Goal: Book appointment/travel/reservation

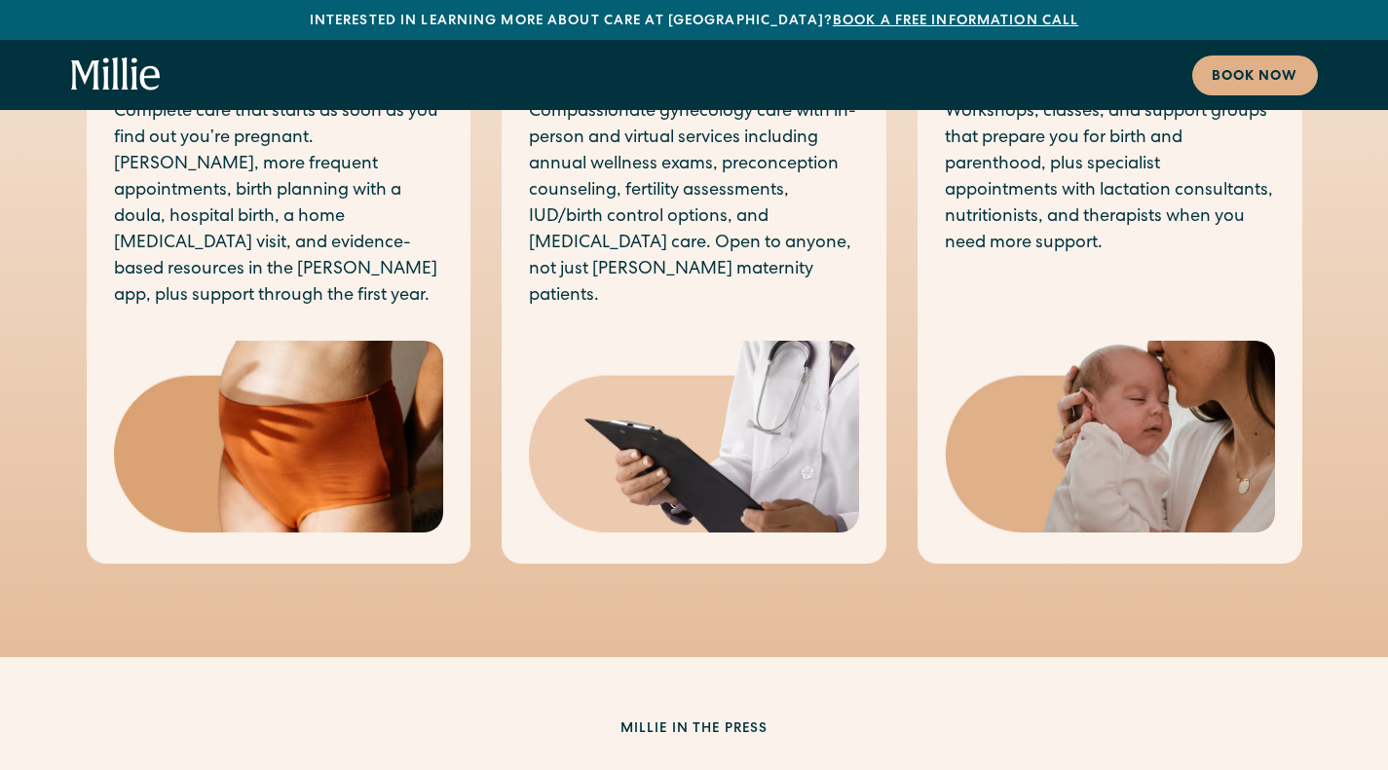
scroll to position [1239, 0]
click at [1254, 69] on div "Book now" at bounding box center [1255, 77] width 87 height 20
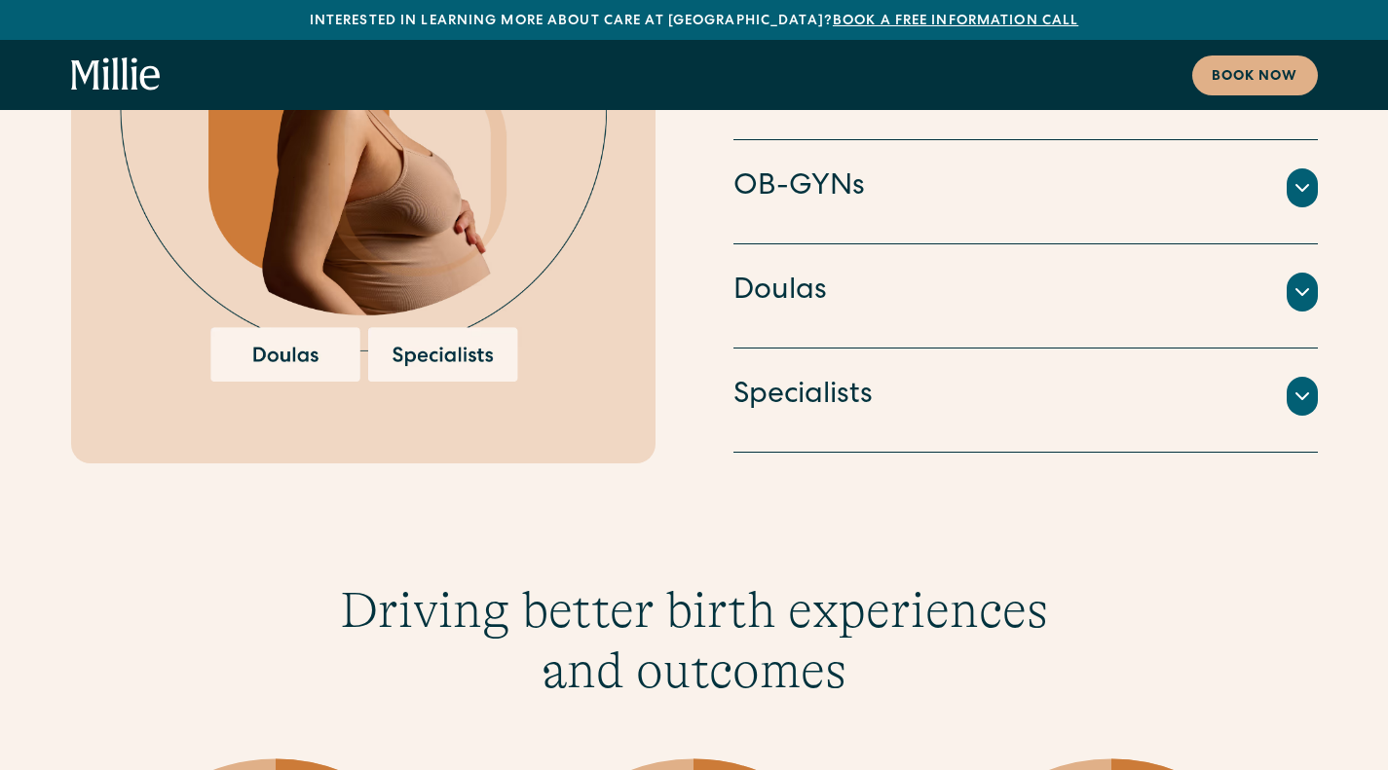
scroll to position [4689, 0]
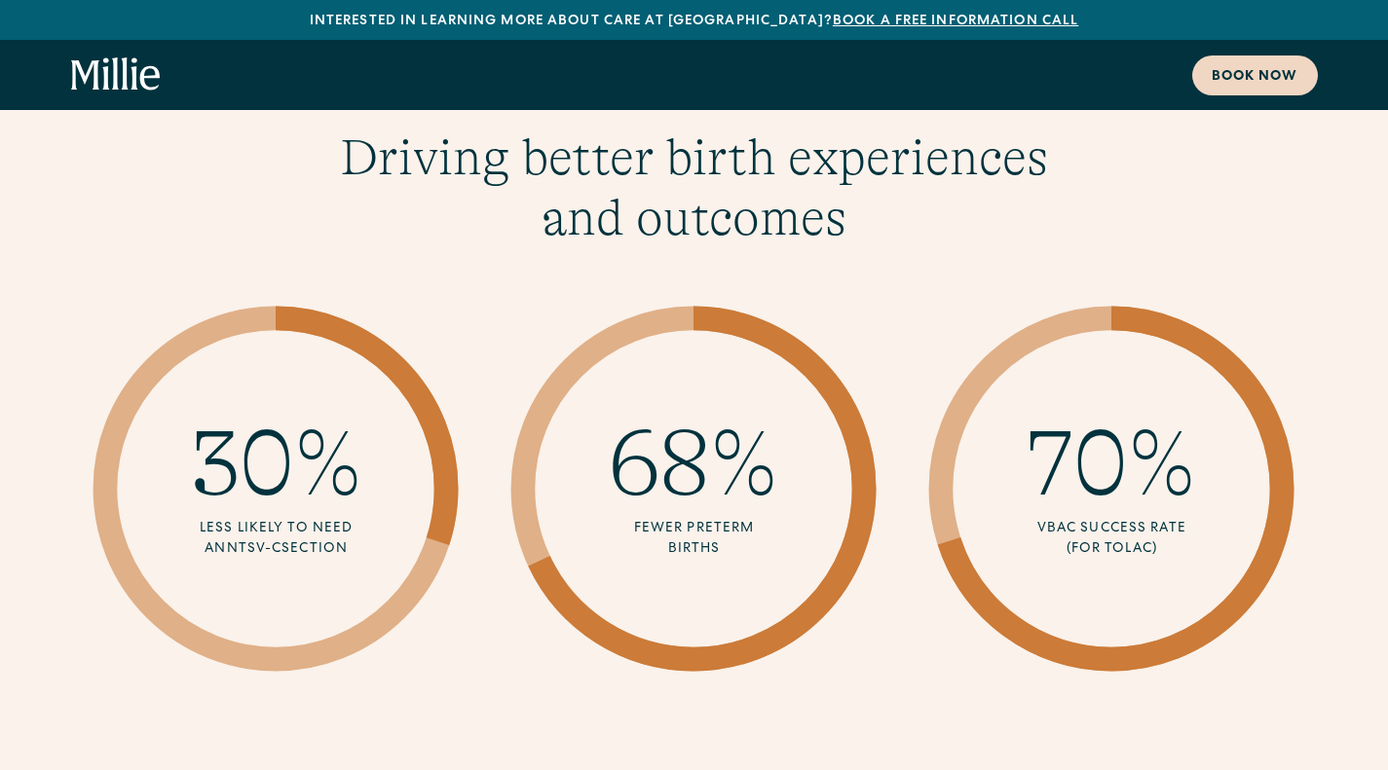
click at [1235, 71] on div "Book now" at bounding box center [1255, 77] width 87 height 20
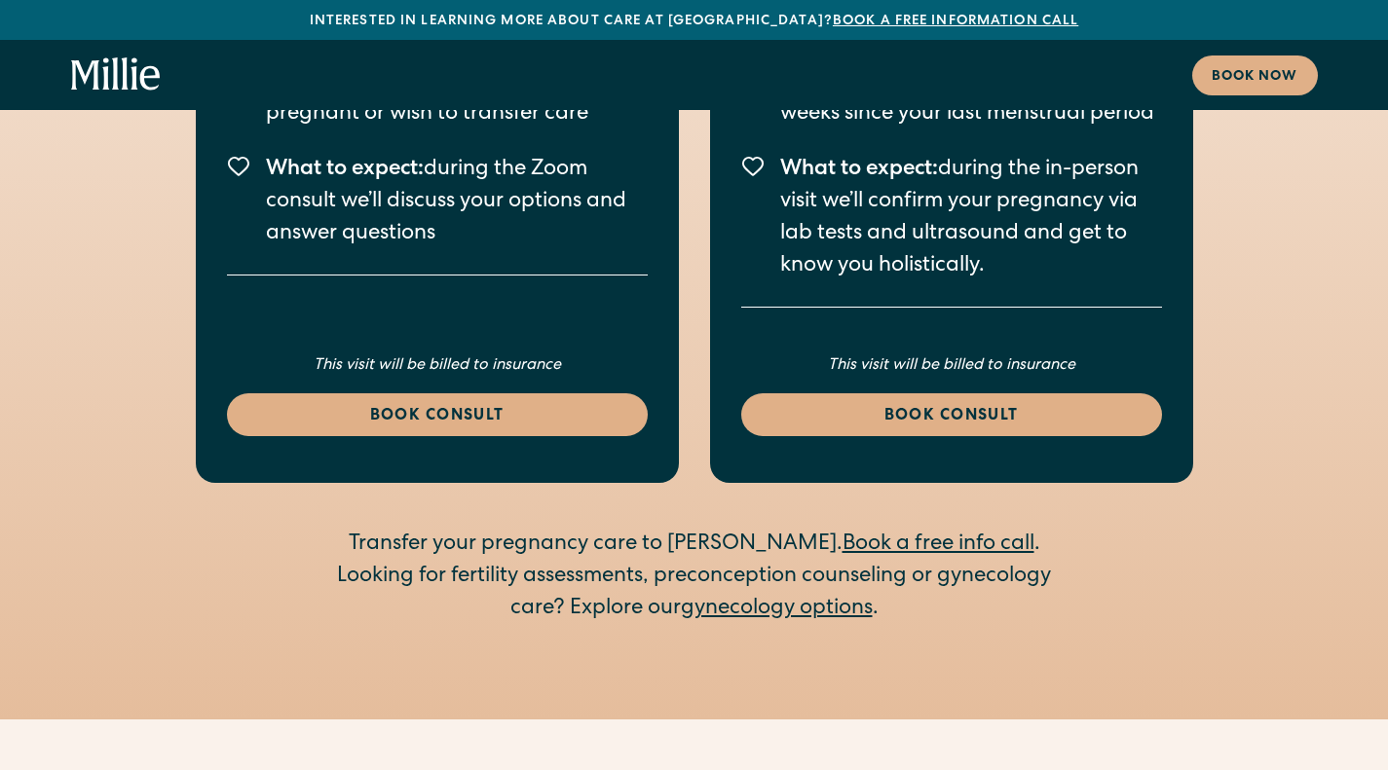
scroll to position [2990, 0]
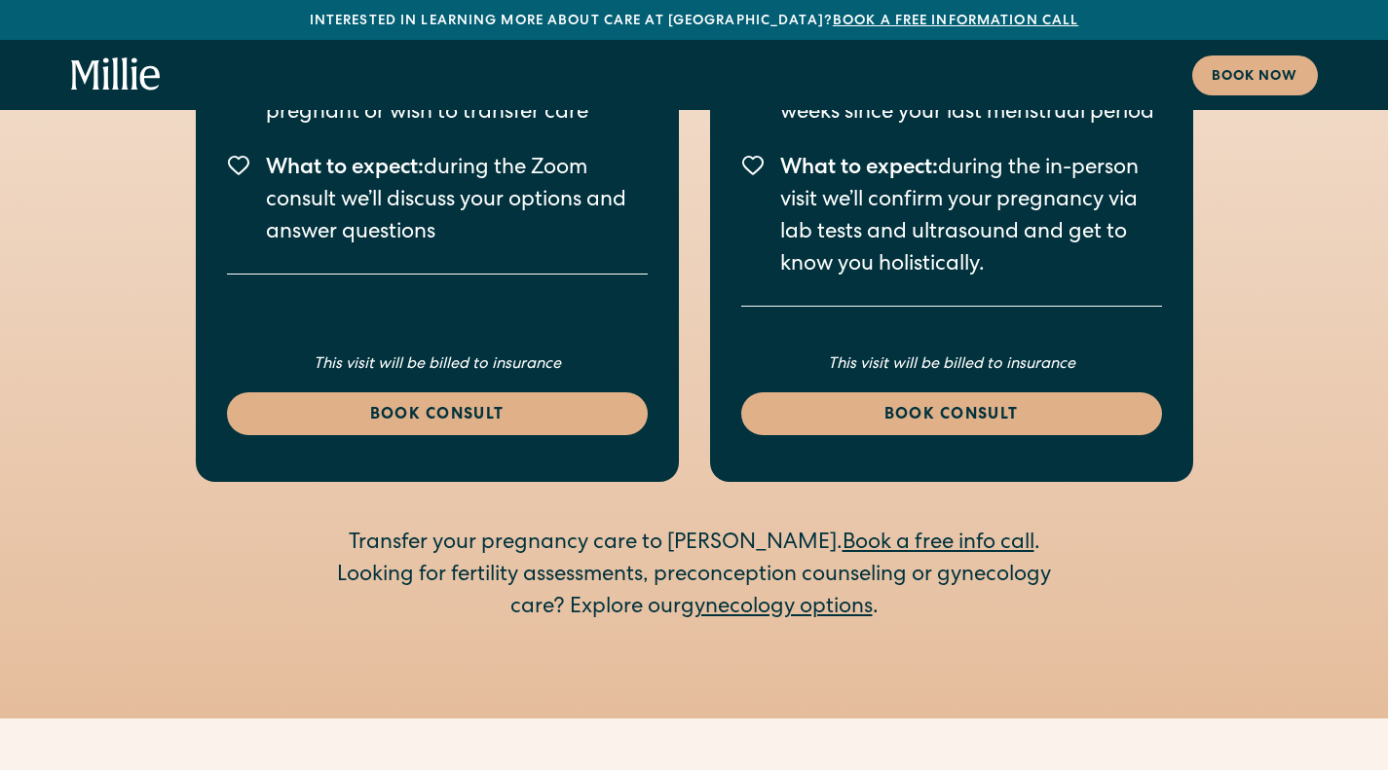
click at [762, 598] on link "gynecology options" at bounding box center [777, 608] width 192 height 21
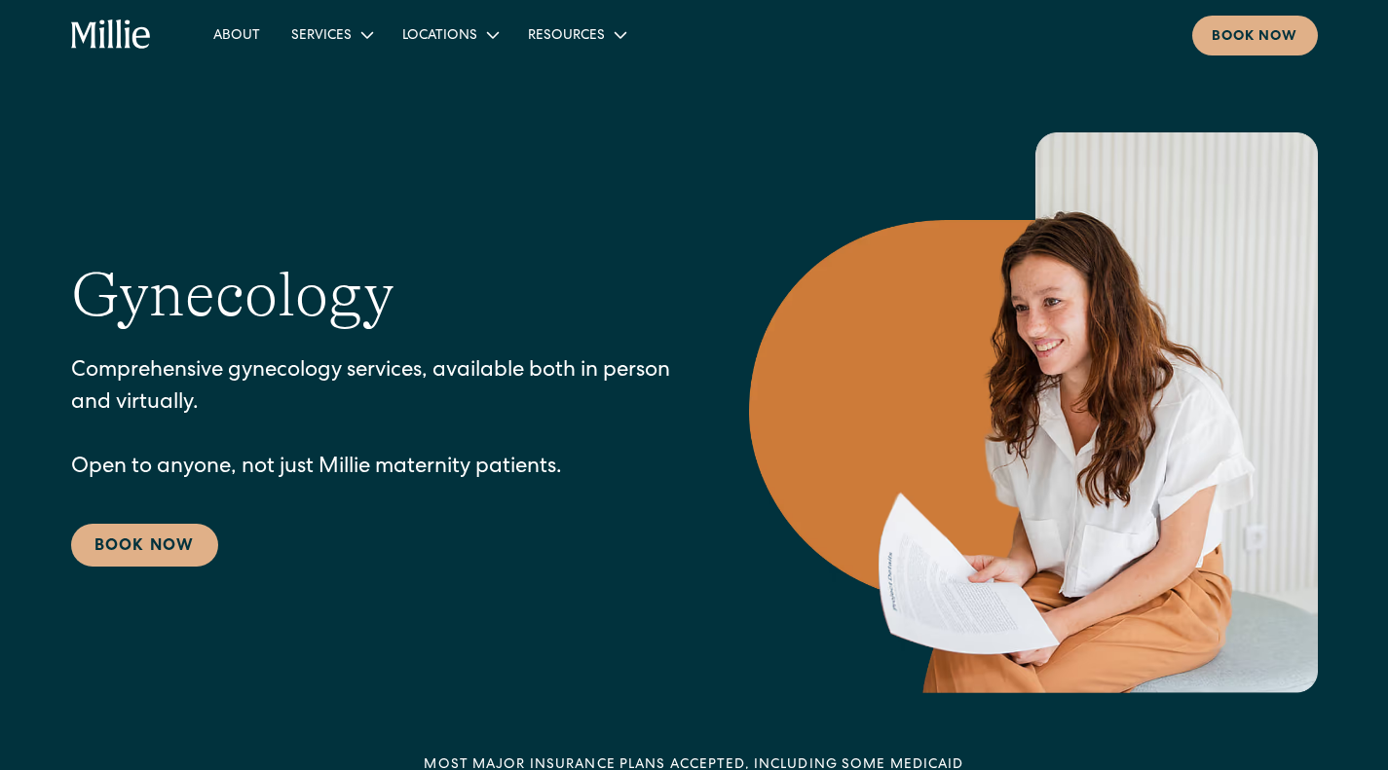
scroll to position [132, 0]
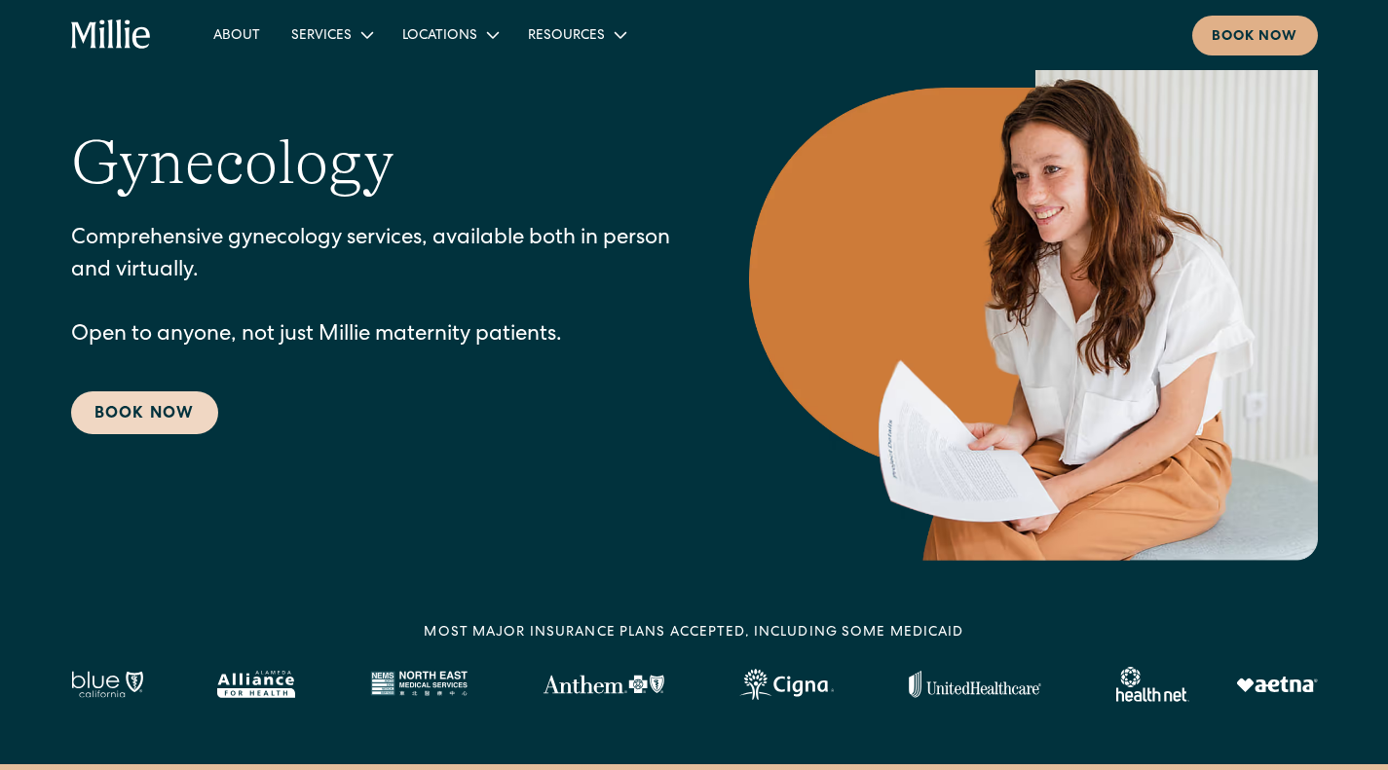
click at [150, 416] on link "Book Now" at bounding box center [144, 413] width 147 height 43
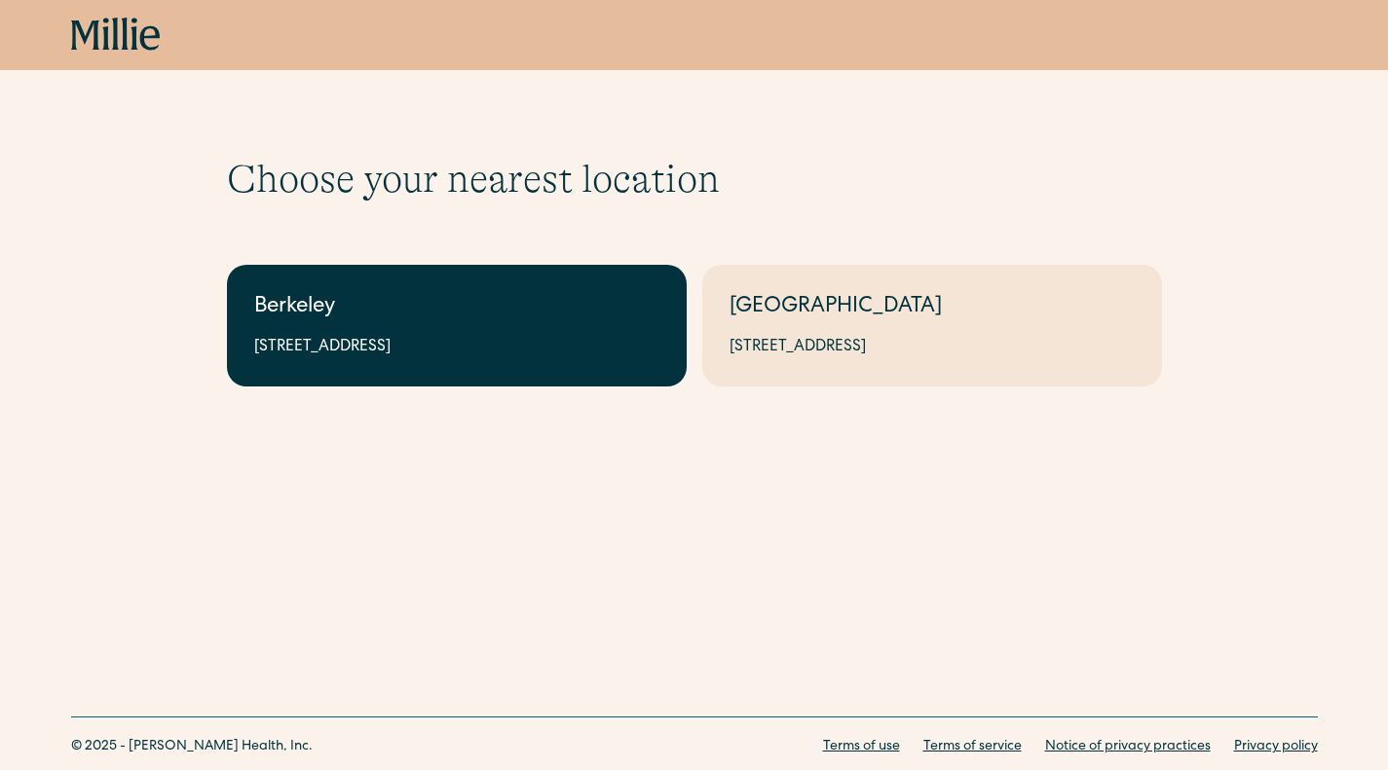
click at [560, 291] on link "Berkeley 2999 Regent St, Suite 524, Berkeley, CA 94705" at bounding box center [457, 326] width 460 height 122
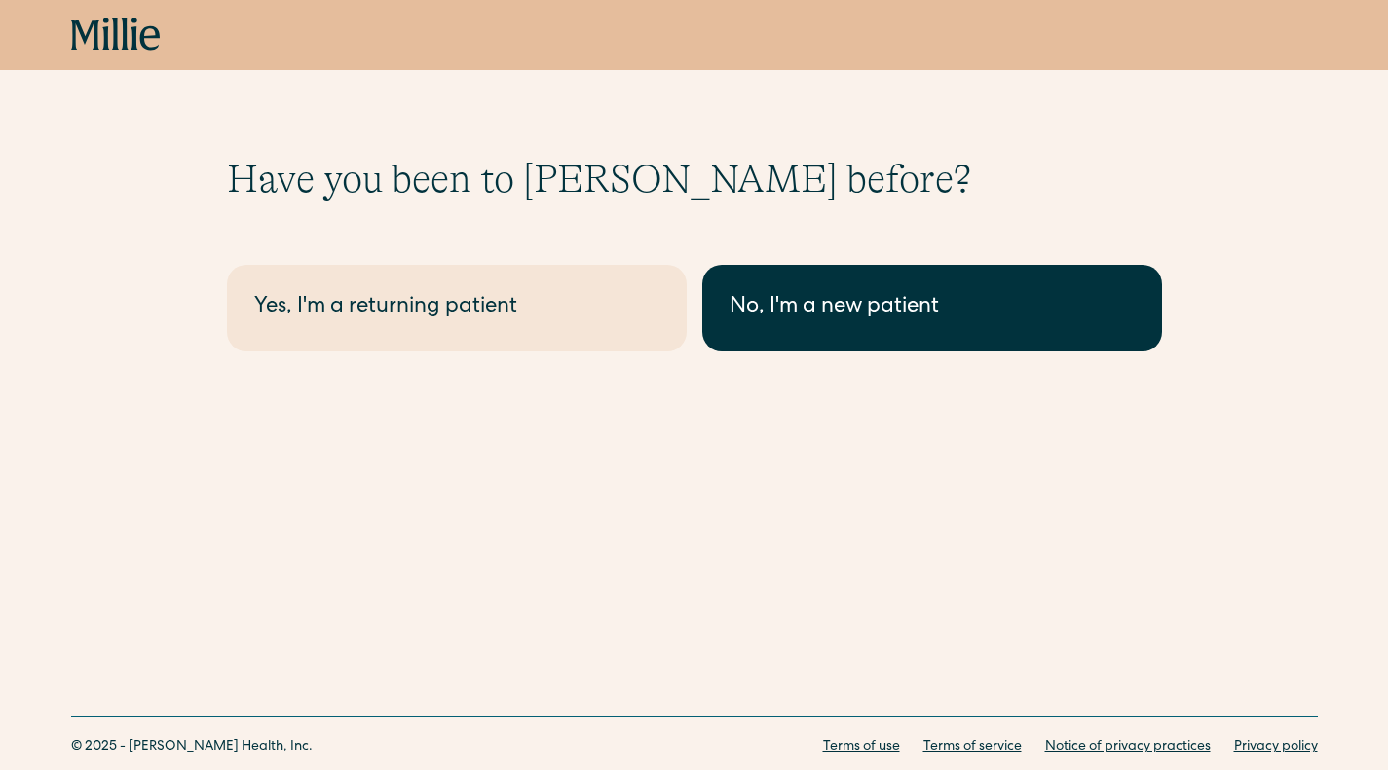
click at [820, 290] on link "No, I'm a new patient" at bounding box center [932, 308] width 460 height 87
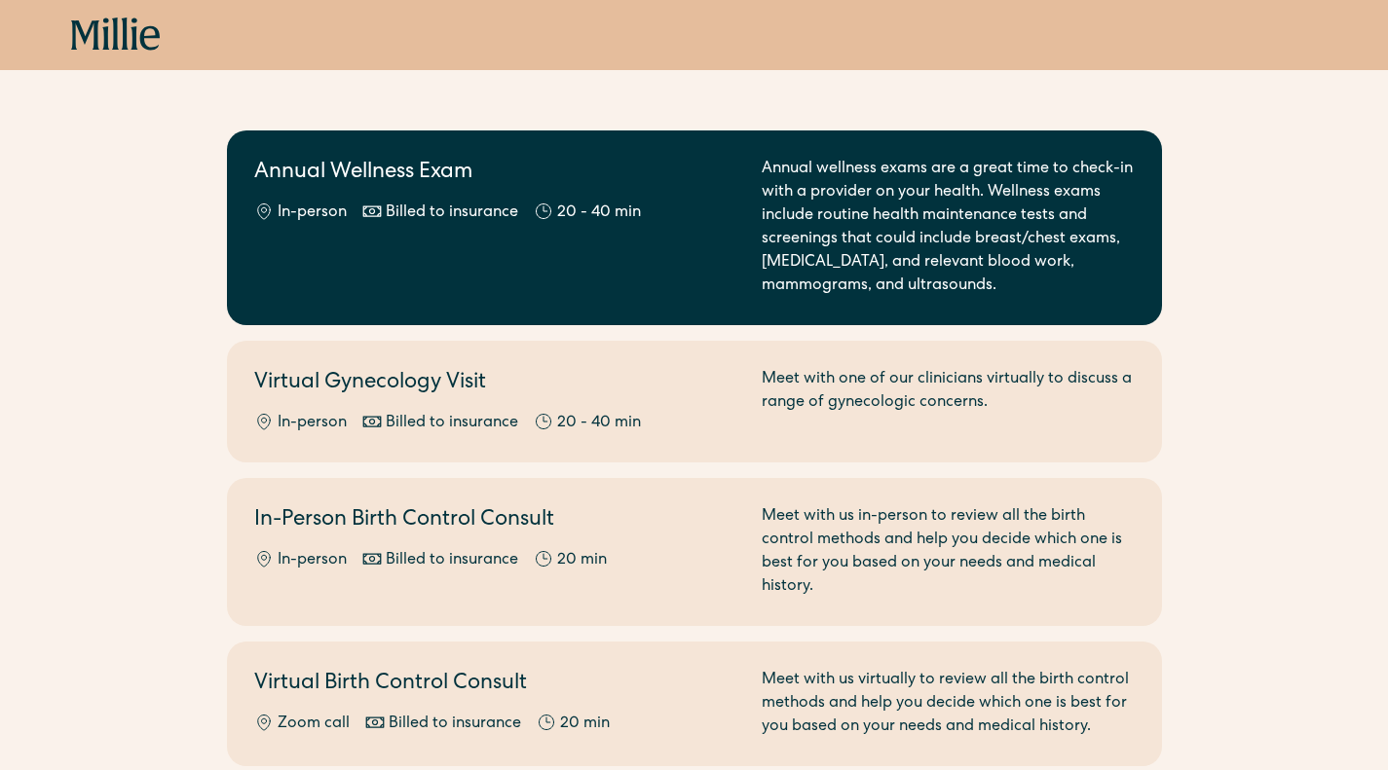
scroll to position [107, 0]
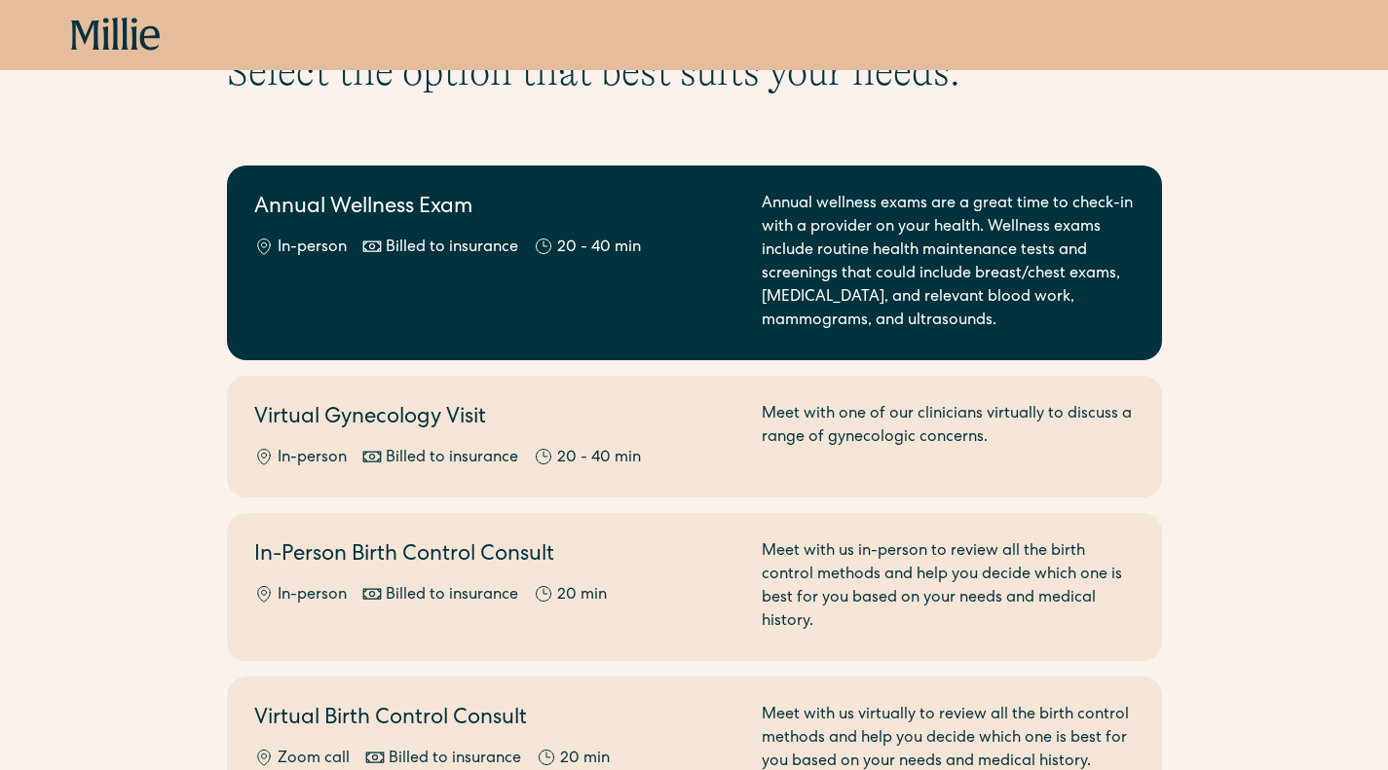
click at [660, 192] on link "Annual Wellness Exam In-person Billed to insurance 20 - 40 min Annual wellness …" at bounding box center [694, 263] width 935 height 195
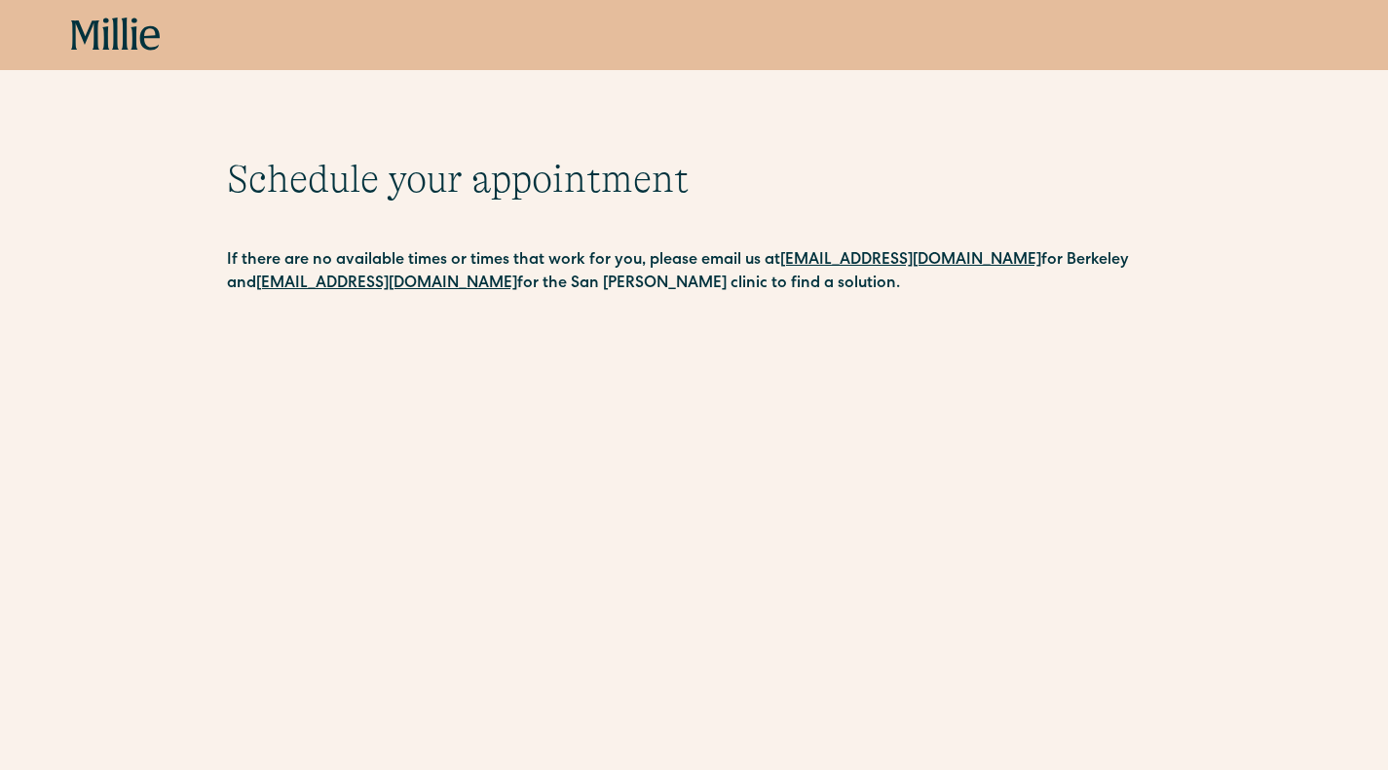
click at [109, 25] on icon at bounding box center [116, 35] width 90 height 35
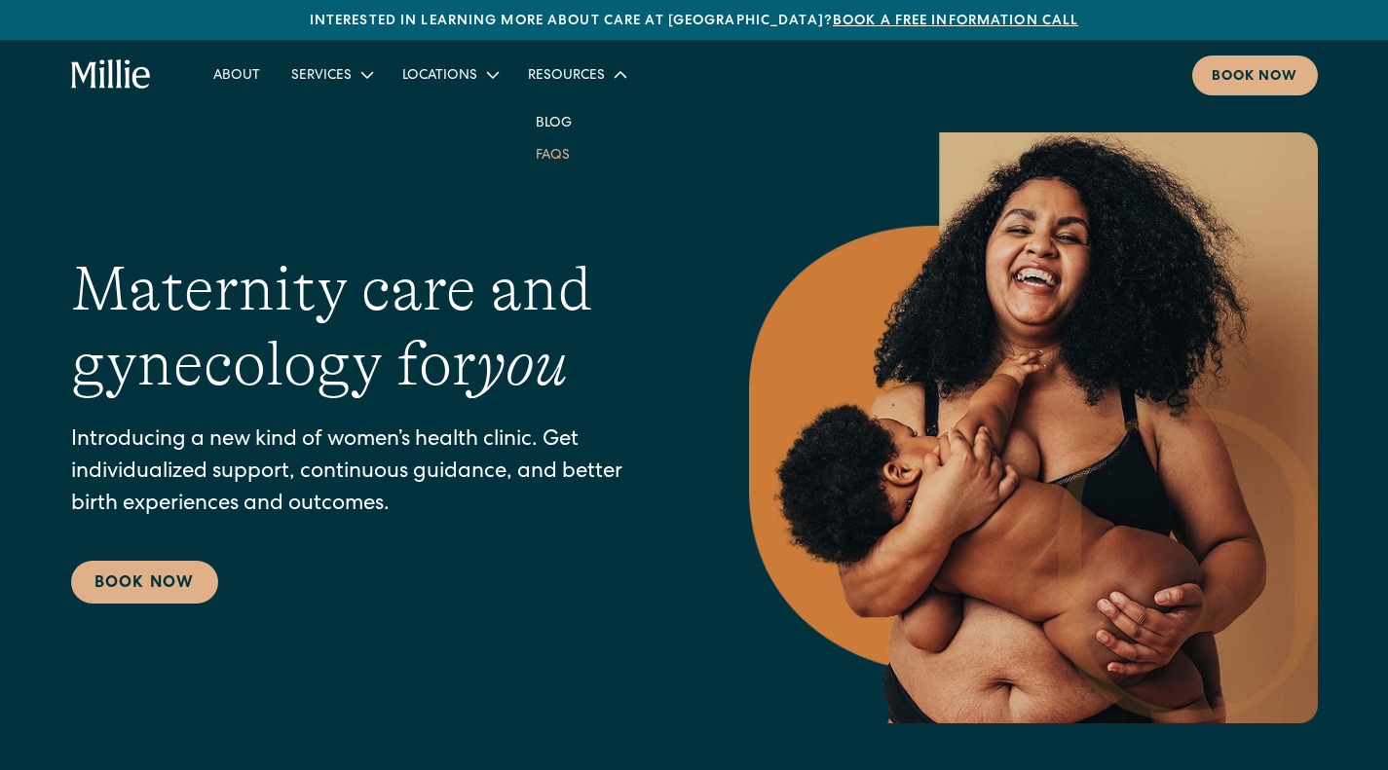
click at [544, 151] on link "FAQs" at bounding box center [552, 154] width 65 height 32
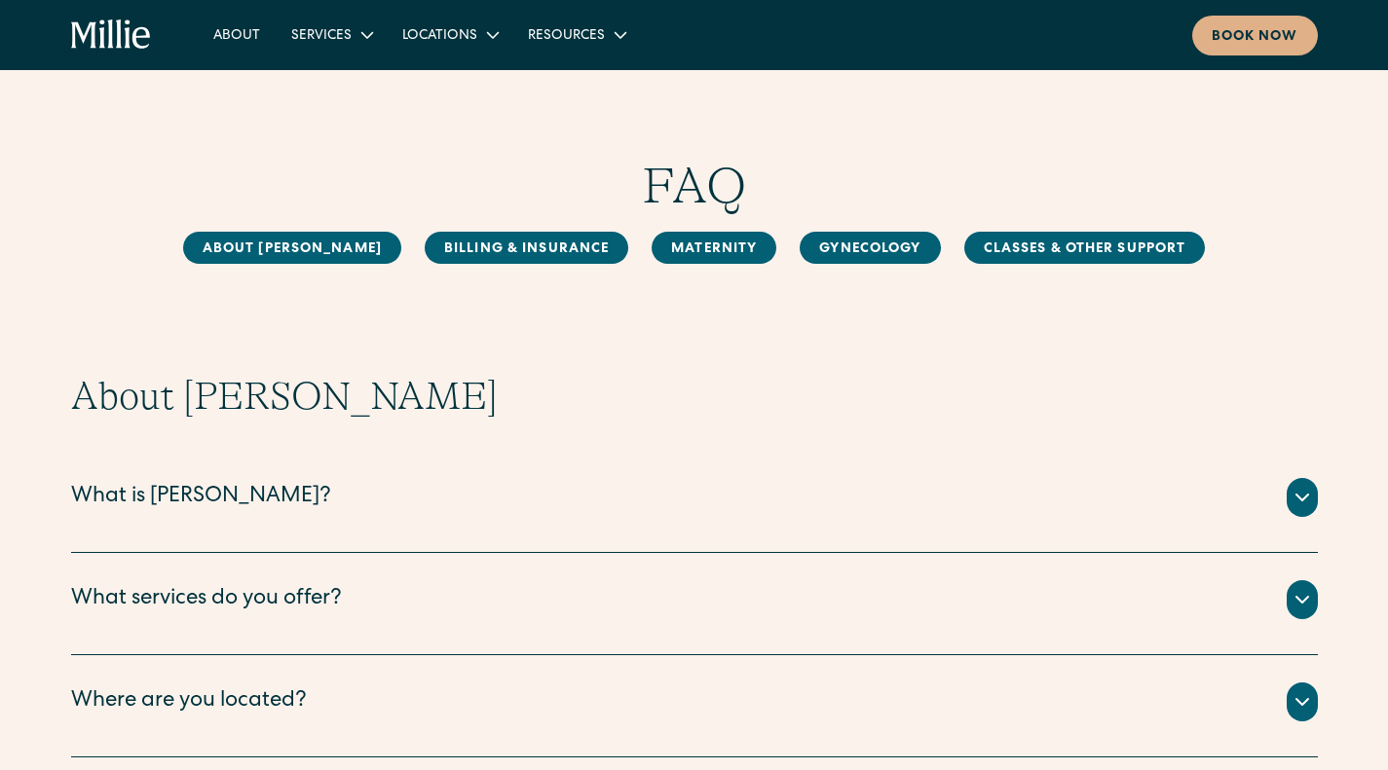
scroll to position [275, 0]
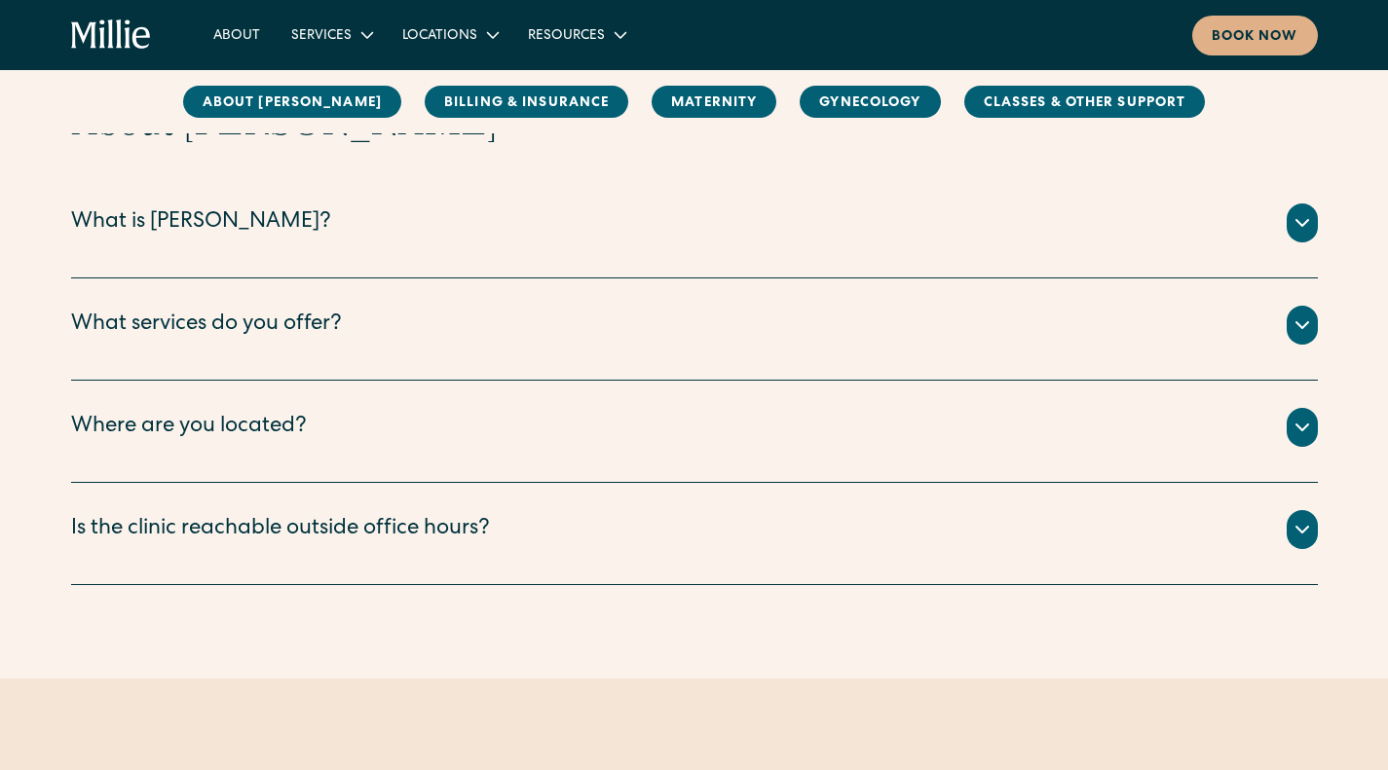
click at [331, 305] on div "What services do you offer? We offer maternity , gynecology , and classes & oth…" at bounding box center [694, 330] width 1247 height 102
click at [325, 324] on div "What services do you offer?" at bounding box center [206, 326] width 271 height 32
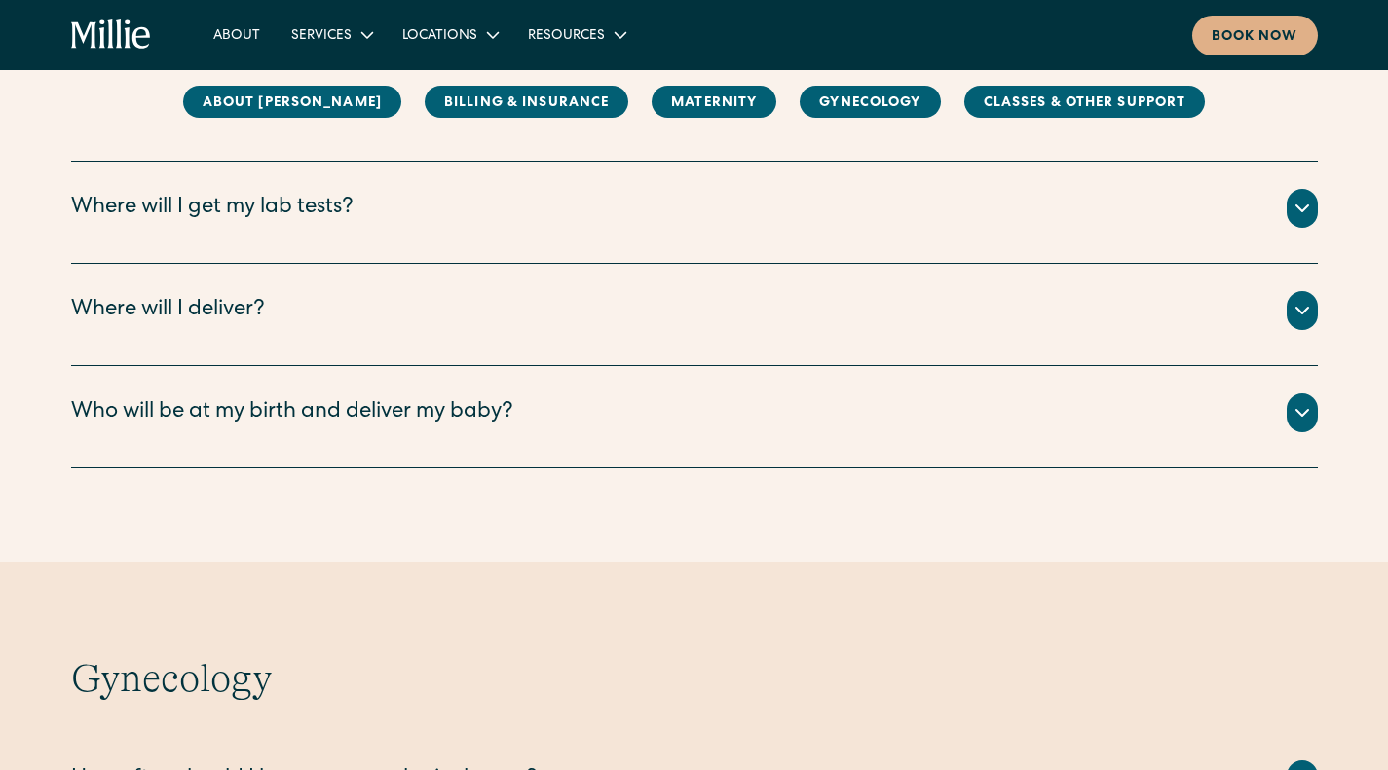
scroll to position [2908, 0]
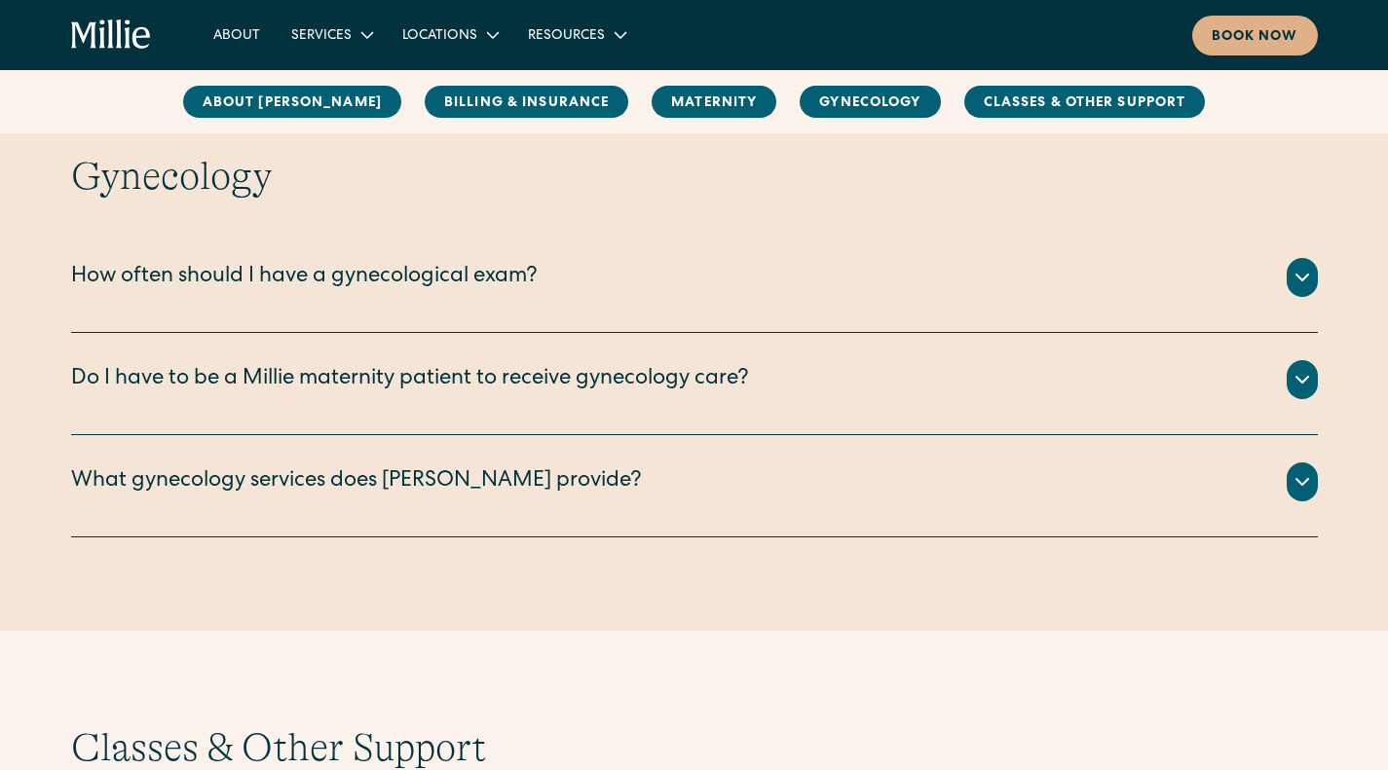
click at [369, 278] on div "How often should I have a gynecological exam?" at bounding box center [304, 278] width 467 height 32
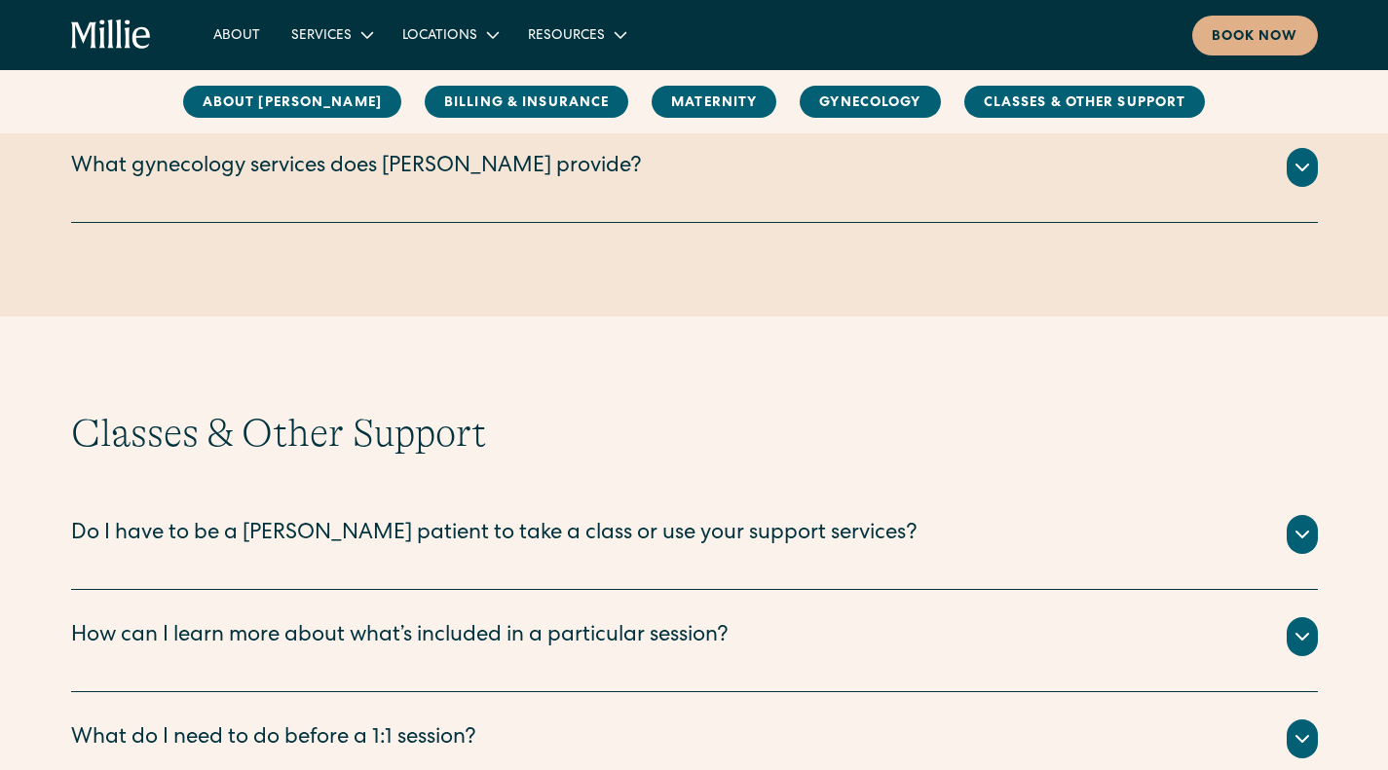
scroll to position [3224, 0]
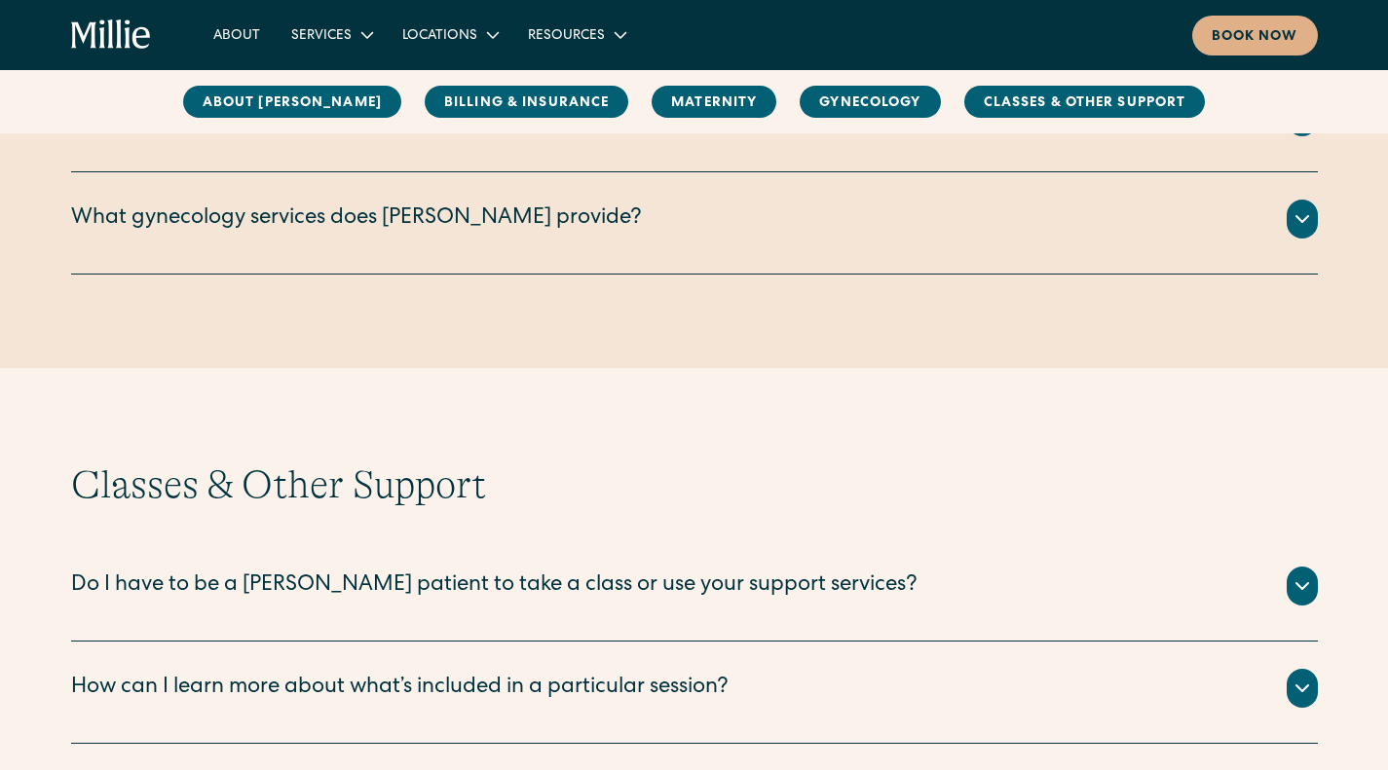
click at [357, 208] on div "What gynecology services does [PERSON_NAME] provide?" at bounding box center [356, 220] width 571 height 32
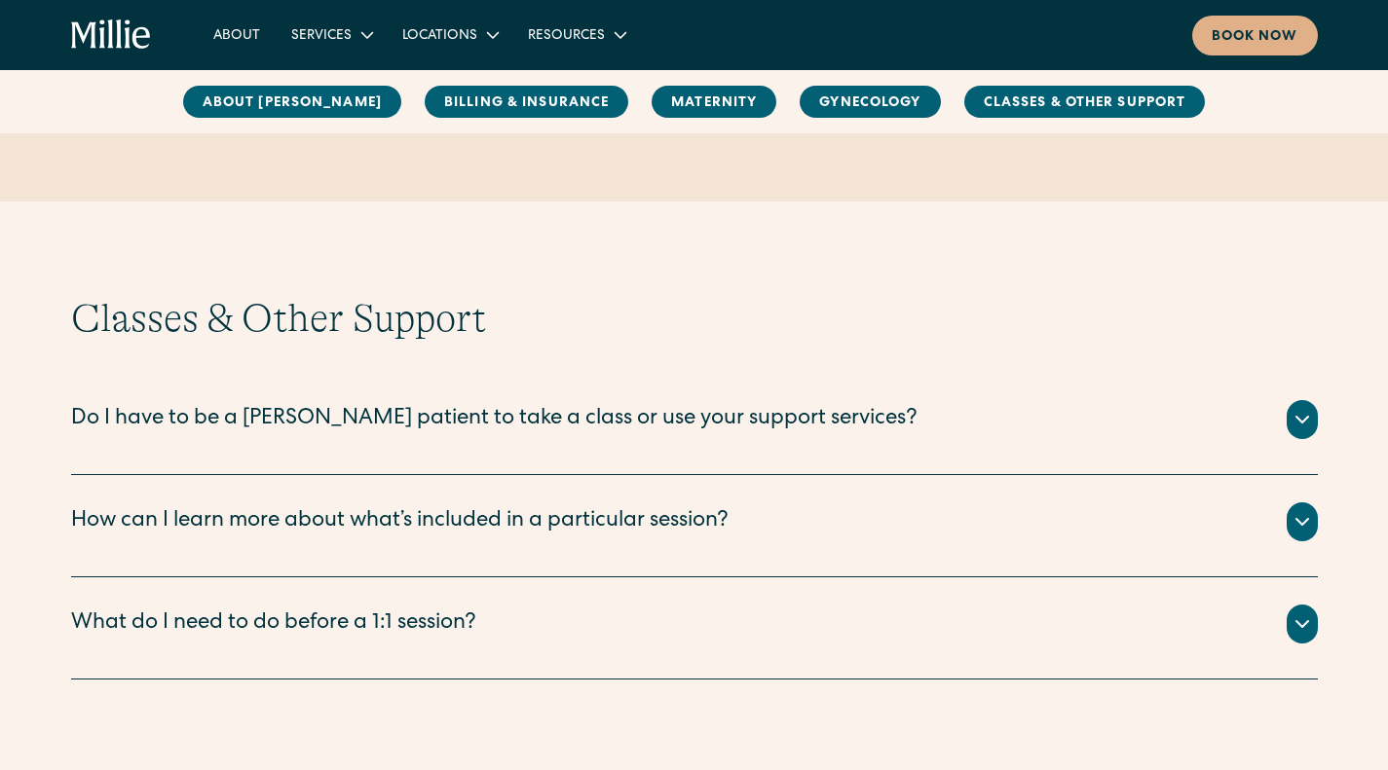
scroll to position [3694, 0]
click at [182, 403] on div "Do I have to be a [PERSON_NAME] patient to take a class or use your support ser…" at bounding box center [494, 419] width 846 height 32
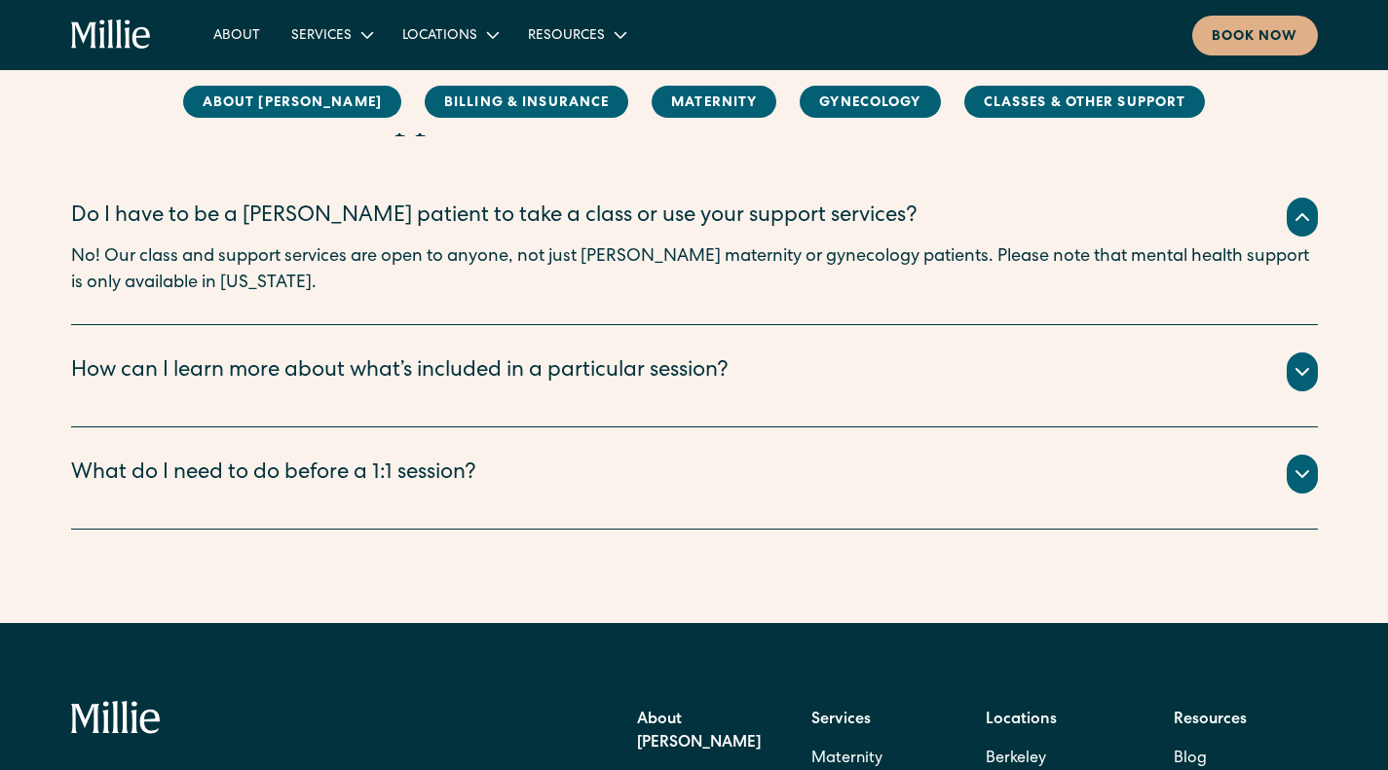
scroll to position [3895, 0]
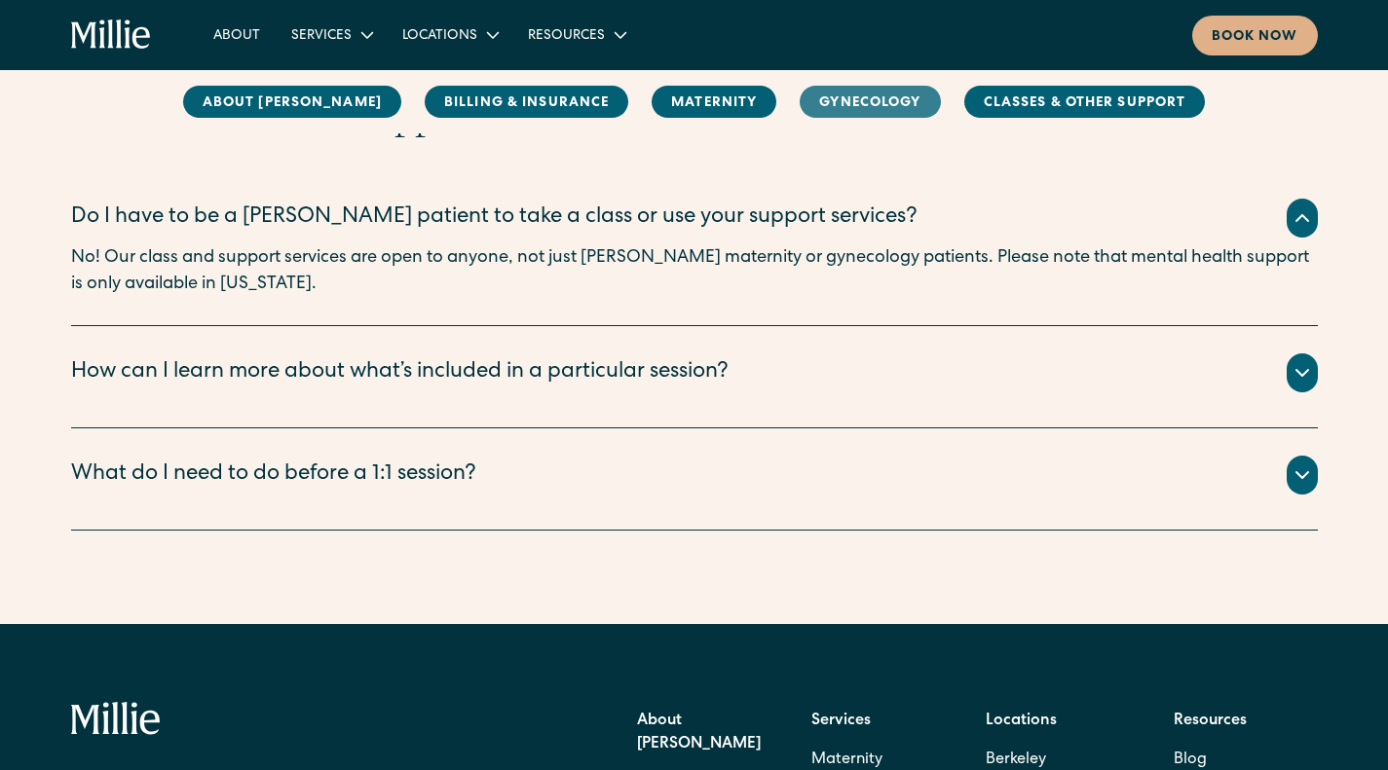
click at [800, 99] on link "Gynecology" at bounding box center [870, 102] width 140 height 32
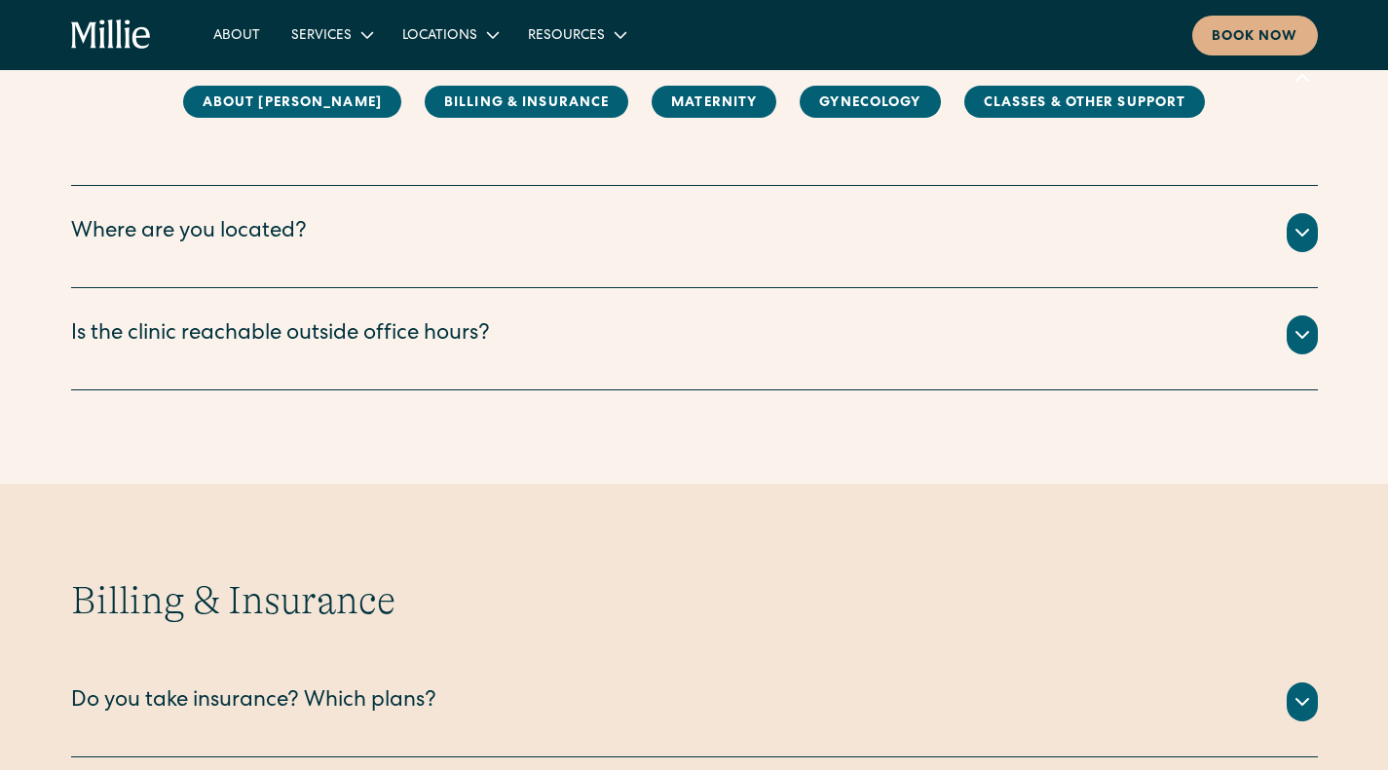
scroll to position [251, 0]
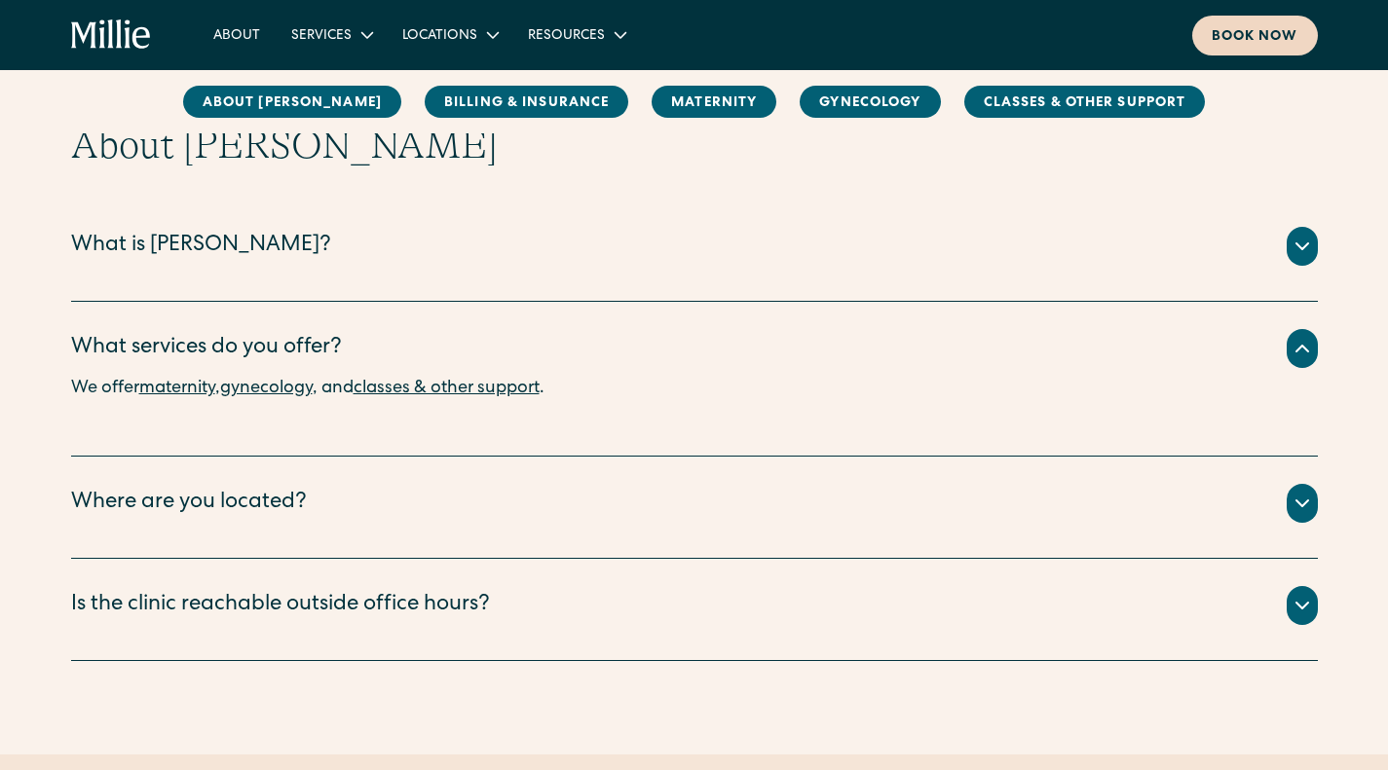
click at [1273, 31] on div "Book now" at bounding box center [1255, 37] width 87 height 20
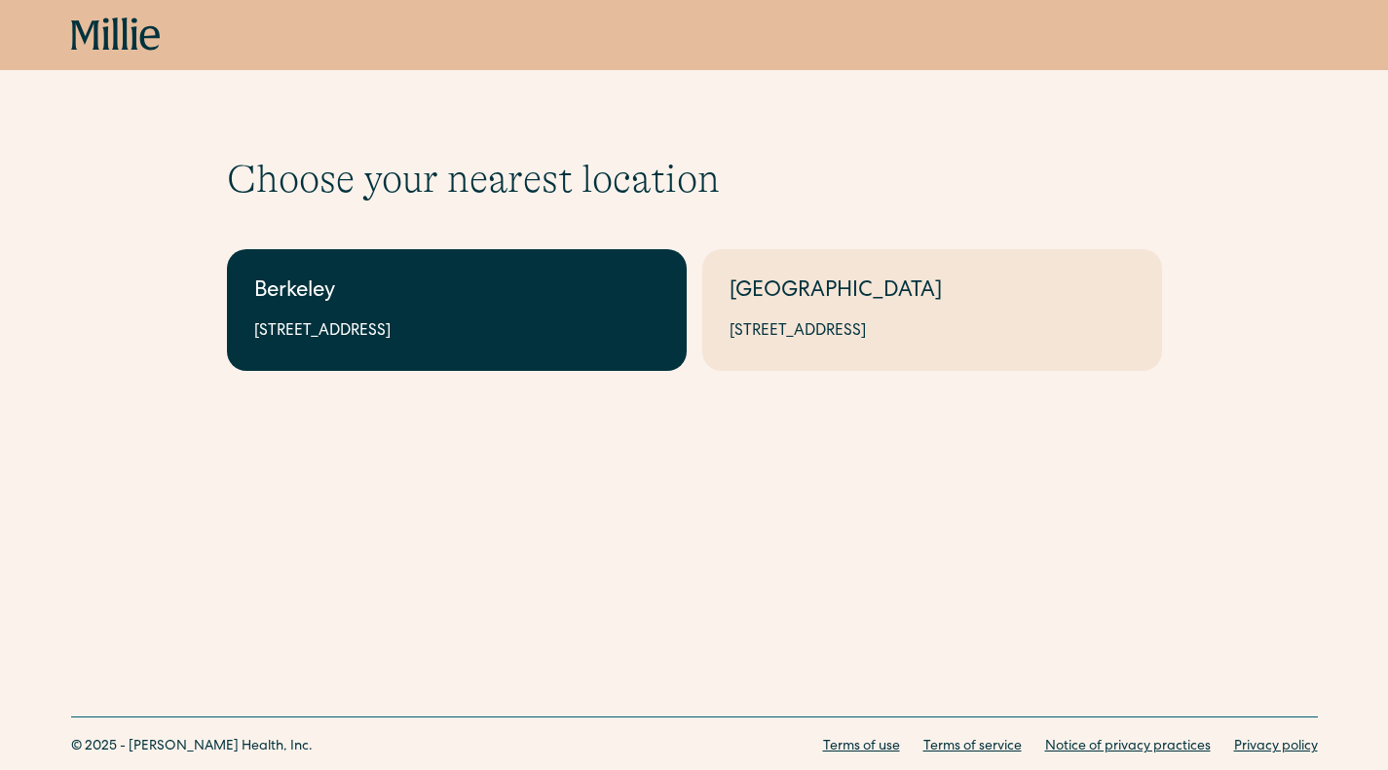
click at [472, 296] on div "Berkeley" at bounding box center [456, 293] width 405 height 32
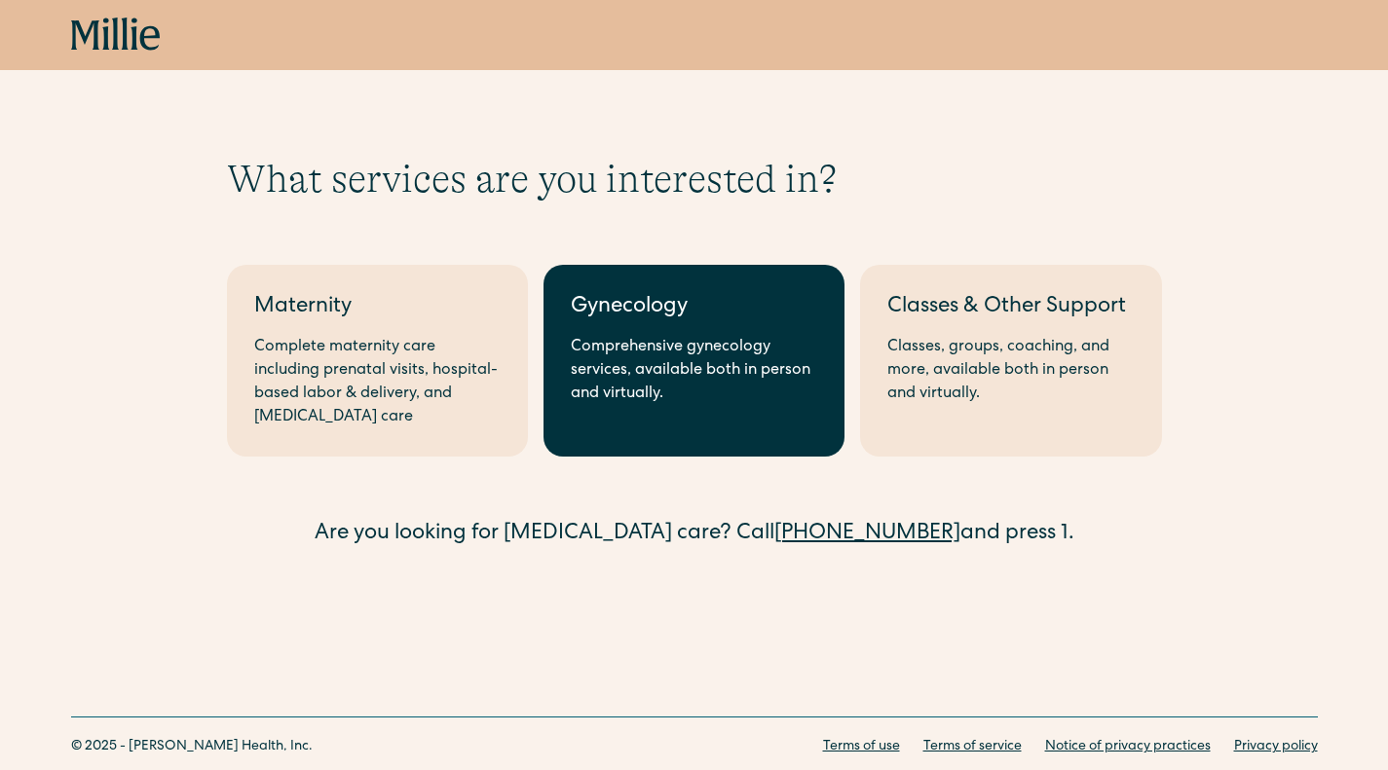
click at [681, 299] on div "Gynecology" at bounding box center [694, 308] width 246 height 32
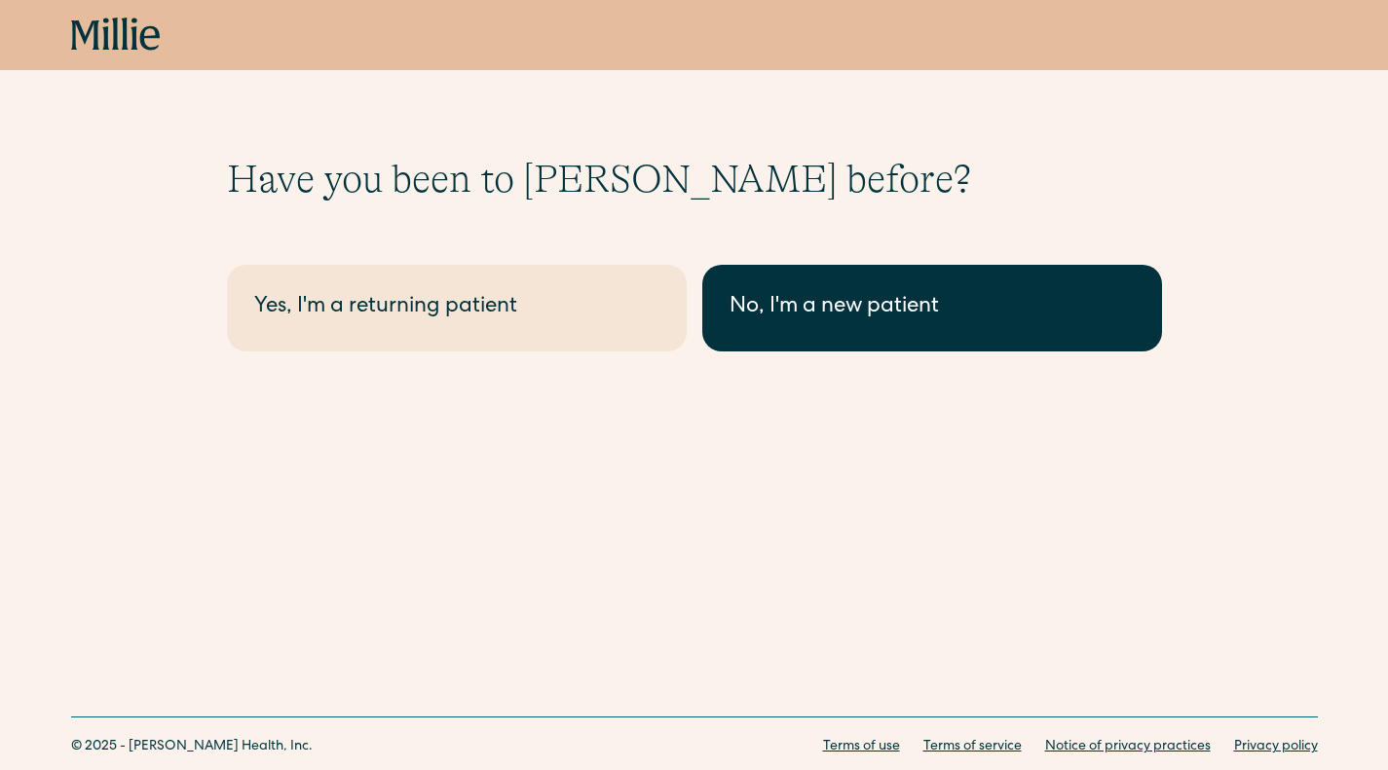
click at [720, 315] on link "No, I'm a new patient" at bounding box center [932, 308] width 460 height 87
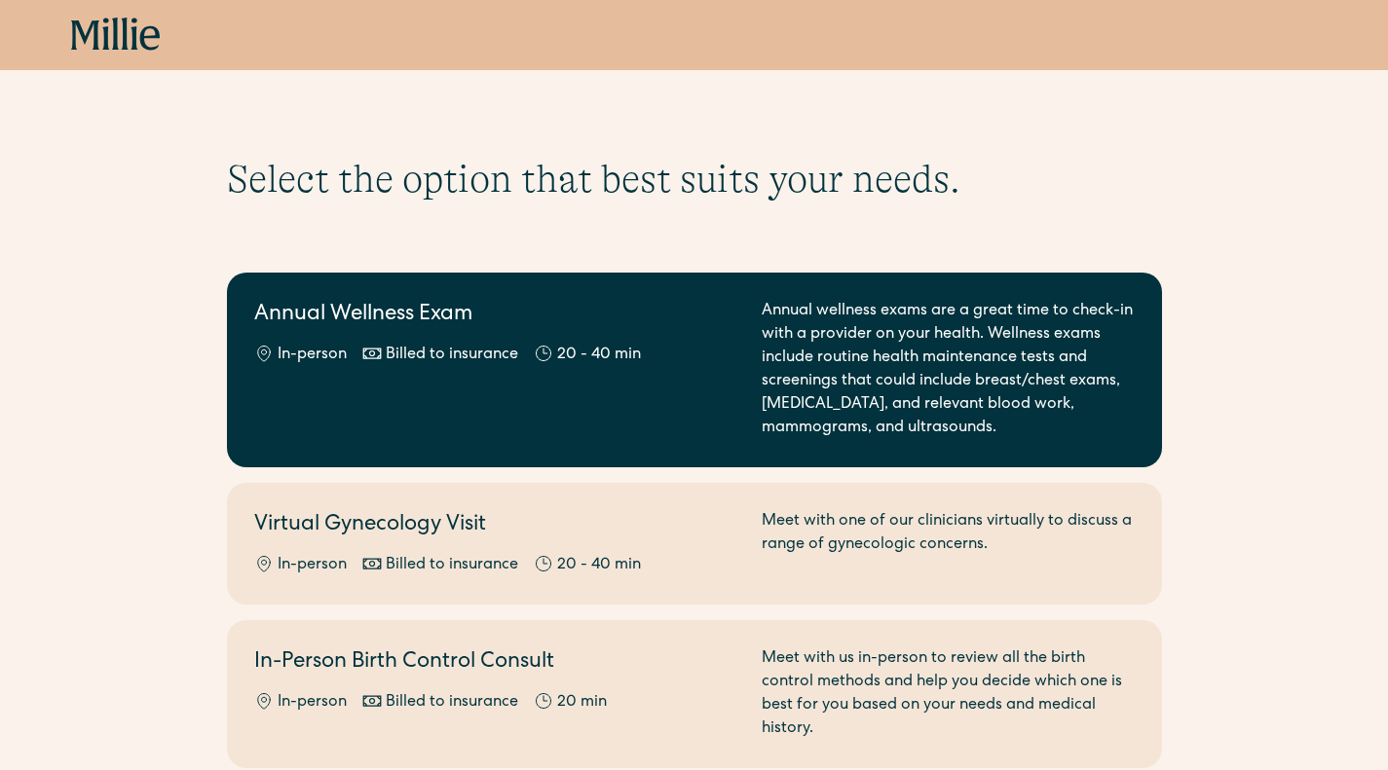
click at [654, 301] on h2 "Annual Wellness Exam" at bounding box center [496, 316] width 484 height 32
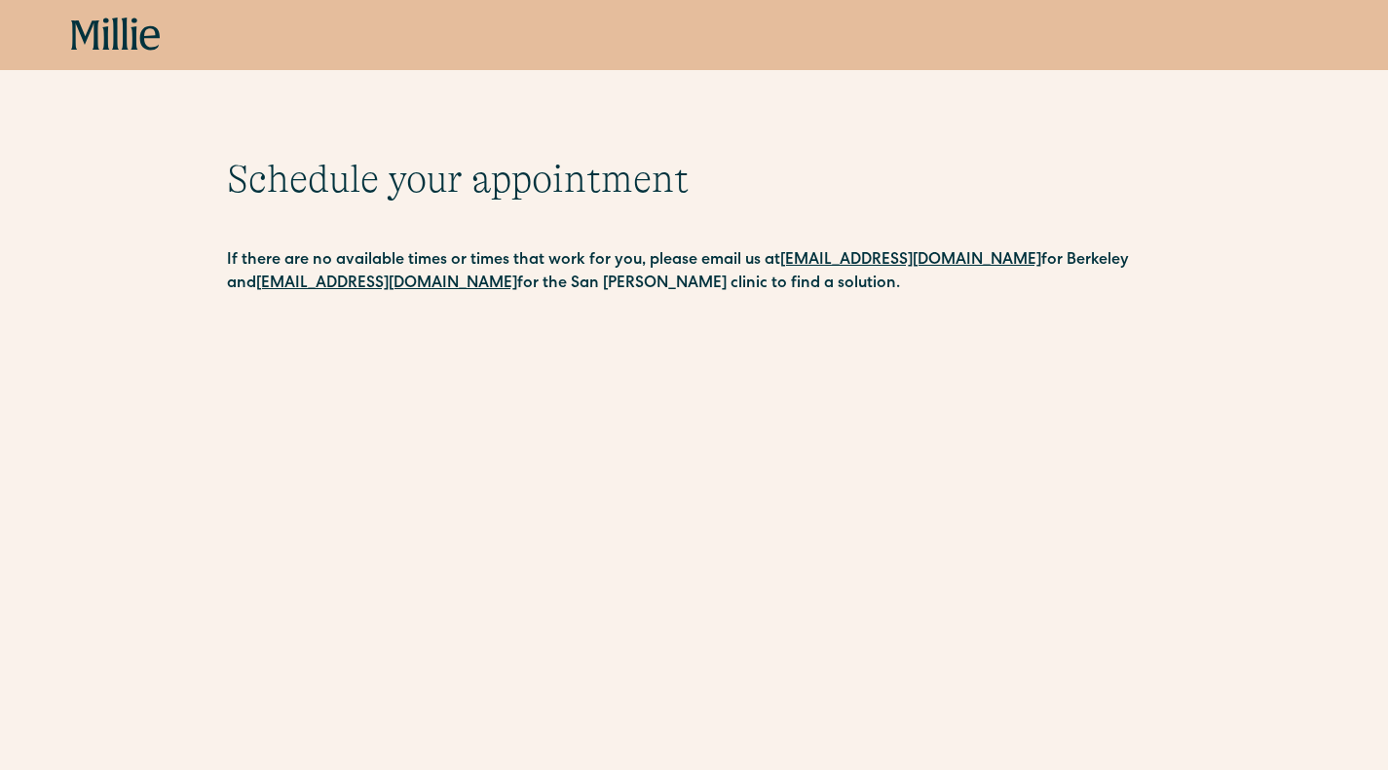
click at [112, 22] on icon at bounding box center [116, 35] width 90 height 35
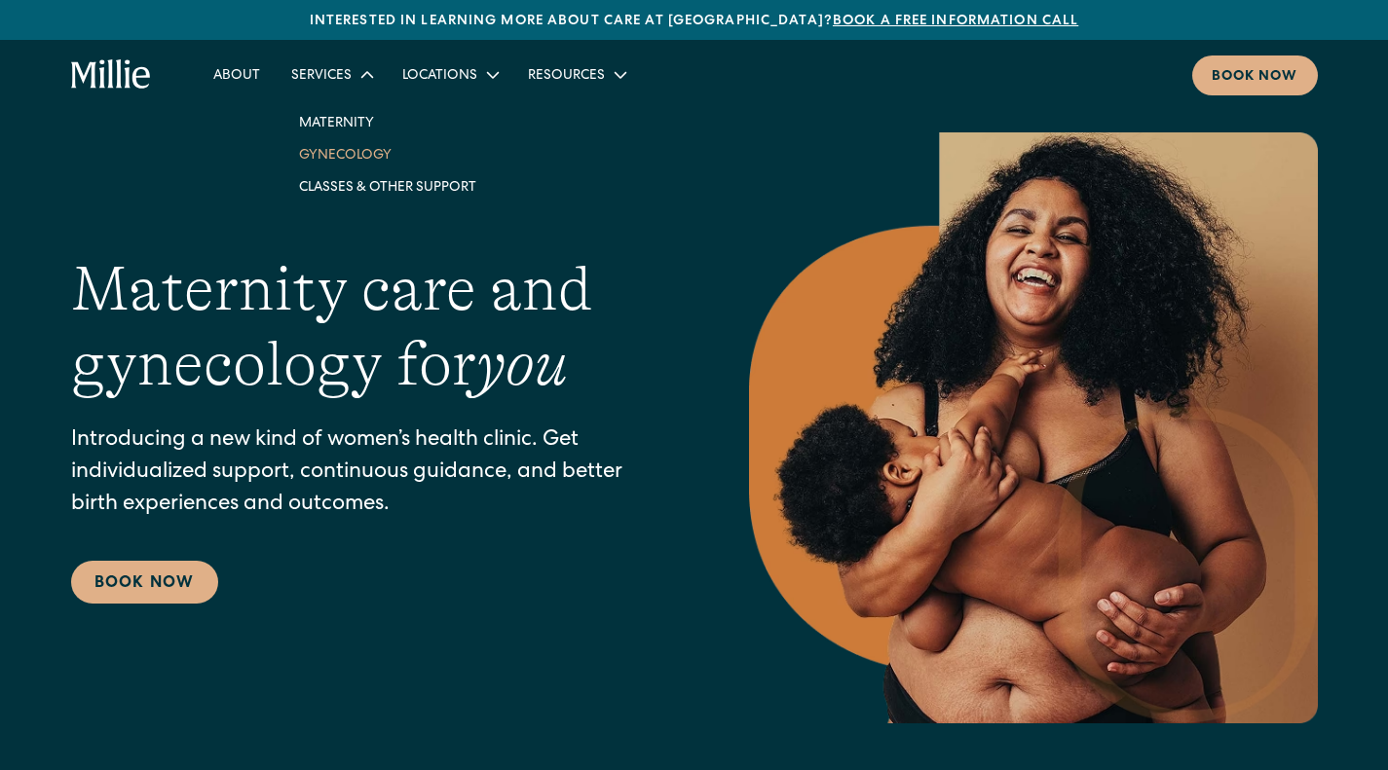
click at [334, 157] on link "Gynecology" at bounding box center [387, 154] width 208 height 32
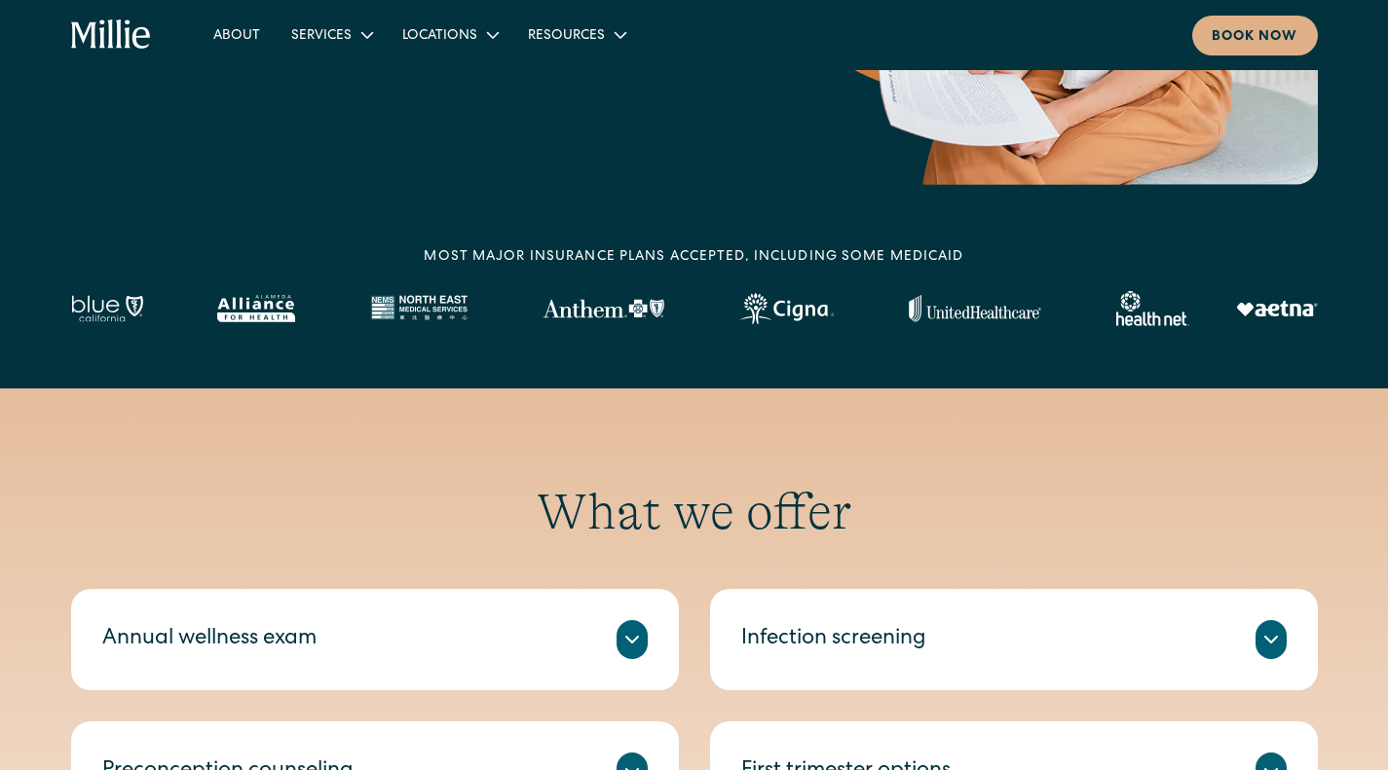
scroll to position [887, 0]
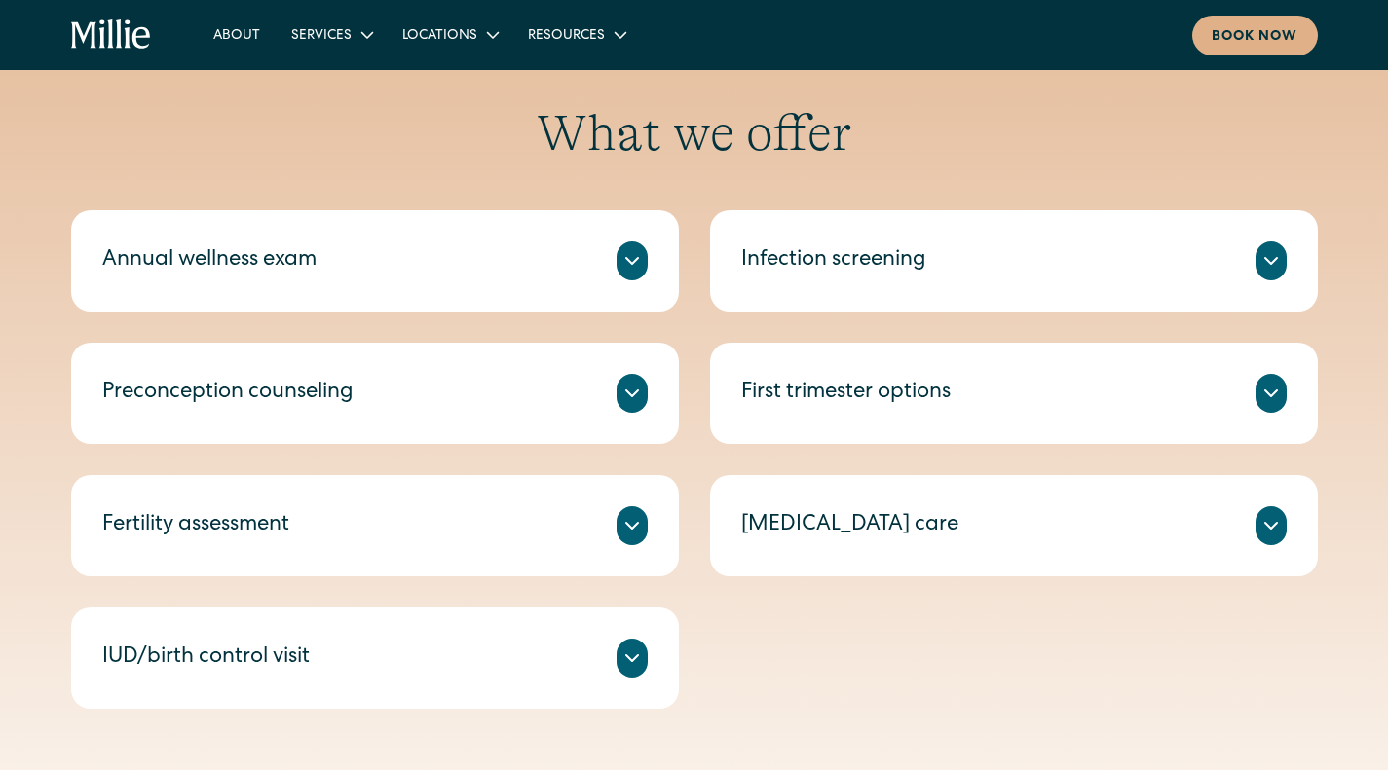
click at [452, 290] on div "Annual wellness exam A check-in on your health, including routine tests and scr…" at bounding box center [375, 260] width 608 height 101
click at [619, 261] on div at bounding box center [631, 261] width 31 height 39
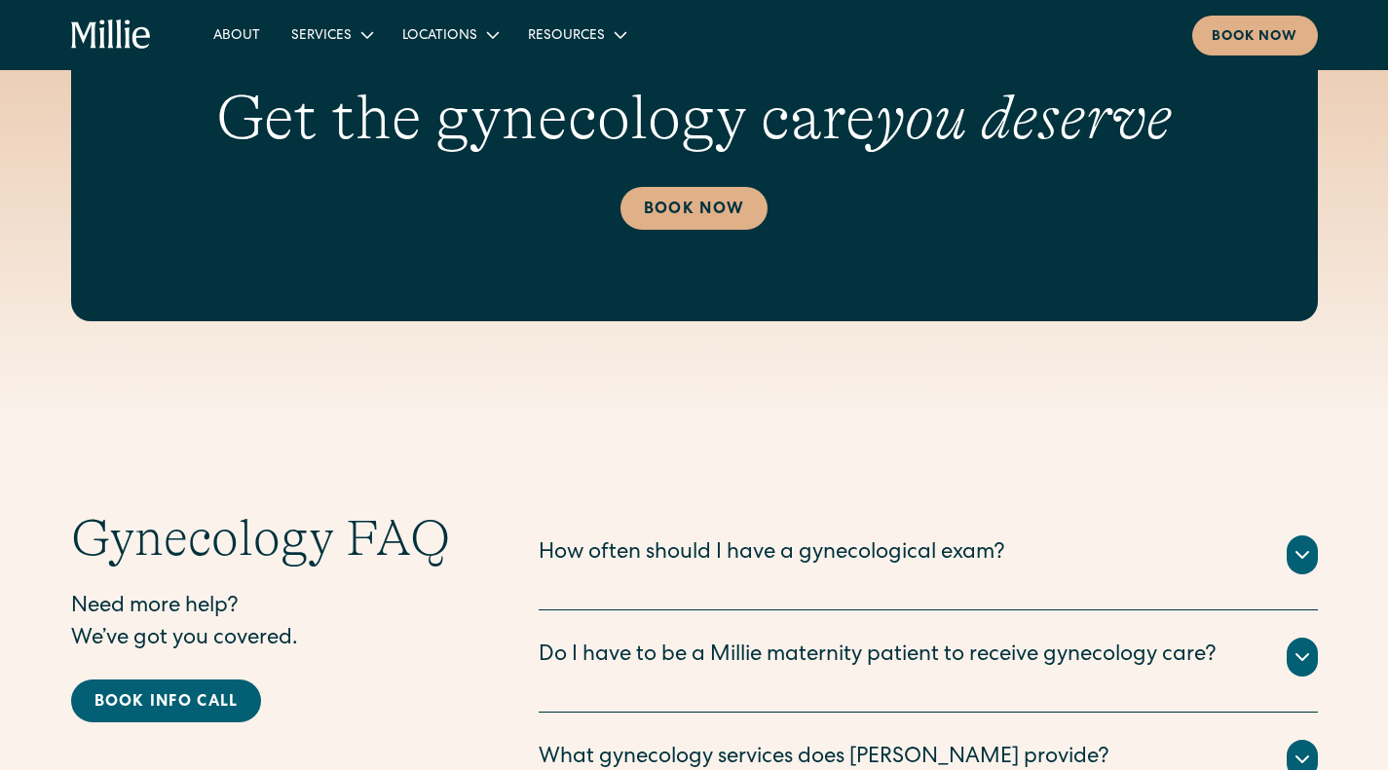
scroll to position [3784, 0]
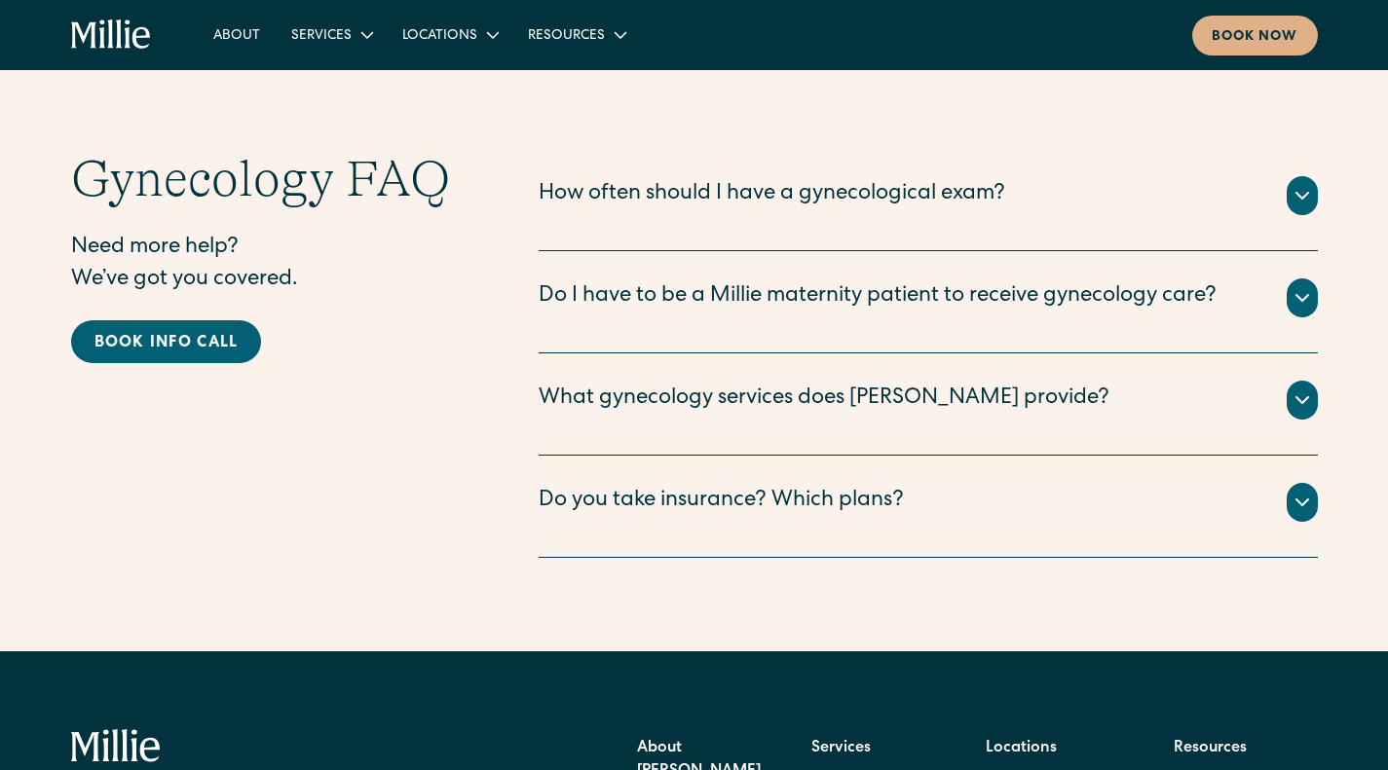
click at [704, 416] on div "What gynecology services does Millie provide?" at bounding box center [824, 400] width 571 height 32
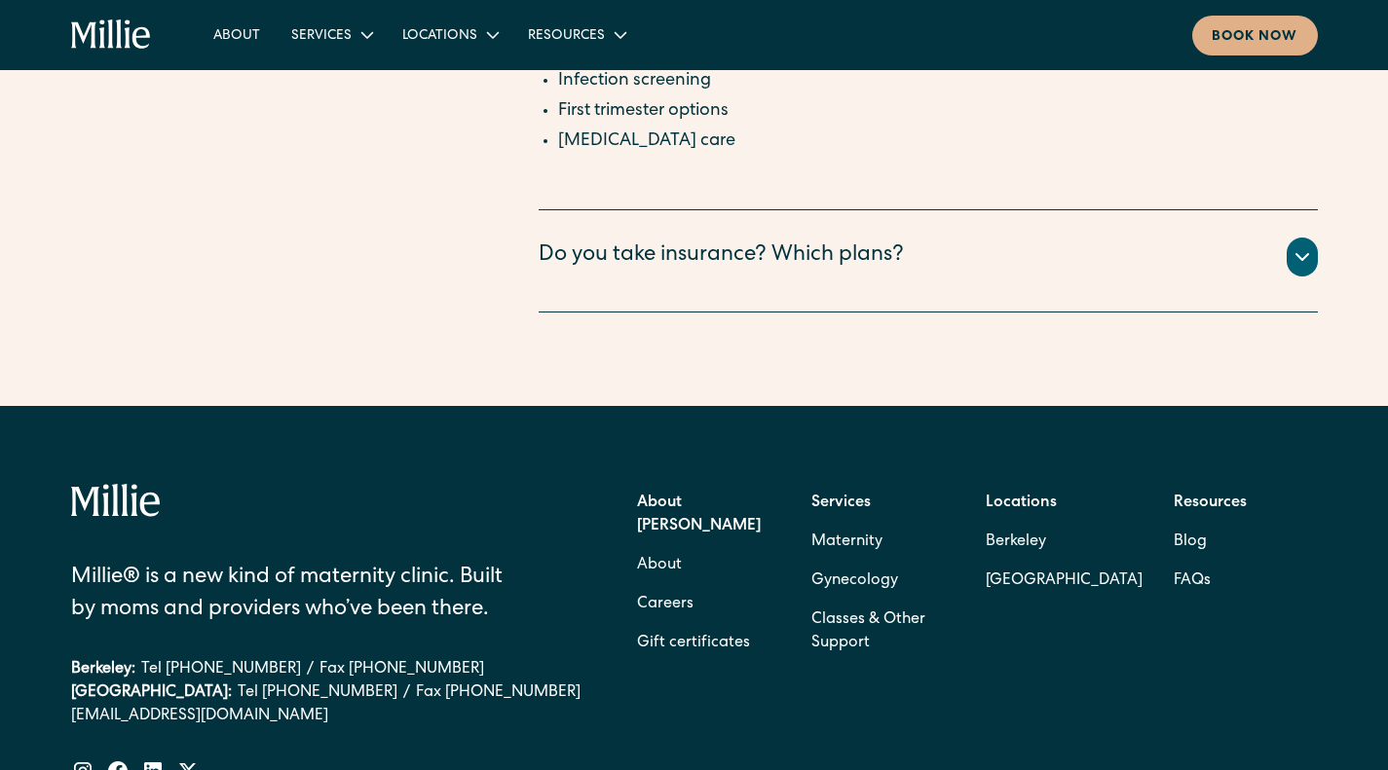
scroll to position [4307, 0]
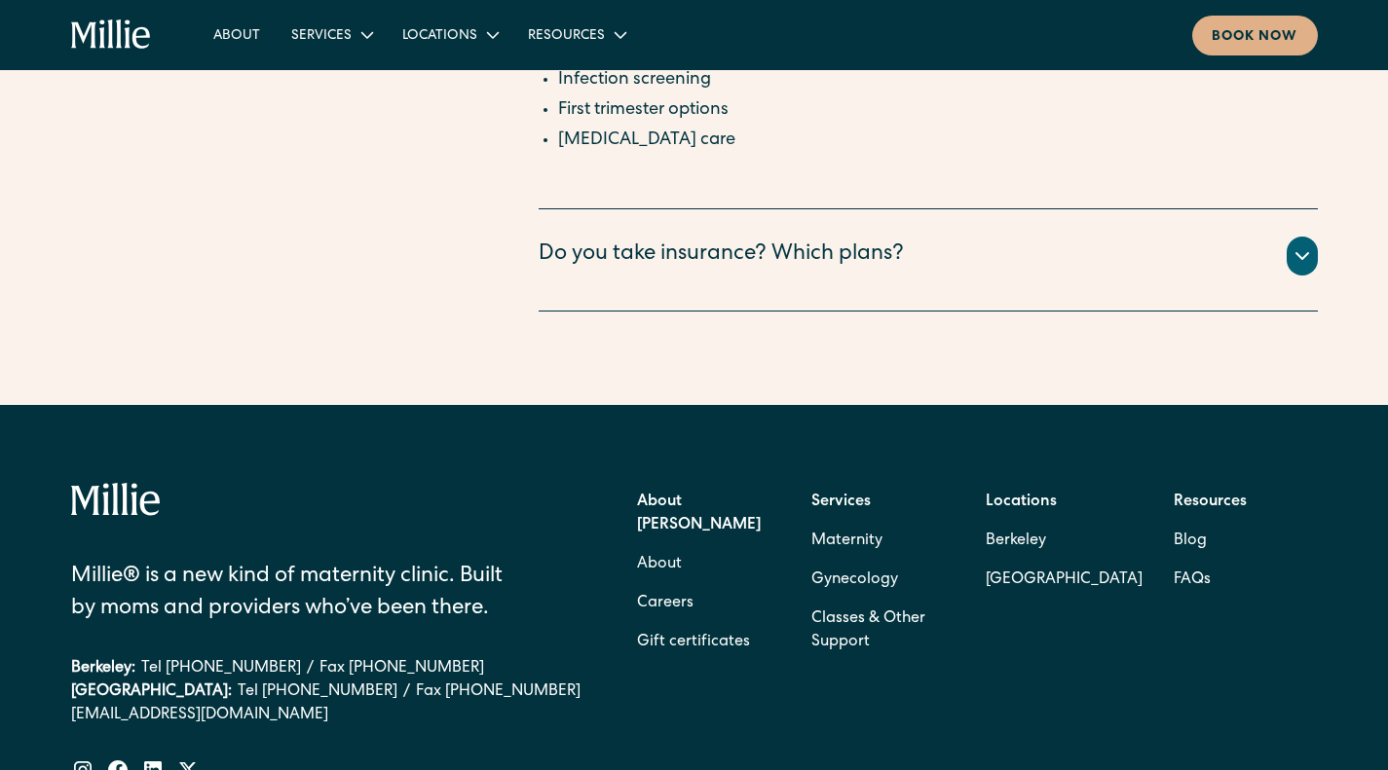
click at [625, 272] on div "Do you take insurance? Which plans?" at bounding box center [721, 256] width 365 height 32
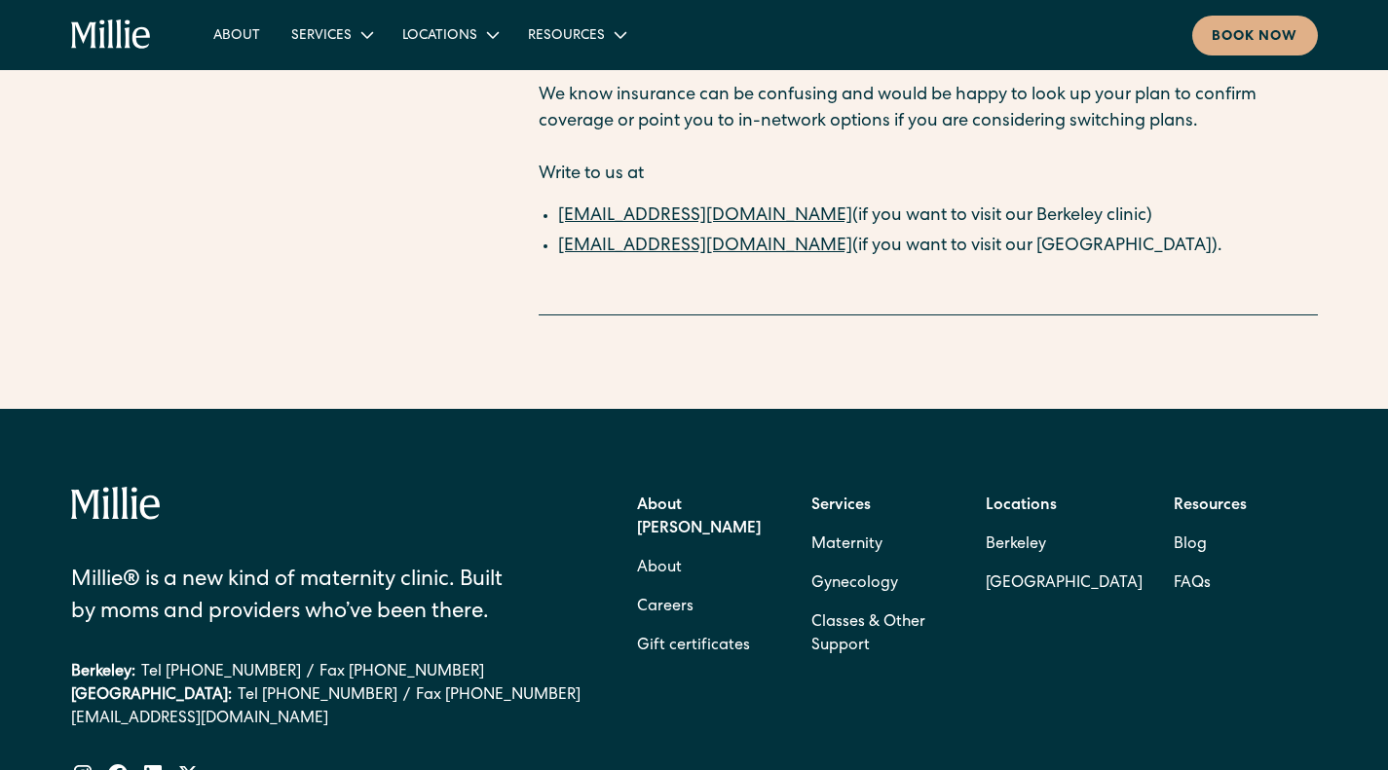
scroll to position [4837, 0]
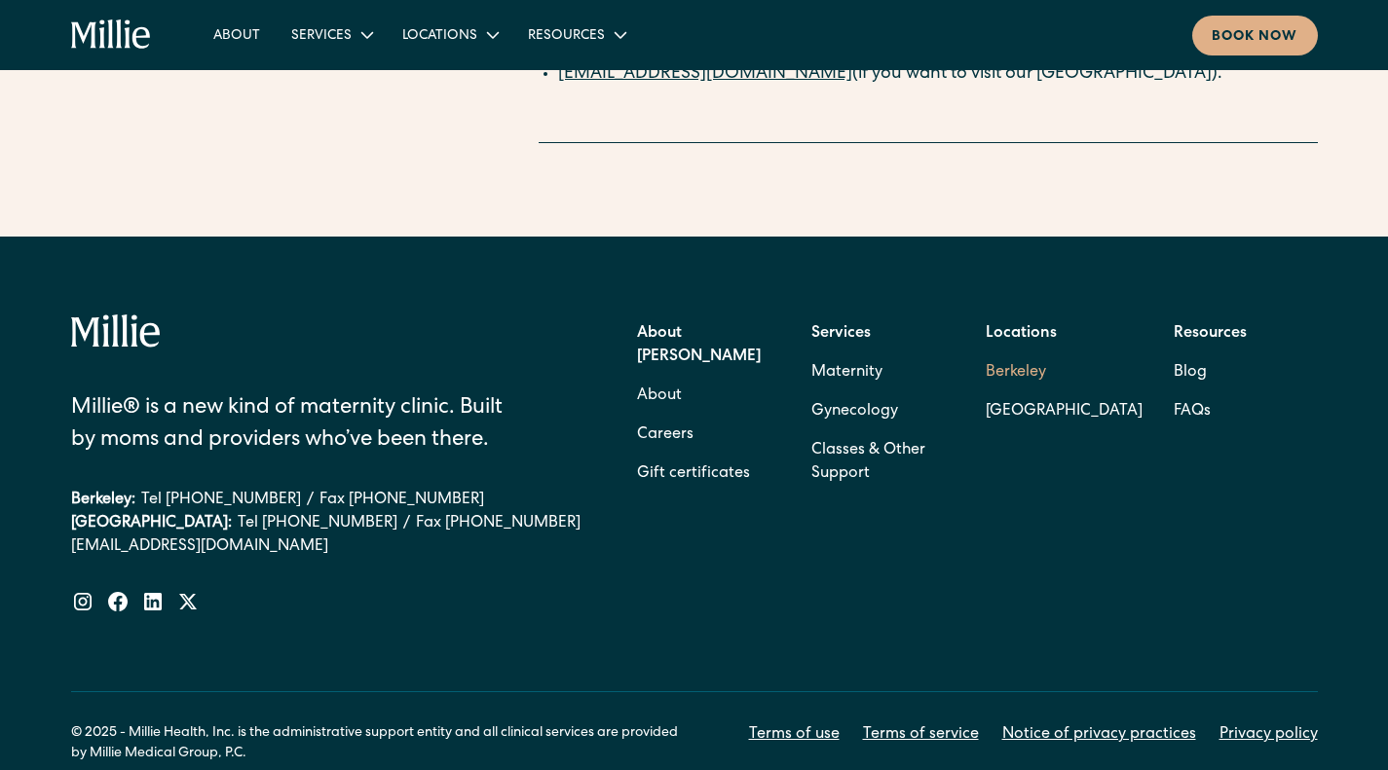
click at [1003, 392] on link "Berkeley" at bounding box center [1064, 373] width 157 height 39
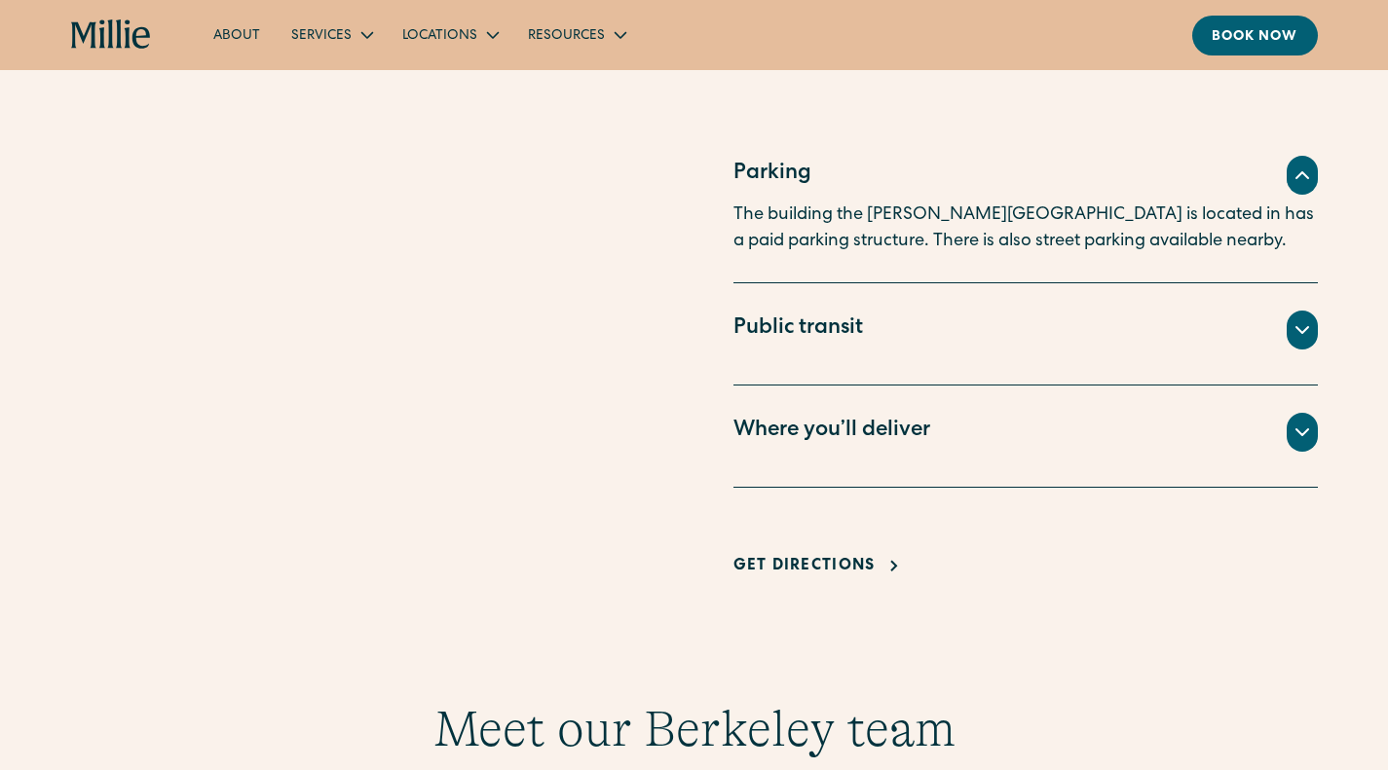
scroll to position [1303, 0]
click at [837, 404] on div "Where you’ll deliver All births for [PERSON_NAME] patients take place at [PERSO…" at bounding box center [1025, 436] width 584 height 102
click at [840, 428] on div "Where you’ll deliver" at bounding box center [831, 431] width 197 height 32
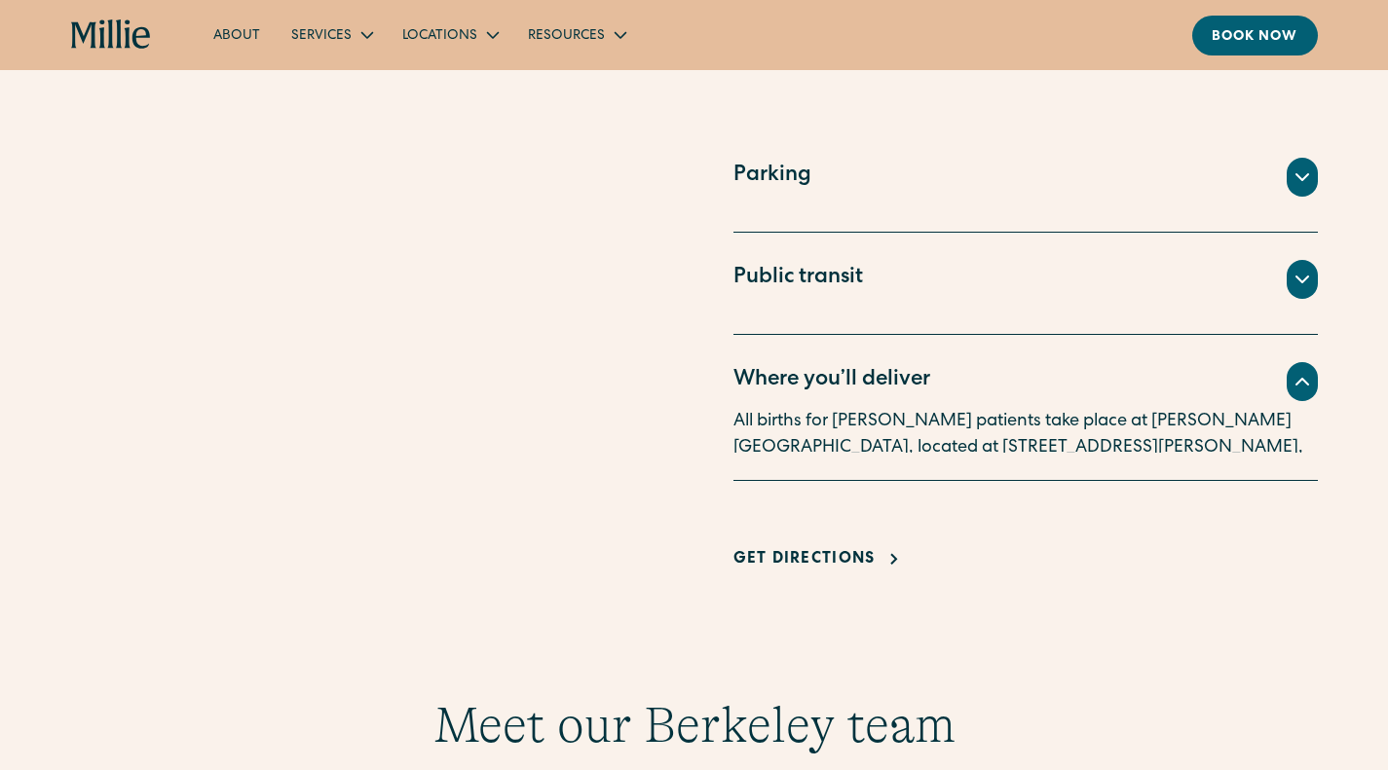
click at [840, 428] on p "All births for [PERSON_NAME] patients take place at [PERSON_NAME][GEOGRAPHIC_DA…" at bounding box center [1025, 448] width 584 height 79
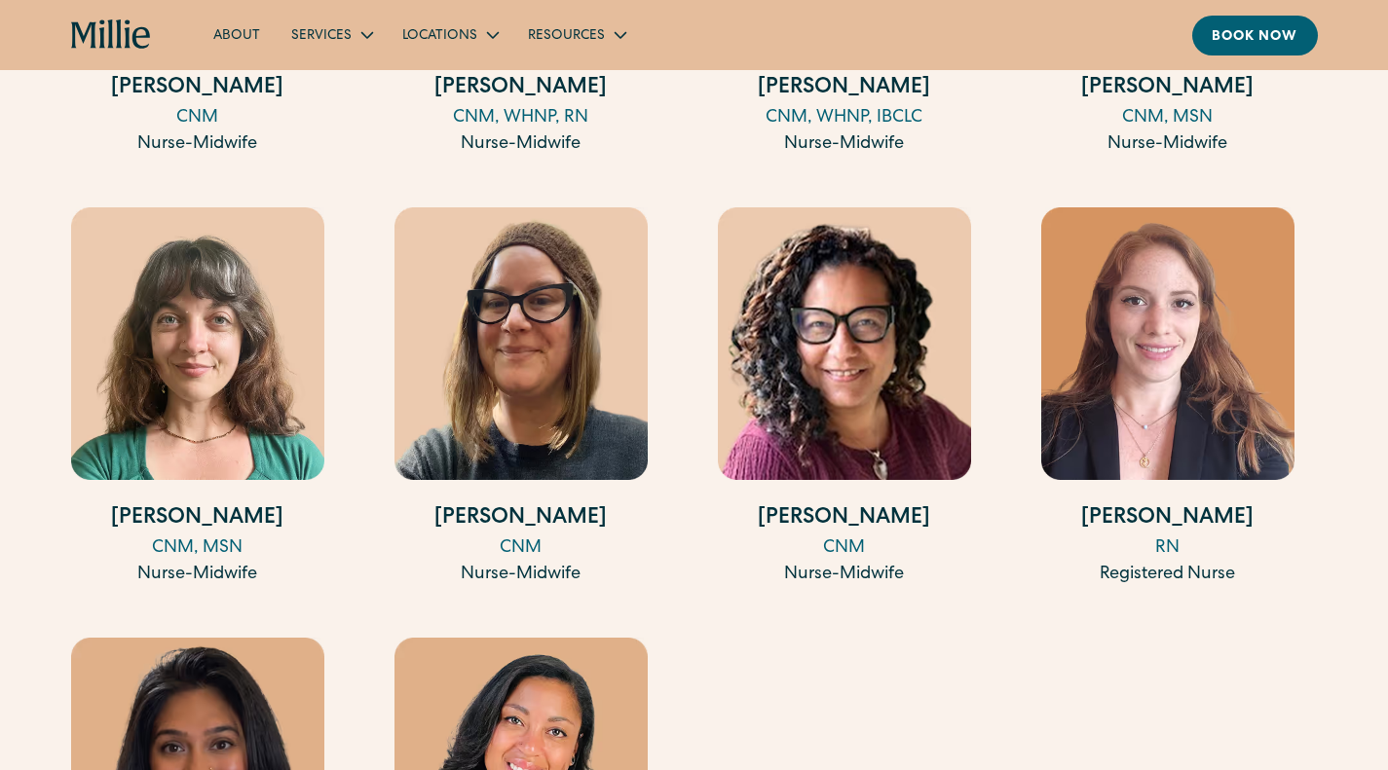
scroll to position [2791, 0]
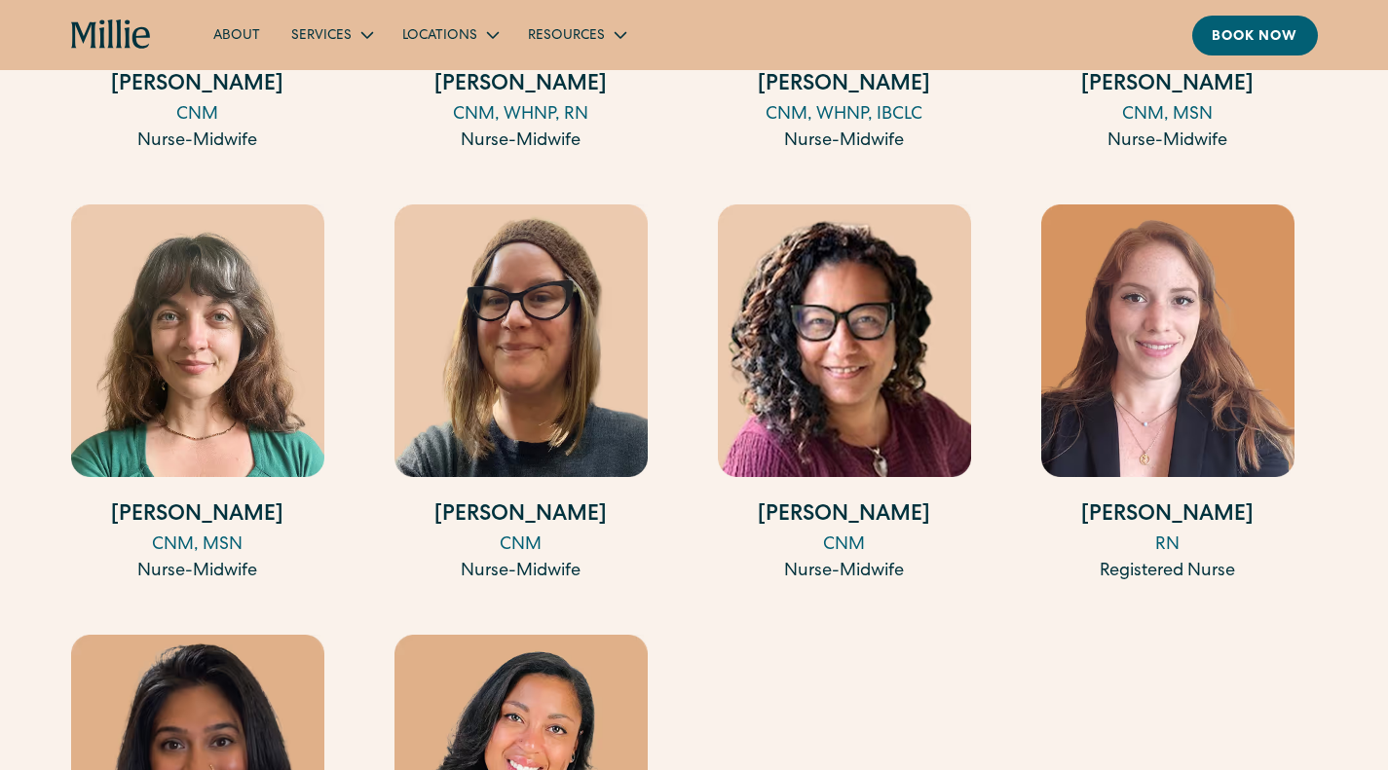
click at [674, 502] on div "[PERSON_NAME] MD Medical Director & OB-GYN [PERSON_NAME] MS, CNM, WHNP, RN Co-F…" at bounding box center [694, 181] width 1247 height 1675
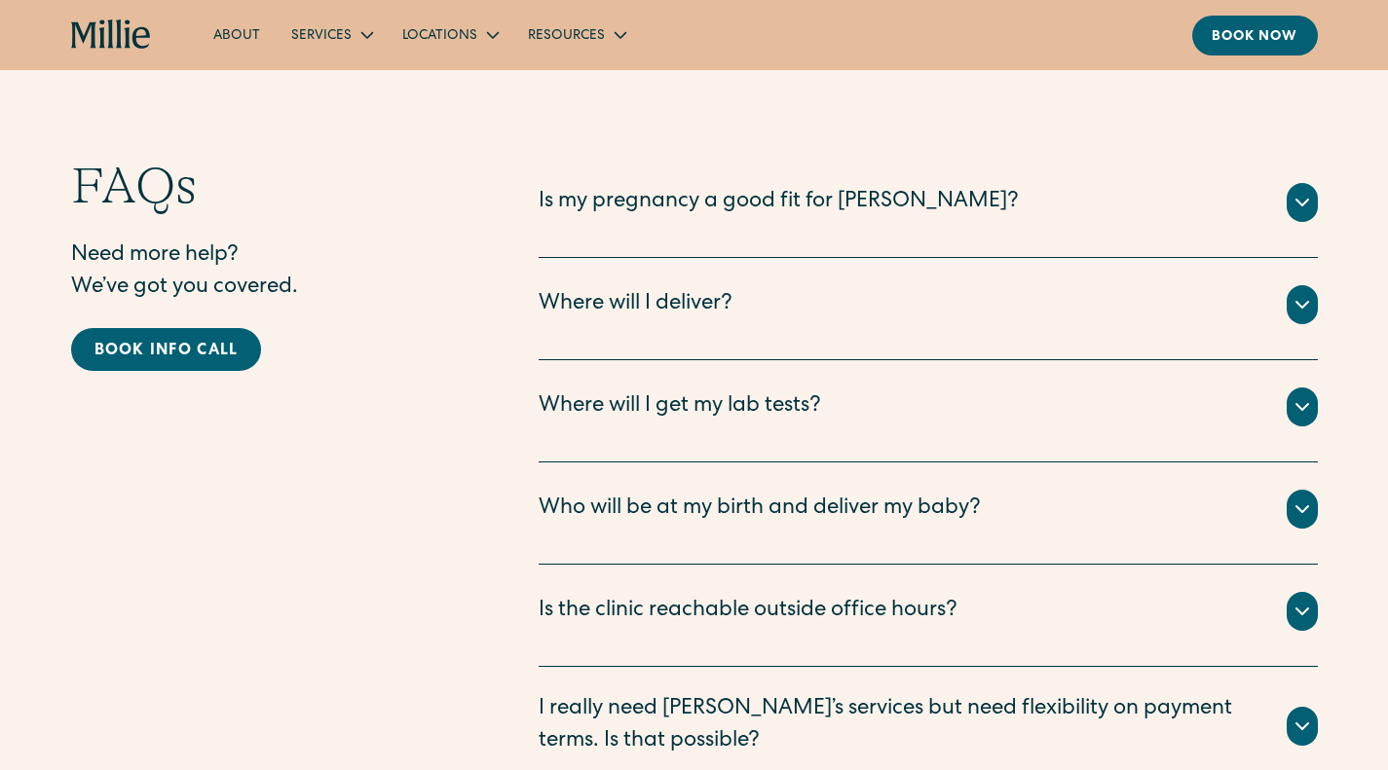
scroll to position [4964, 0]
click at [659, 391] on div "Where will I get my lab tests?" at bounding box center [680, 407] width 282 height 32
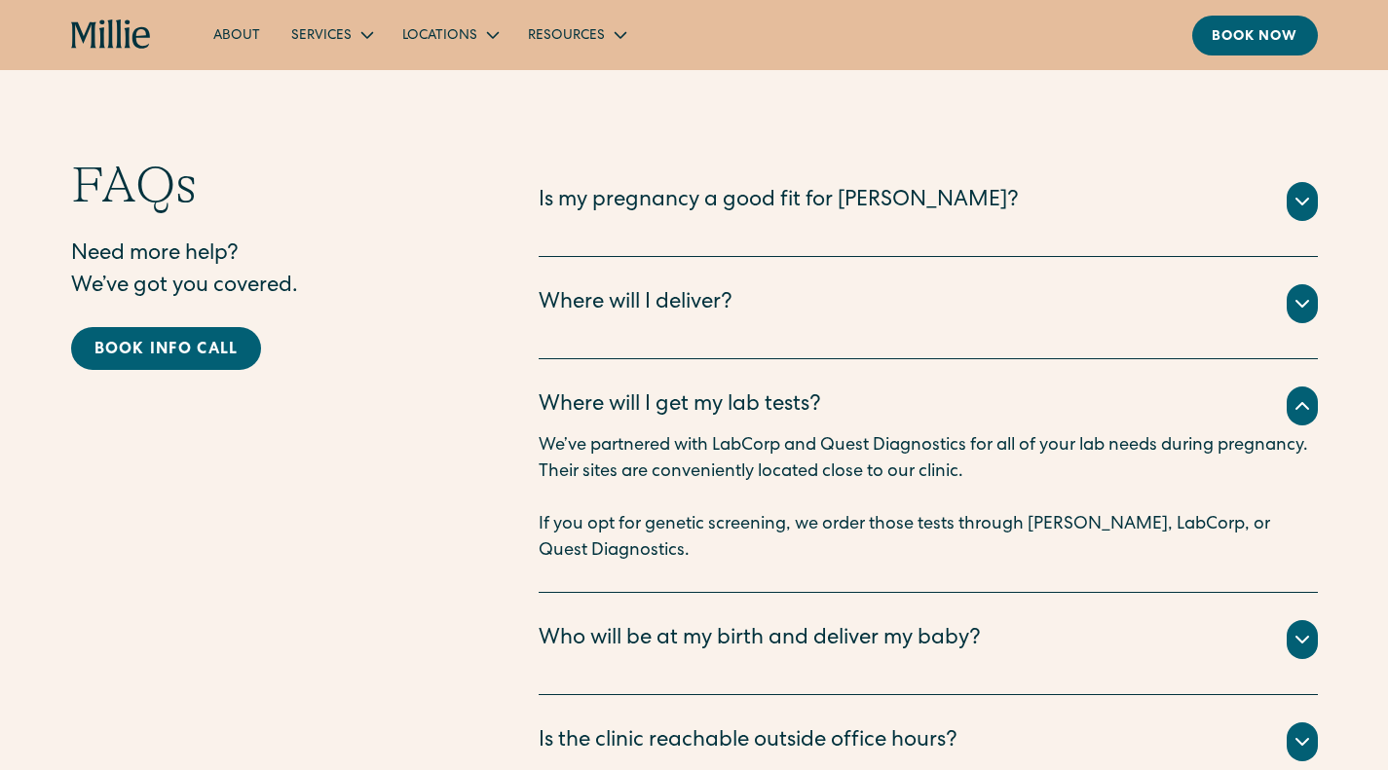
click at [465, 446] on div "FAQs Need more help? We’ve got you covered. Book info call Is my pregnancy a go…" at bounding box center [694, 540] width 1247 height 770
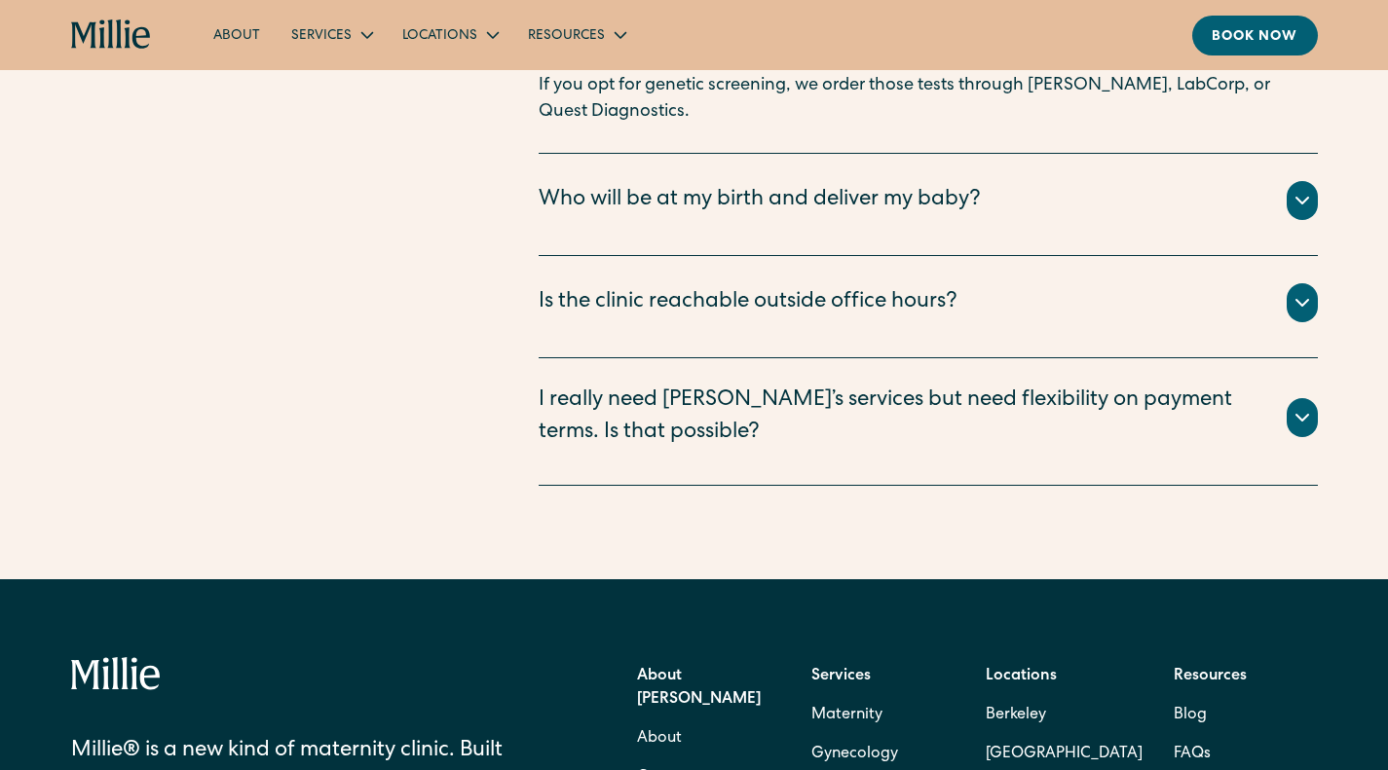
scroll to position [5838, 0]
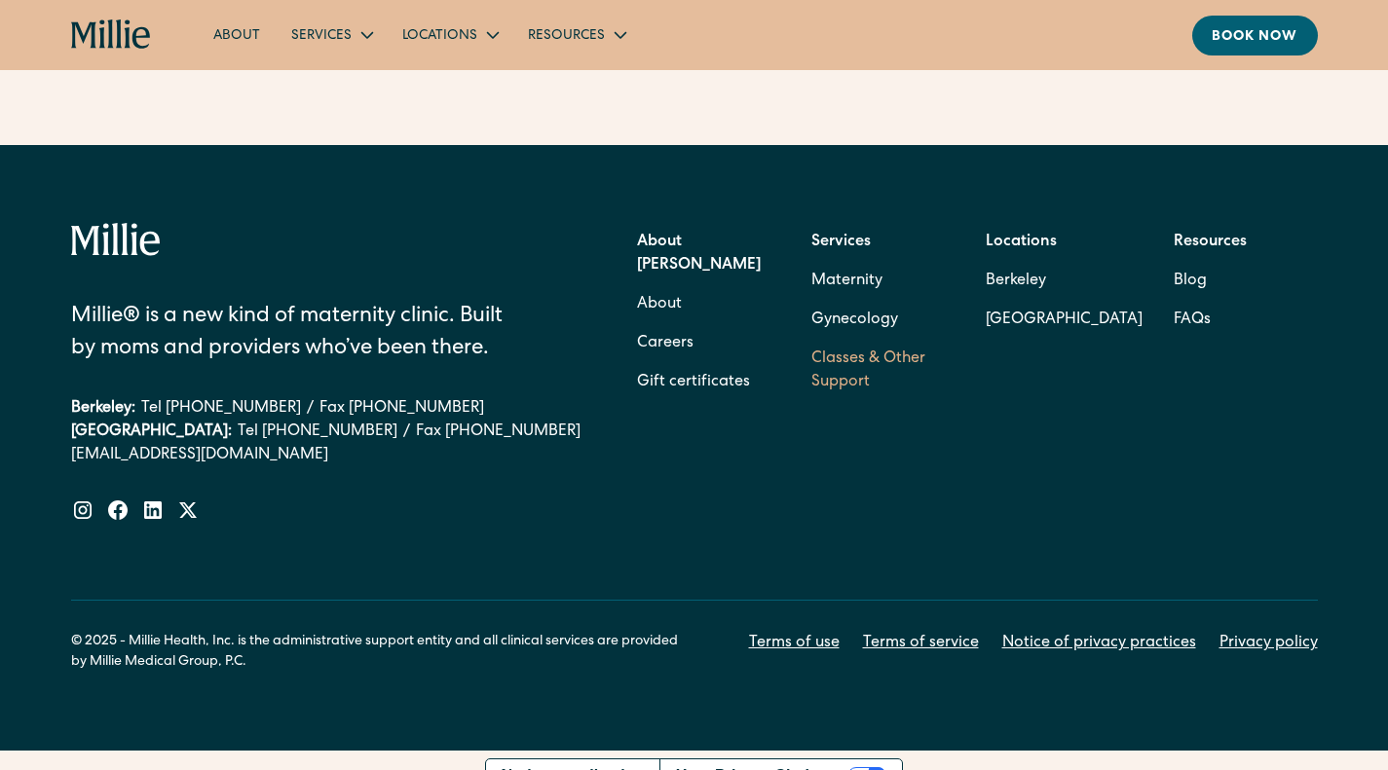
click at [837, 340] on link "Classes & Other Support" at bounding box center [882, 371] width 143 height 62
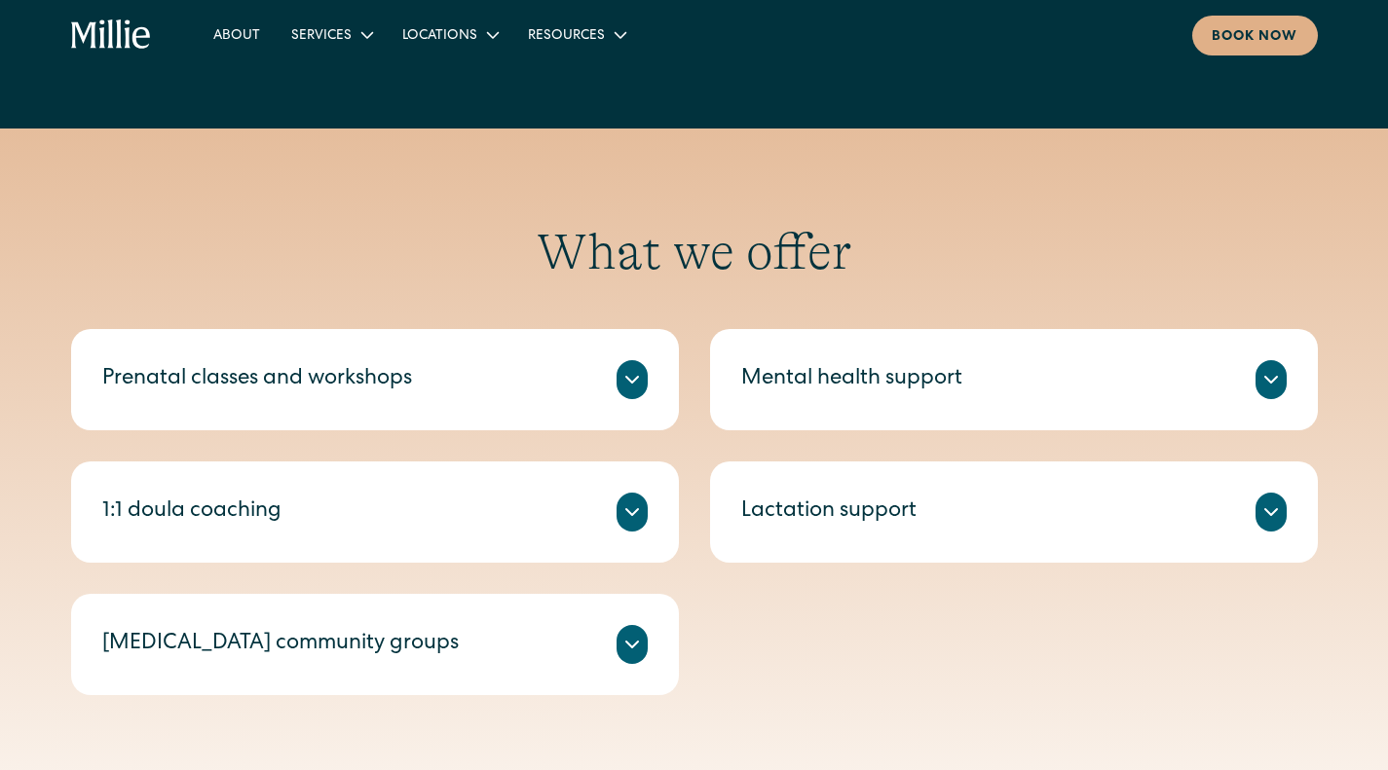
scroll to position [579, 0]
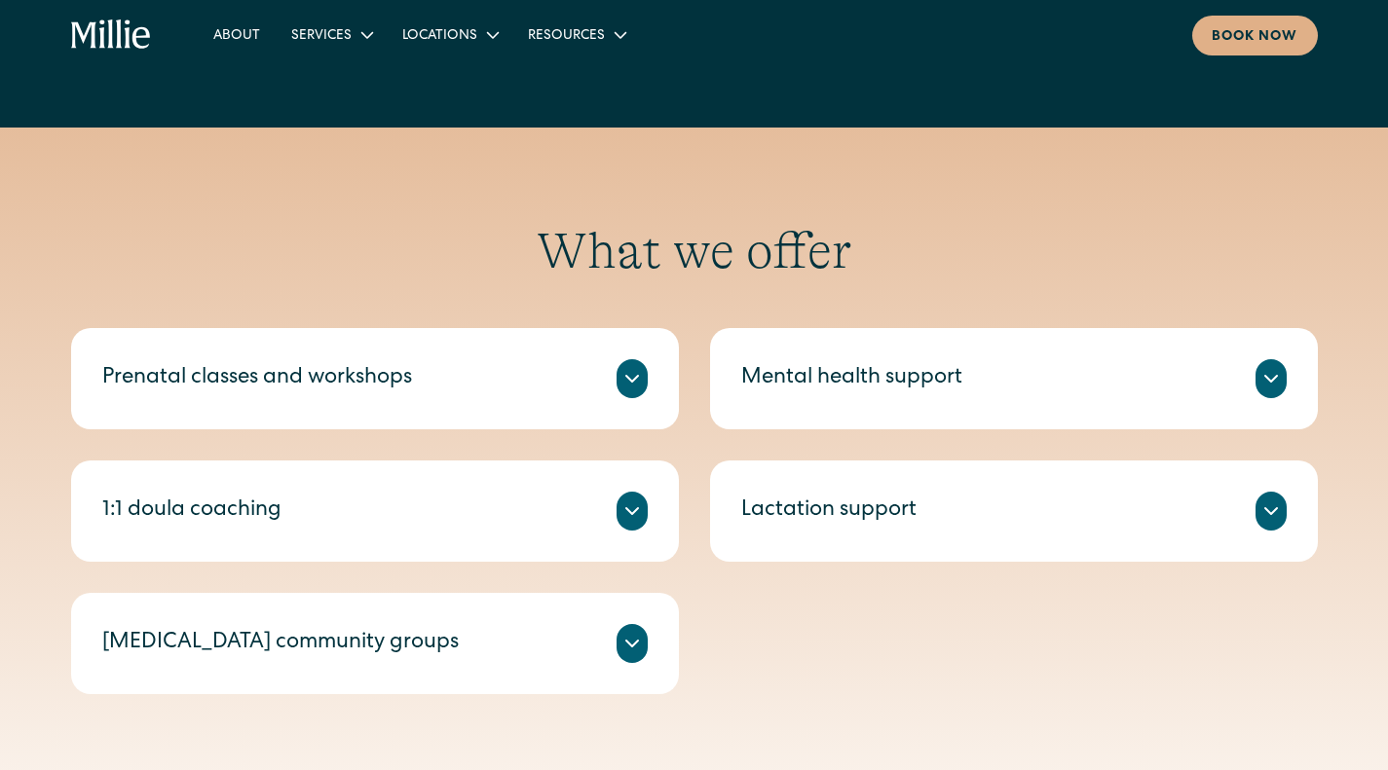
click at [629, 376] on icon at bounding box center [631, 378] width 23 height 23
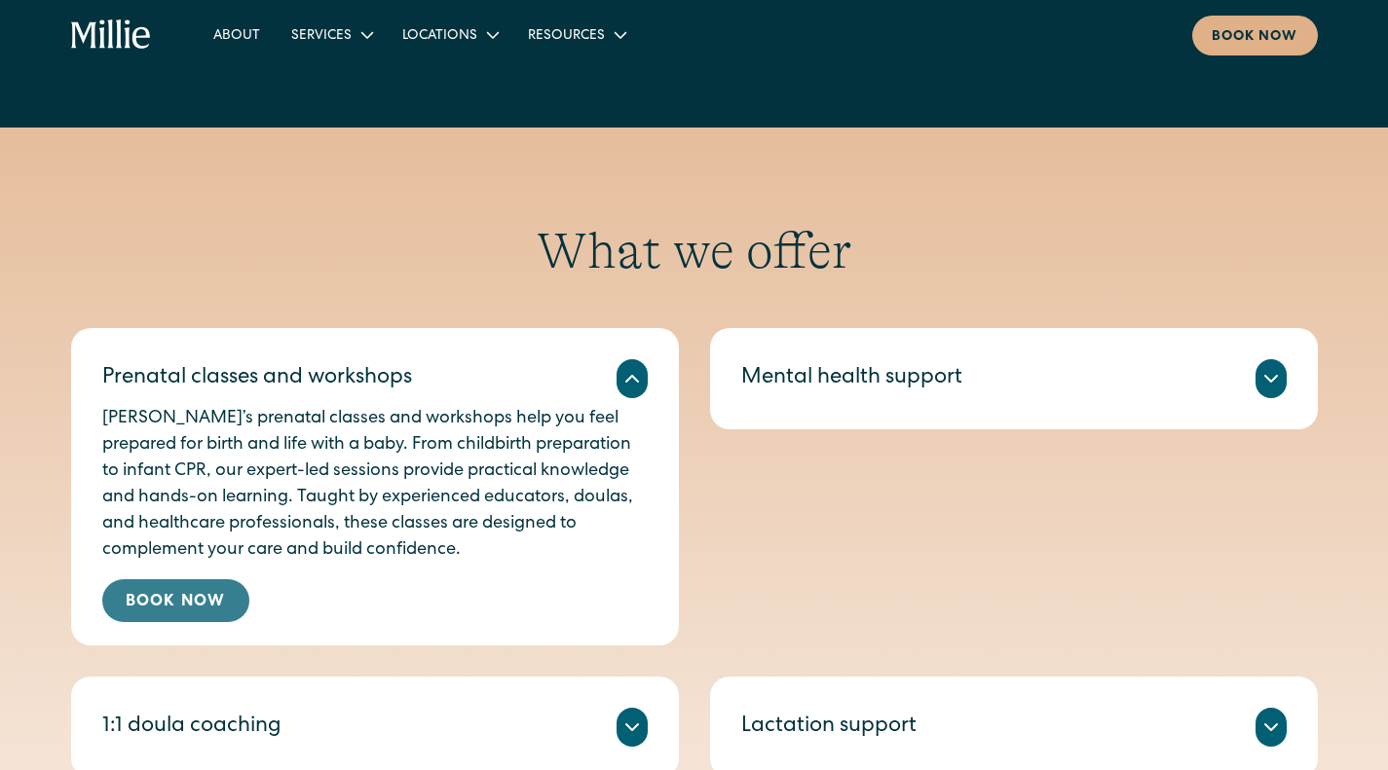
click at [178, 602] on link "Book Now" at bounding box center [175, 600] width 147 height 43
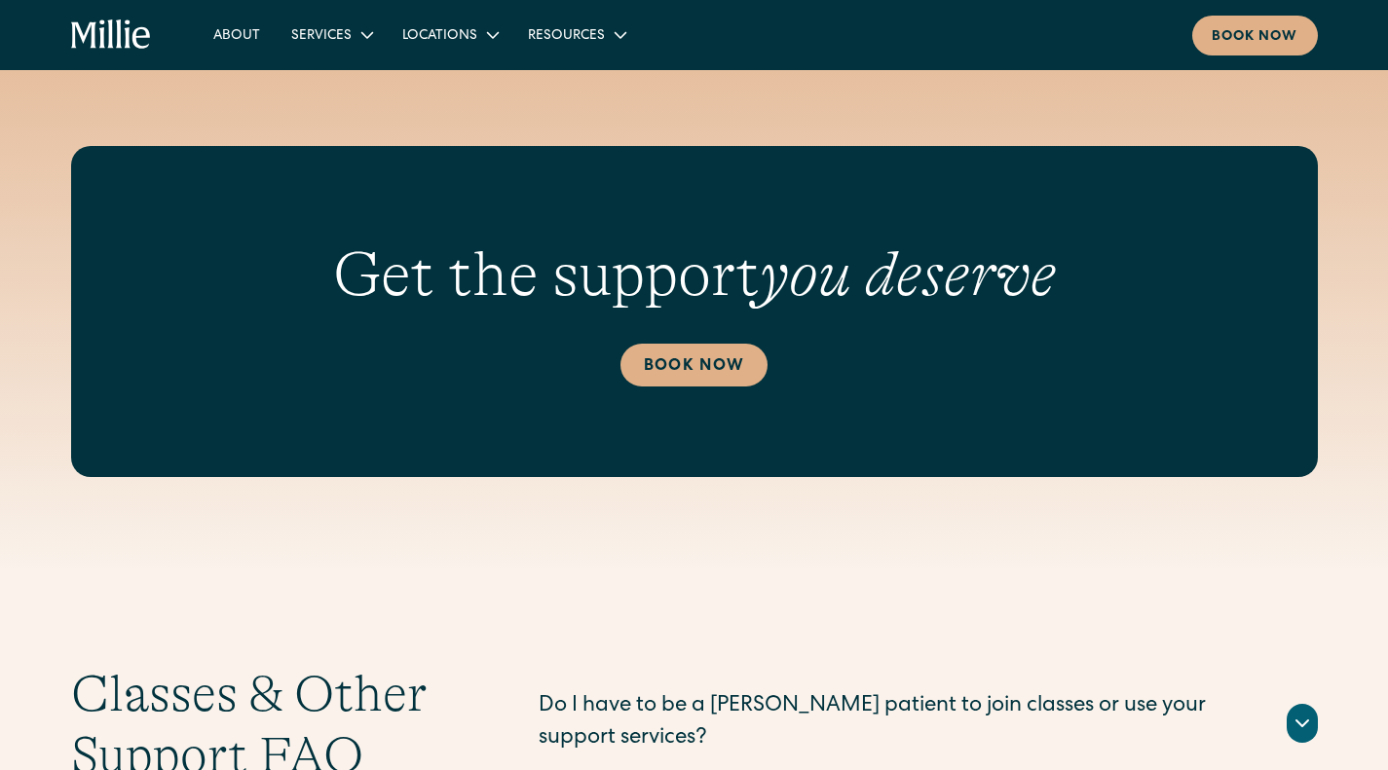
scroll to position [2063, 0]
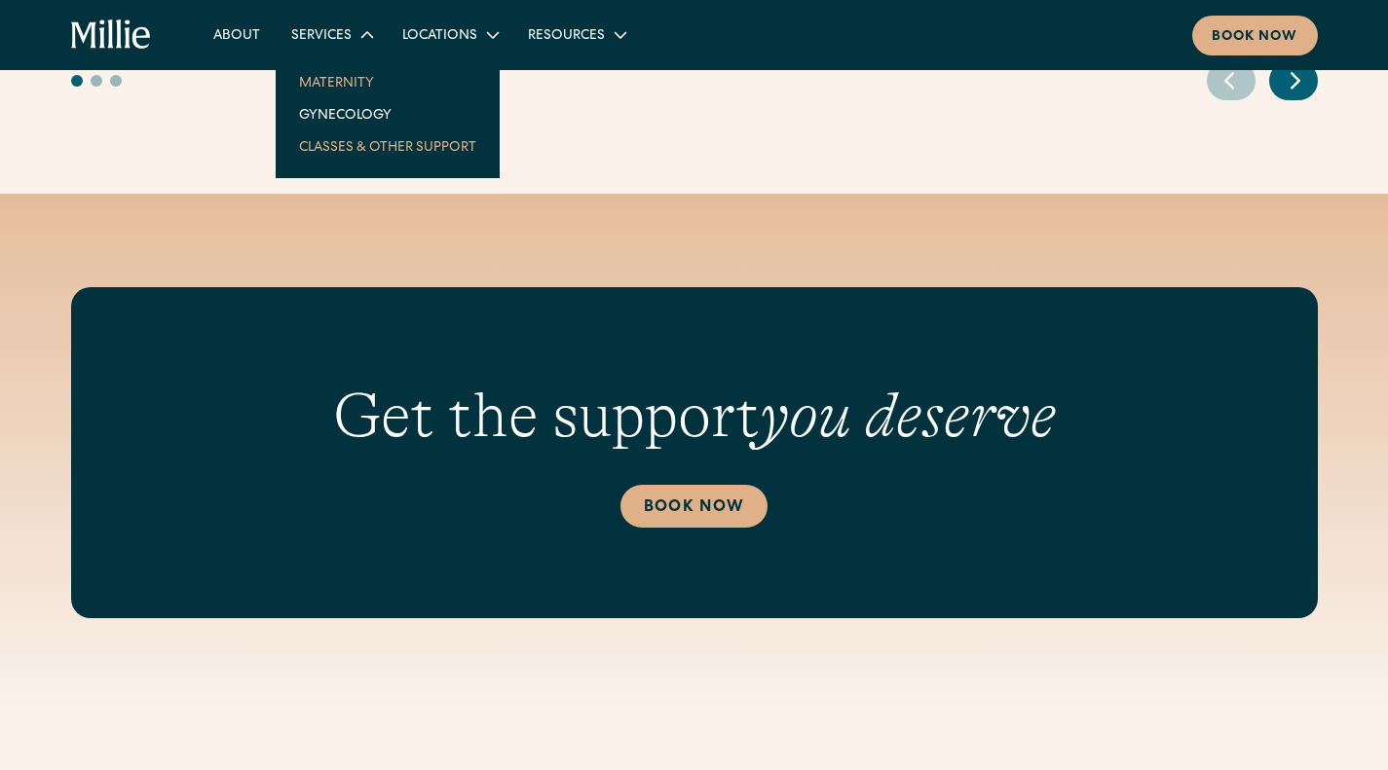
click at [325, 85] on link "Maternity" at bounding box center [387, 82] width 208 height 32
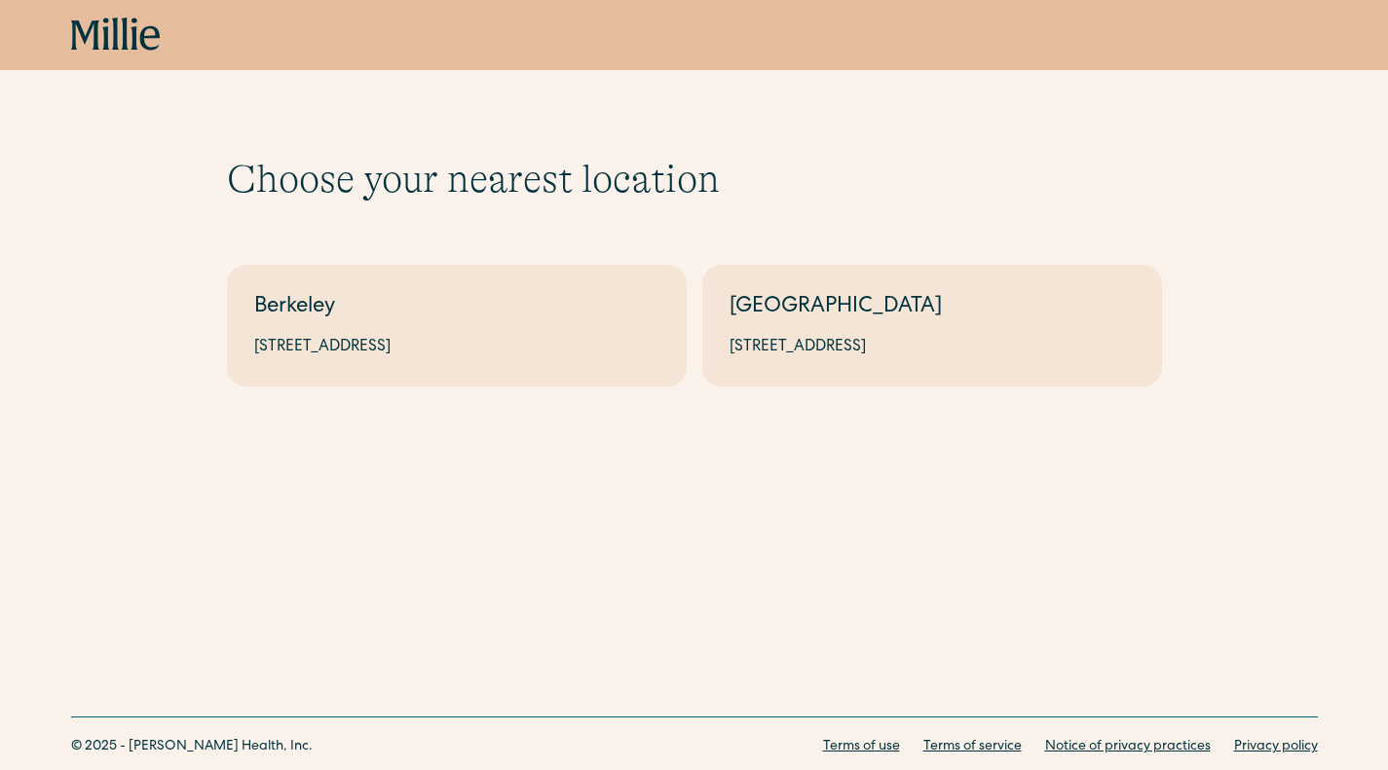
click at [429, 263] on div "Wraparound is selected Berkeley [STREET_ADDRESS][GEOGRAPHIC_DATA][STREET_ADDRES…" at bounding box center [694, 317] width 935 height 137
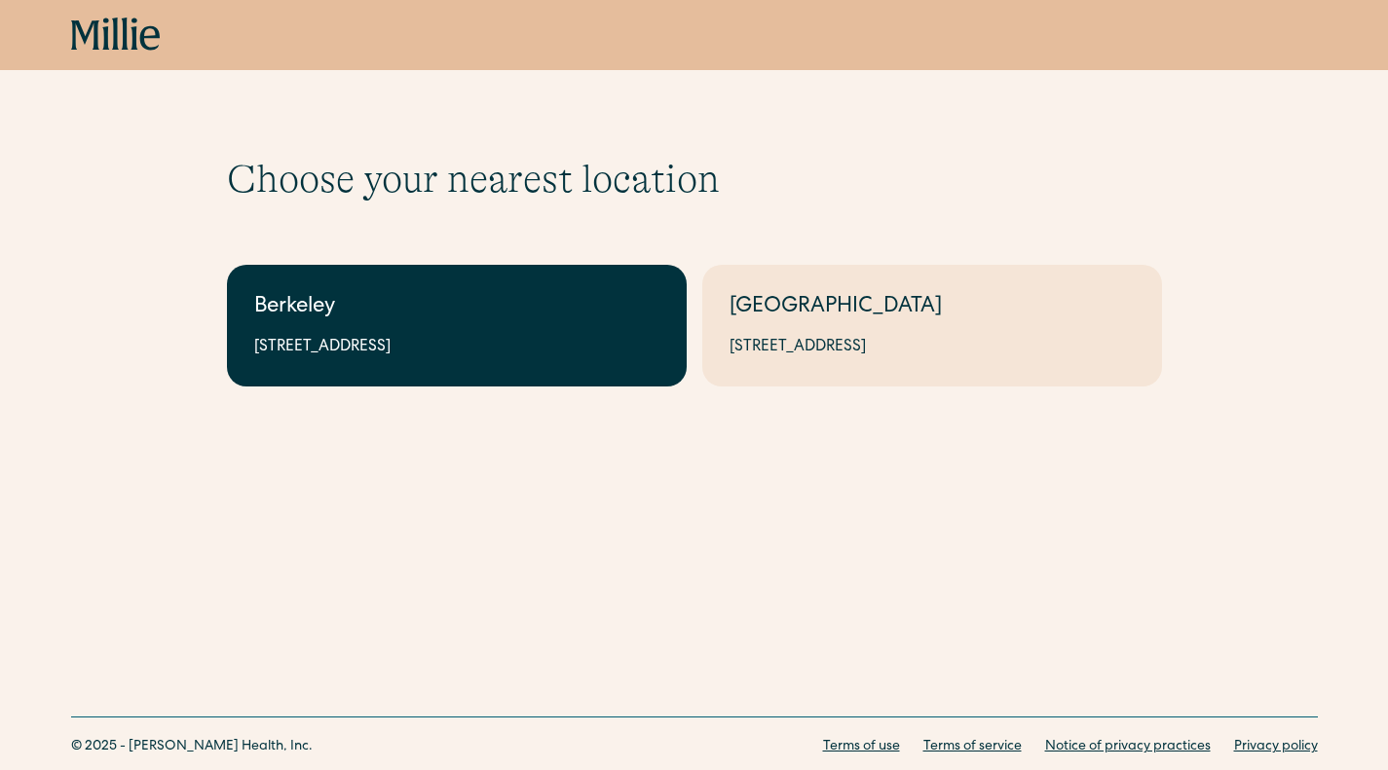
click at [426, 289] on link "Berkeley [STREET_ADDRESS]" at bounding box center [457, 326] width 460 height 122
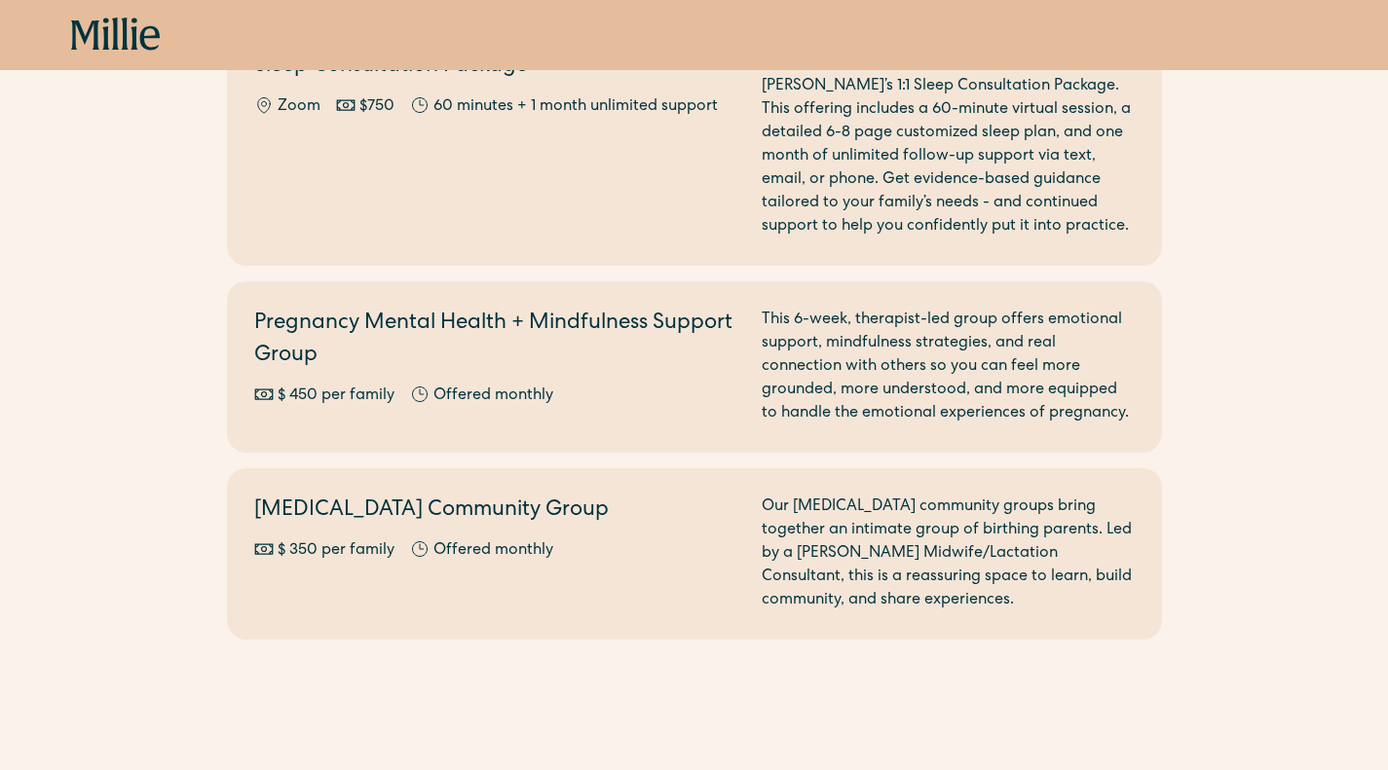
scroll to position [2417, 0]
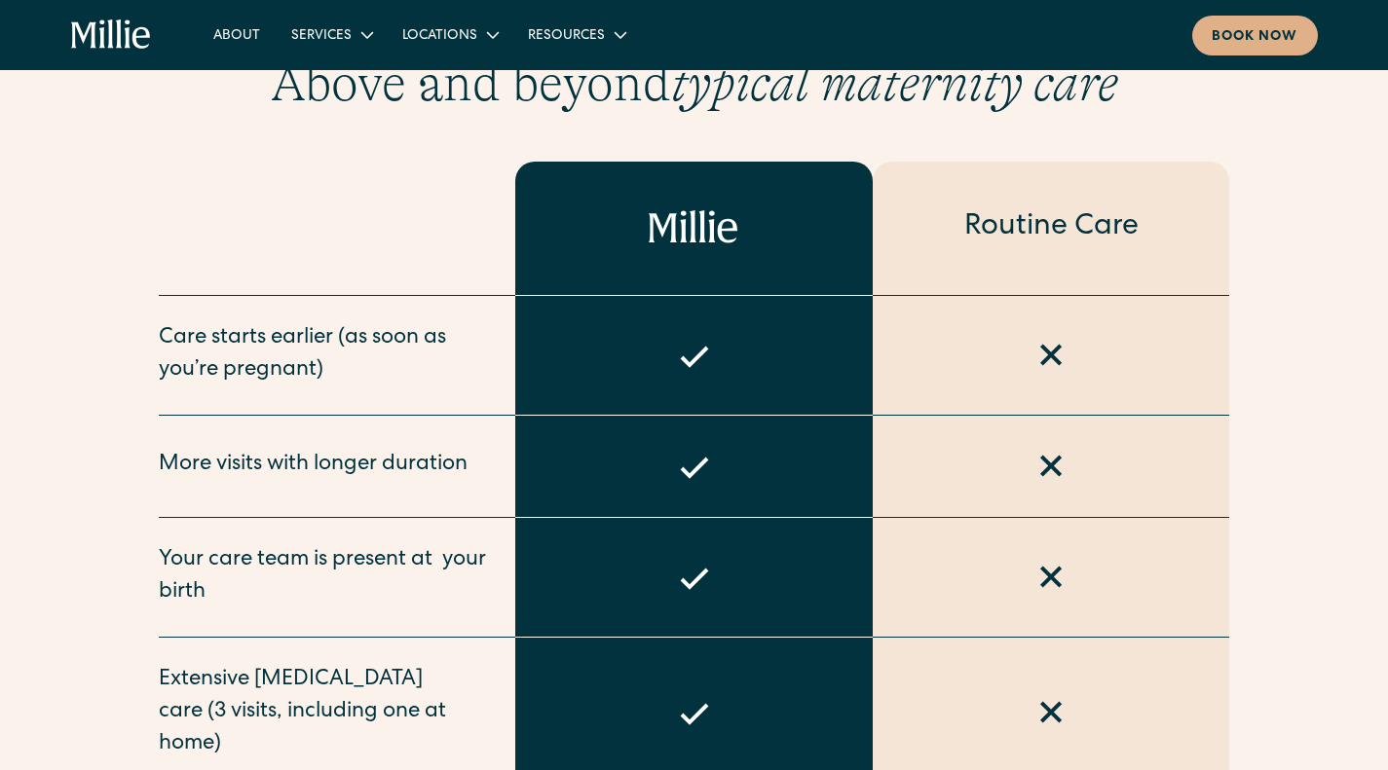
scroll to position [990, 0]
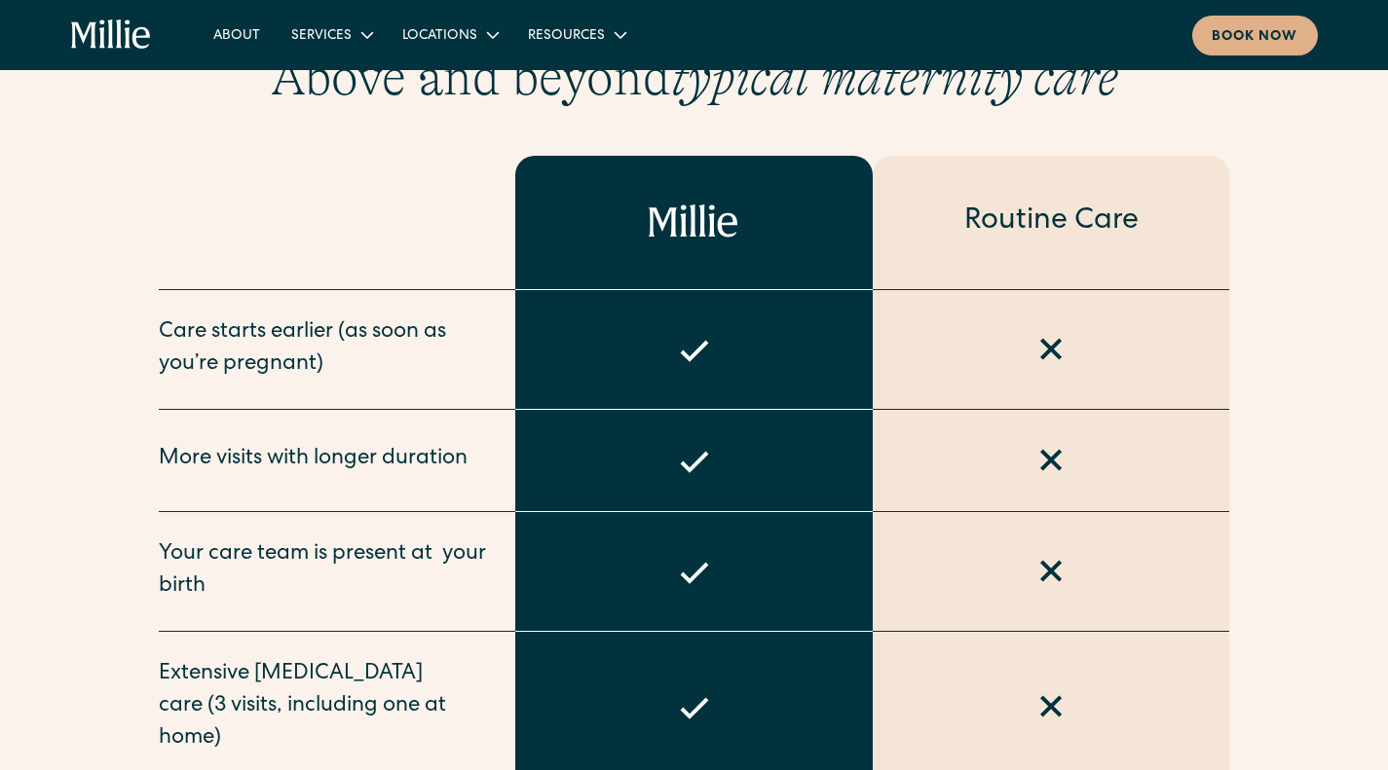
click at [164, 425] on div "More visits with longer duration" at bounding box center [337, 461] width 357 height 102
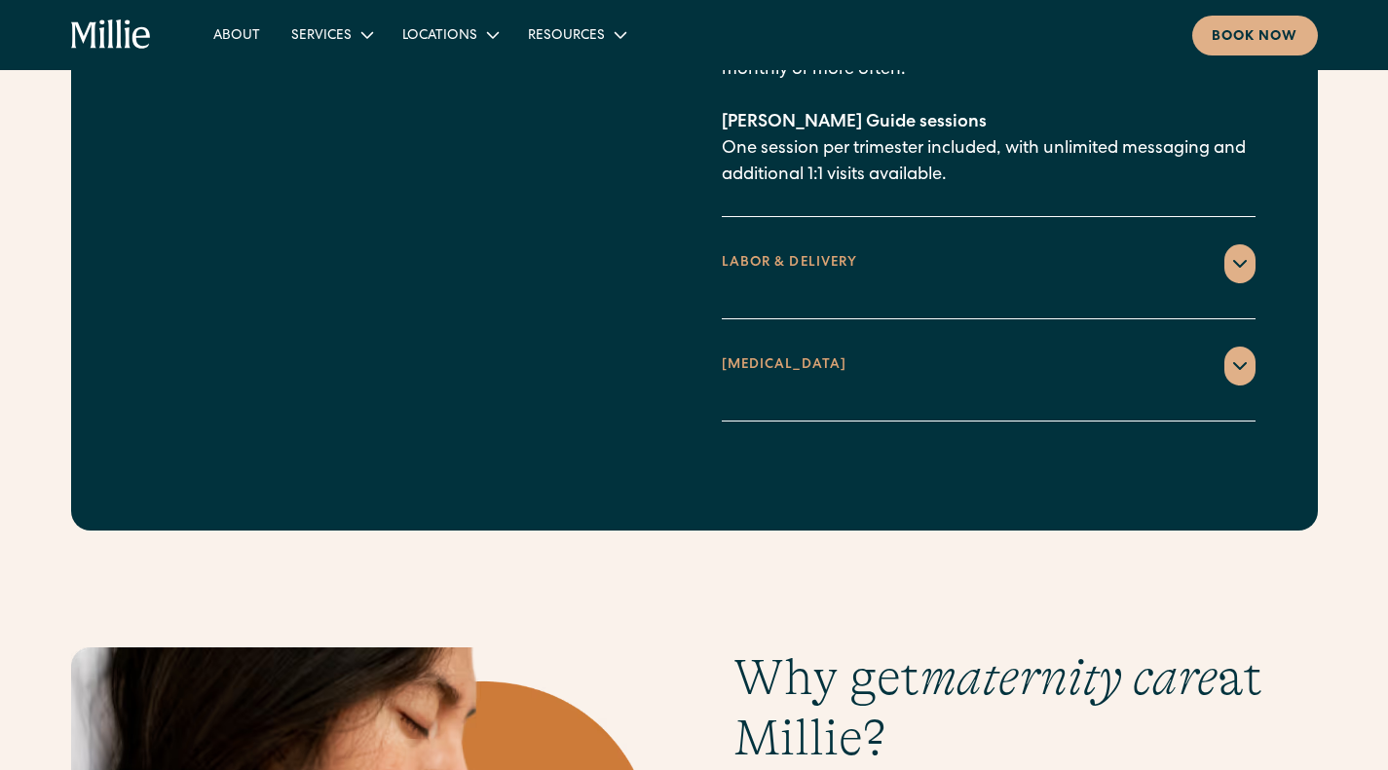
scroll to position [3183, 0]
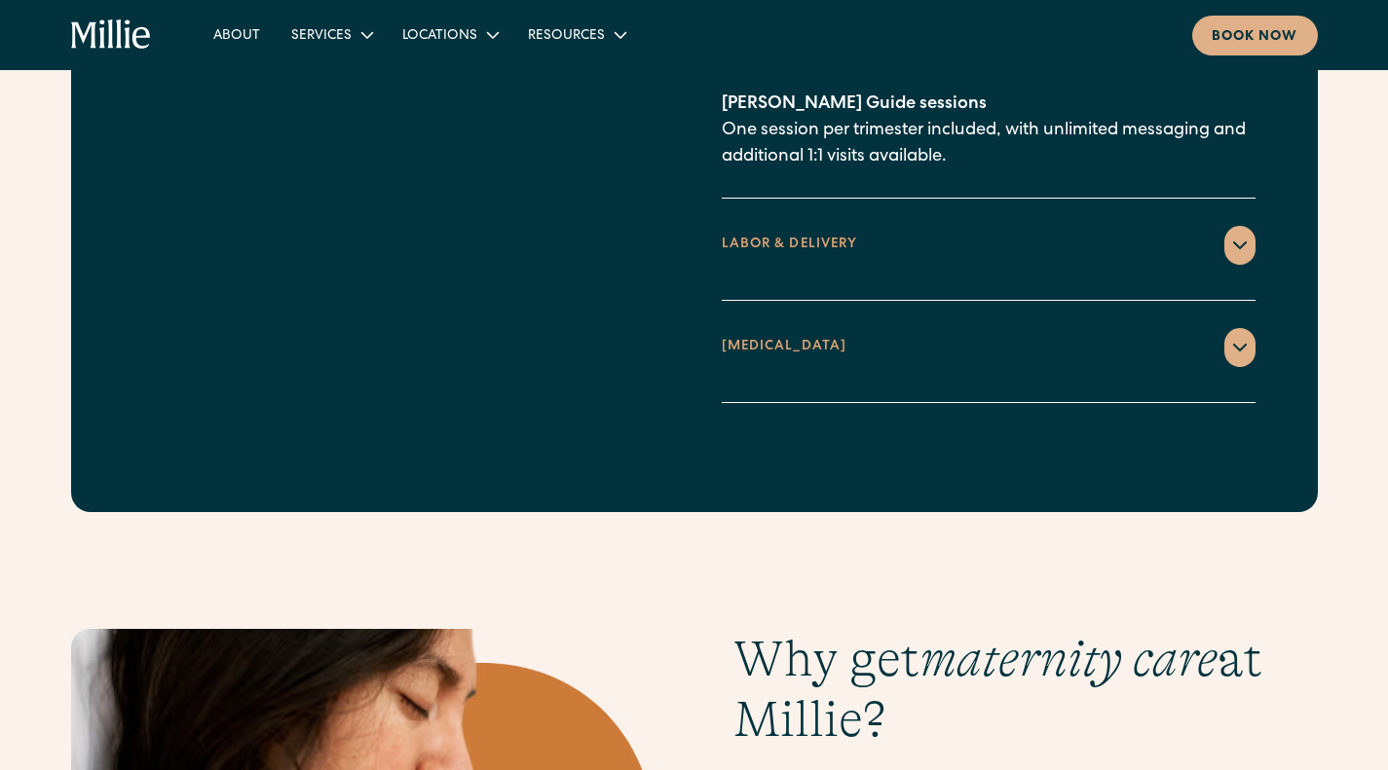
click at [759, 235] on div "LABOR & DELIVERY" at bounding box center [790, 245] width 136 height 20
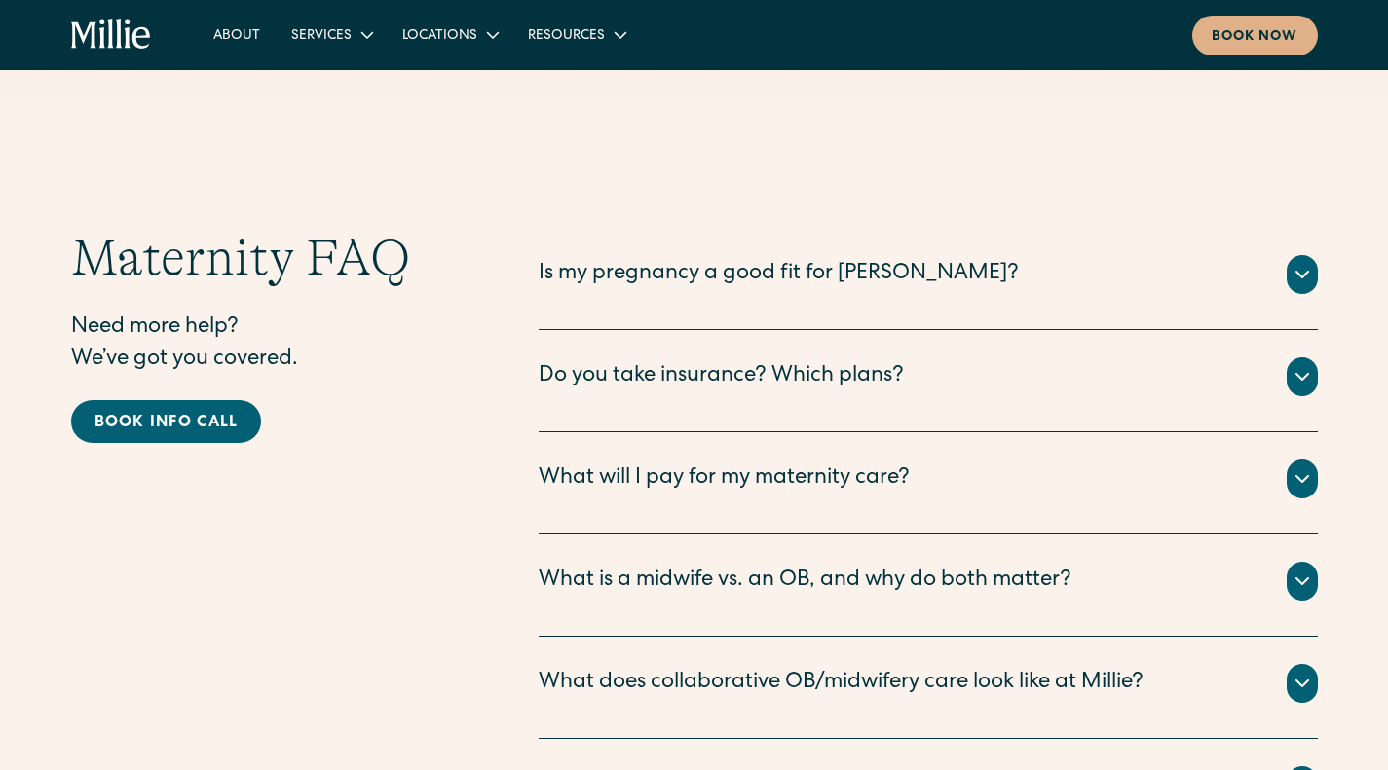
scroll to position [6015, 0]
click at [688, 260] on div "Is my pregnancy a good fit for Millie?" at bounding box center [779, 276] width 480 height 32
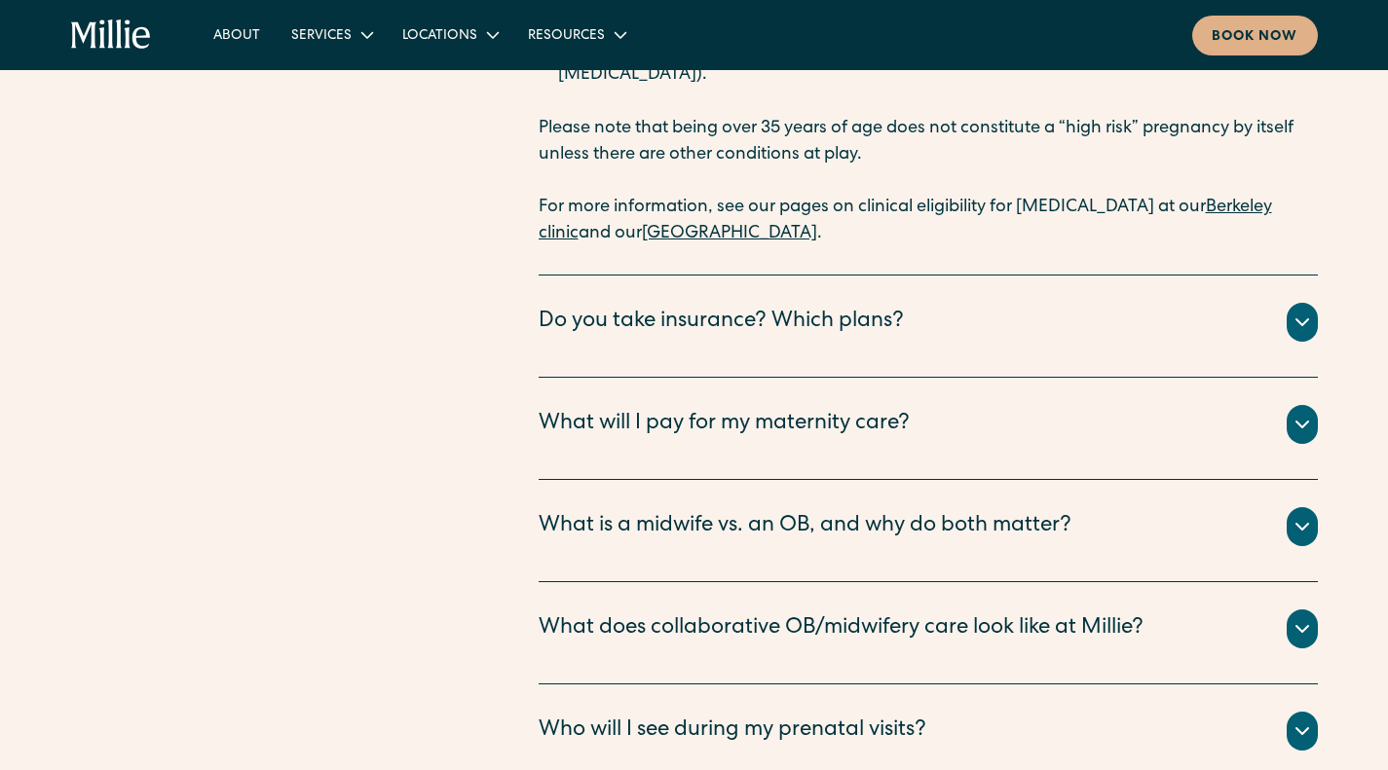
scroll to position [6592, 0]
click at [683, 407] on div "What will I pay for my maternity care?" at bounding box center [724, 423] width 371 height 32
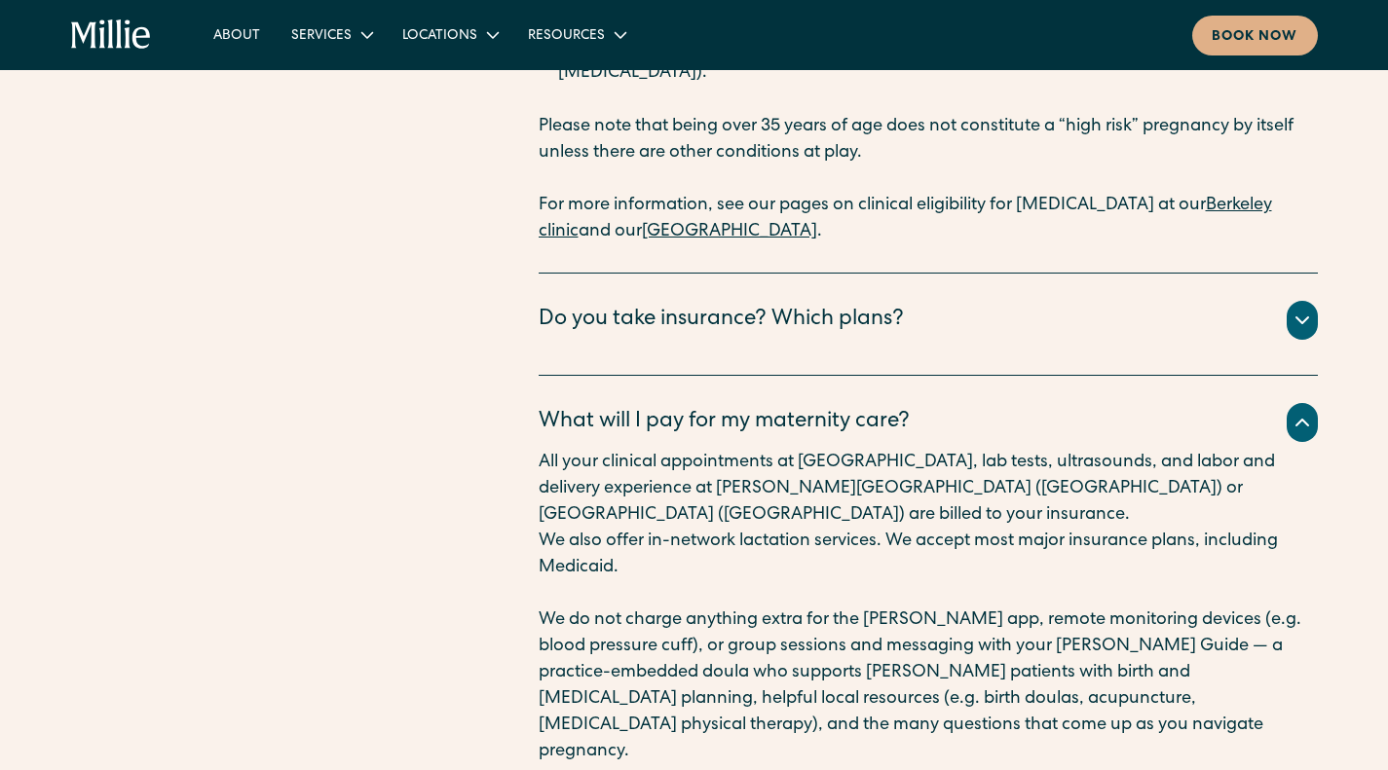
click at [683, 407] on div "What will I pay for my maternity care?" at bounding box center [724, 423] width 371 height 32
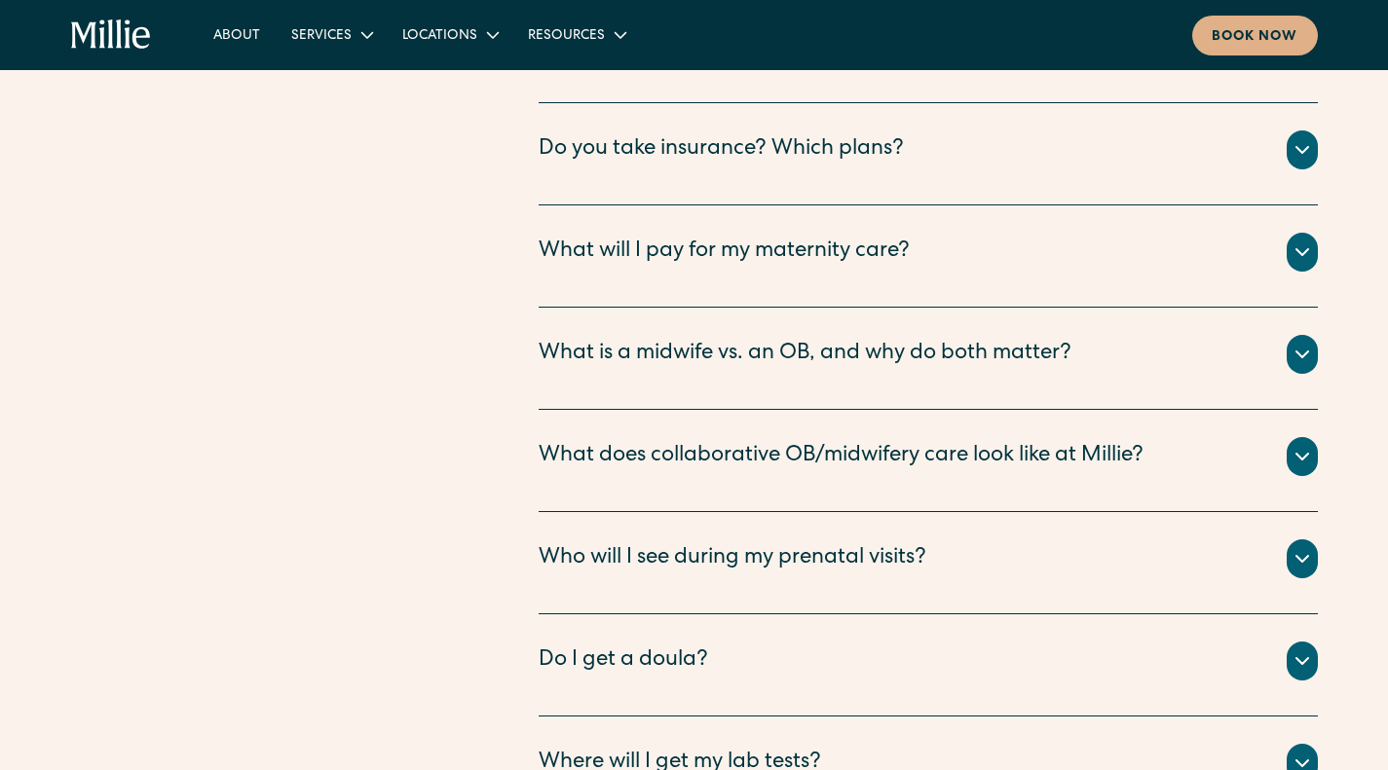
scroll to position [6768, 0]
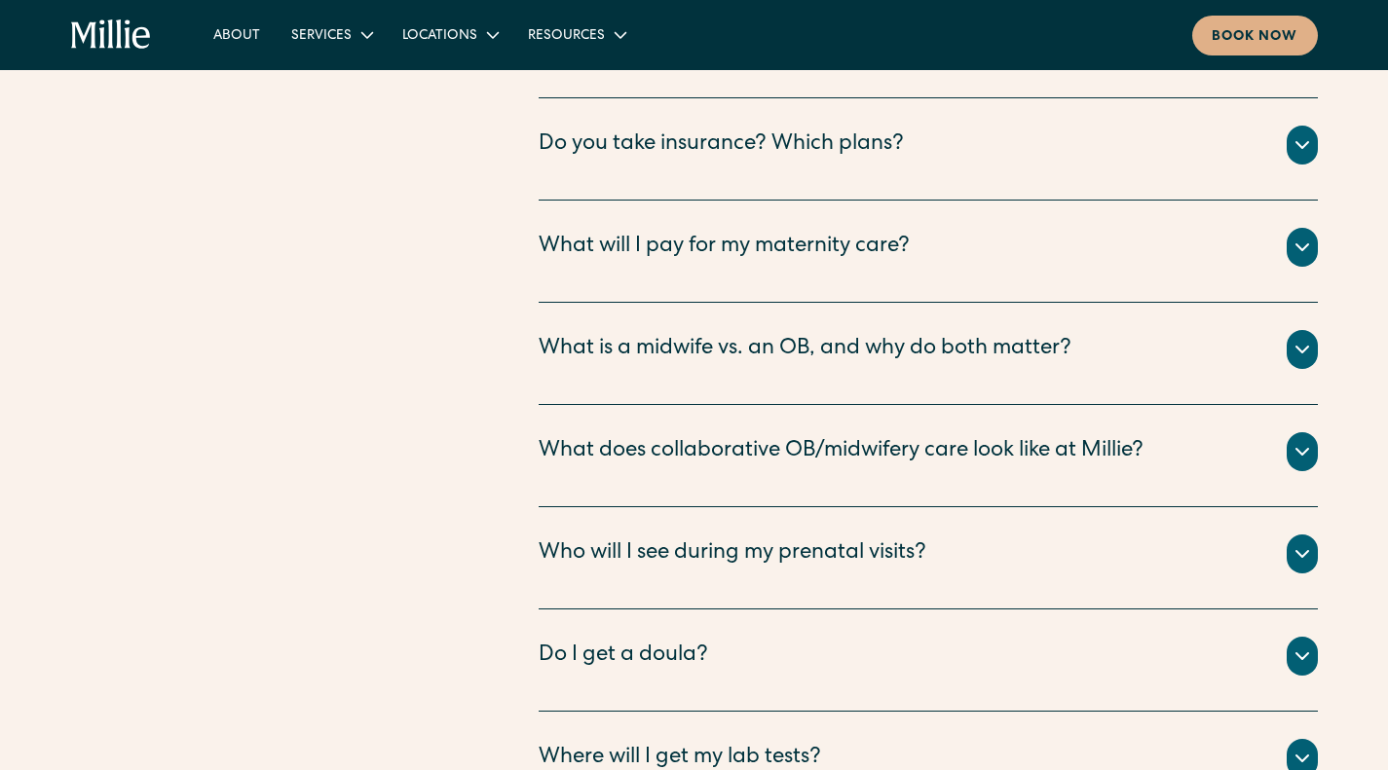
click at [739, 334] on div "What is a midwife vs. an OB, and why do both matter?" at bounding box center [805, 350] width 533 height 32
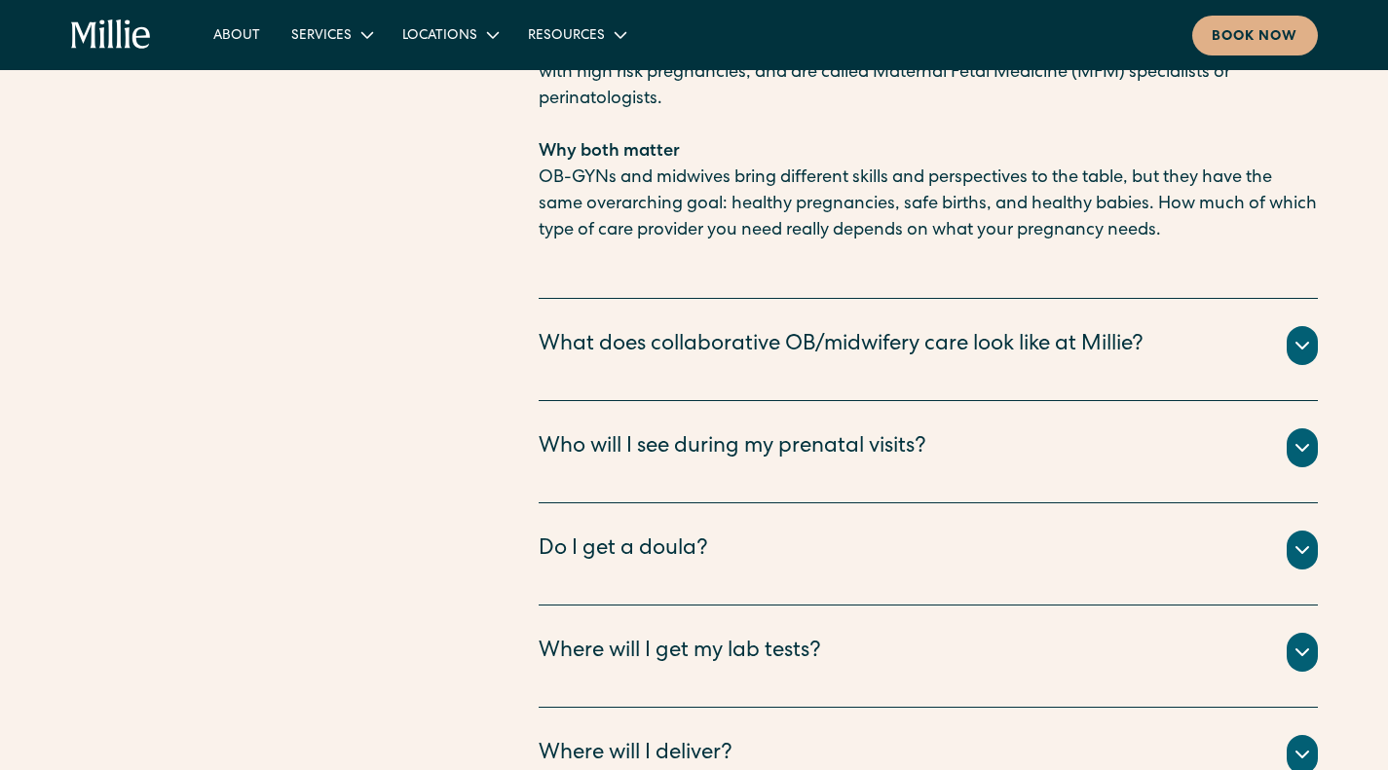
scroll to position [7661, 0]
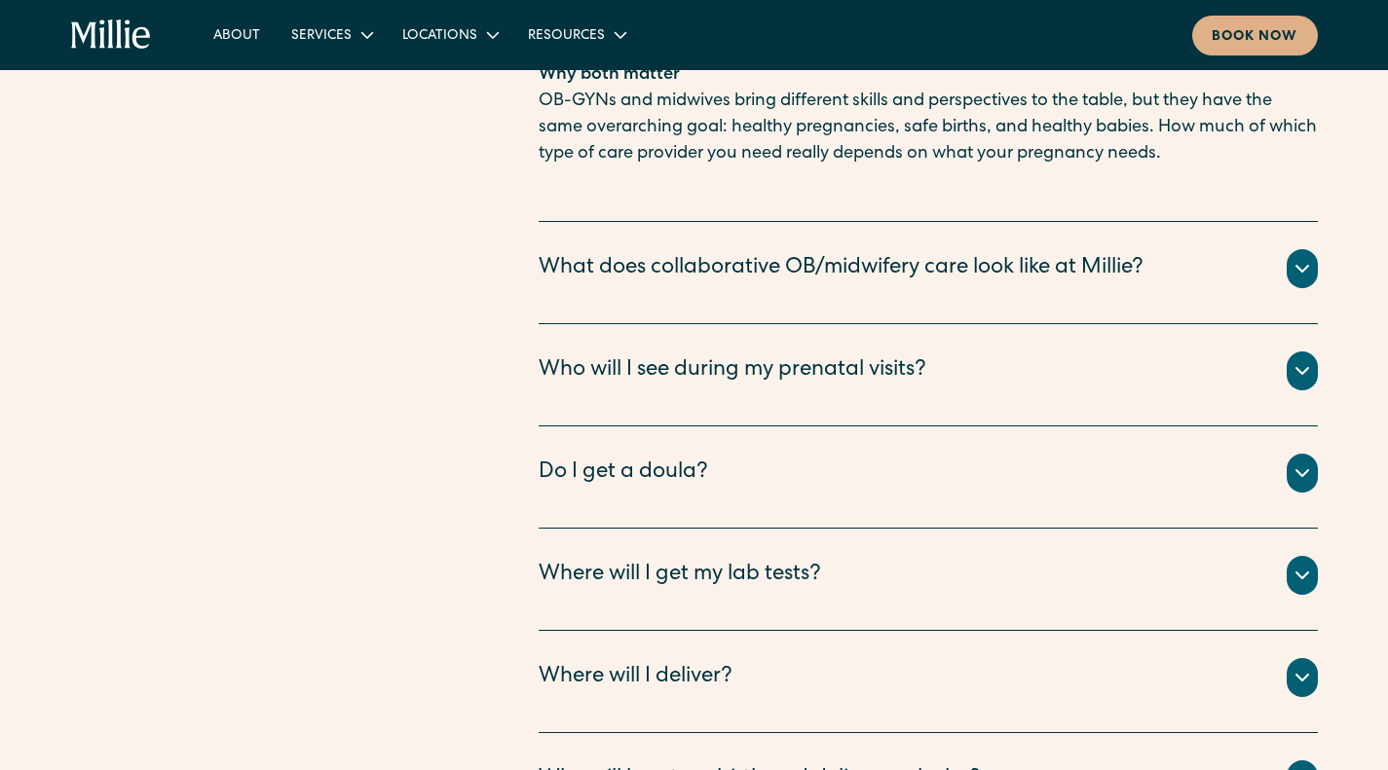
click at [572, 355] on div "Who will I see during my prenatal visits?" at bounding box center [733, 371] width 388 height 32
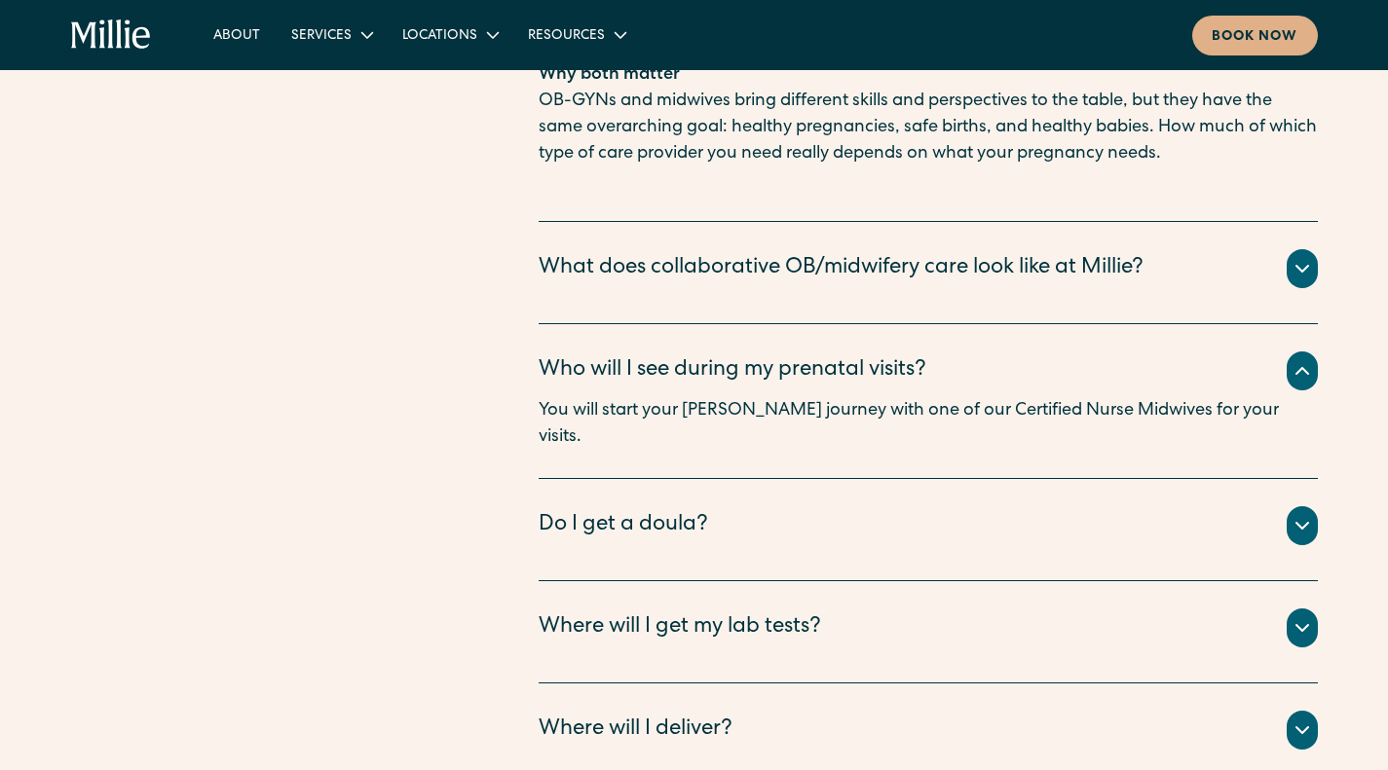
click at [607, 510] on div "Do I get a doula?" at bounding box center [623, 526] width 169 height 32
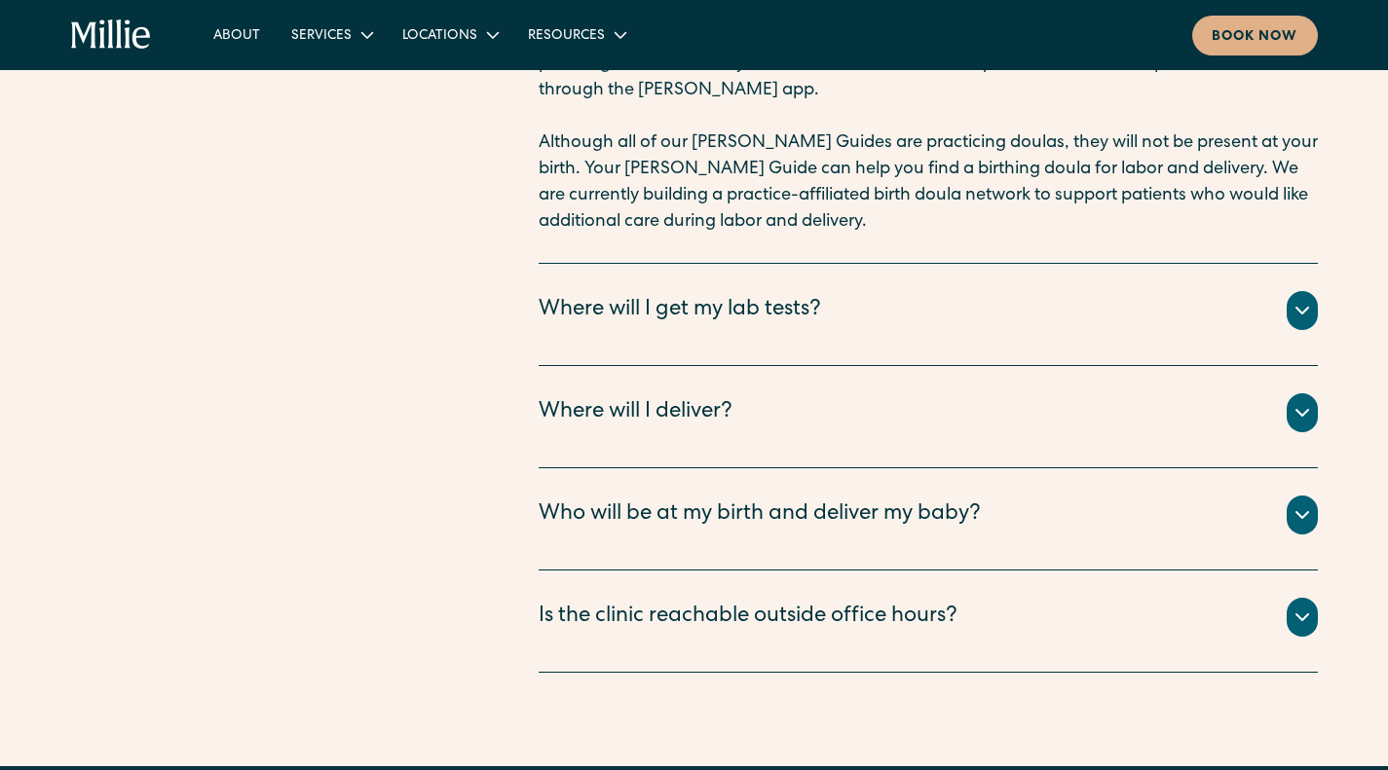
scroll to position [8216, 0]
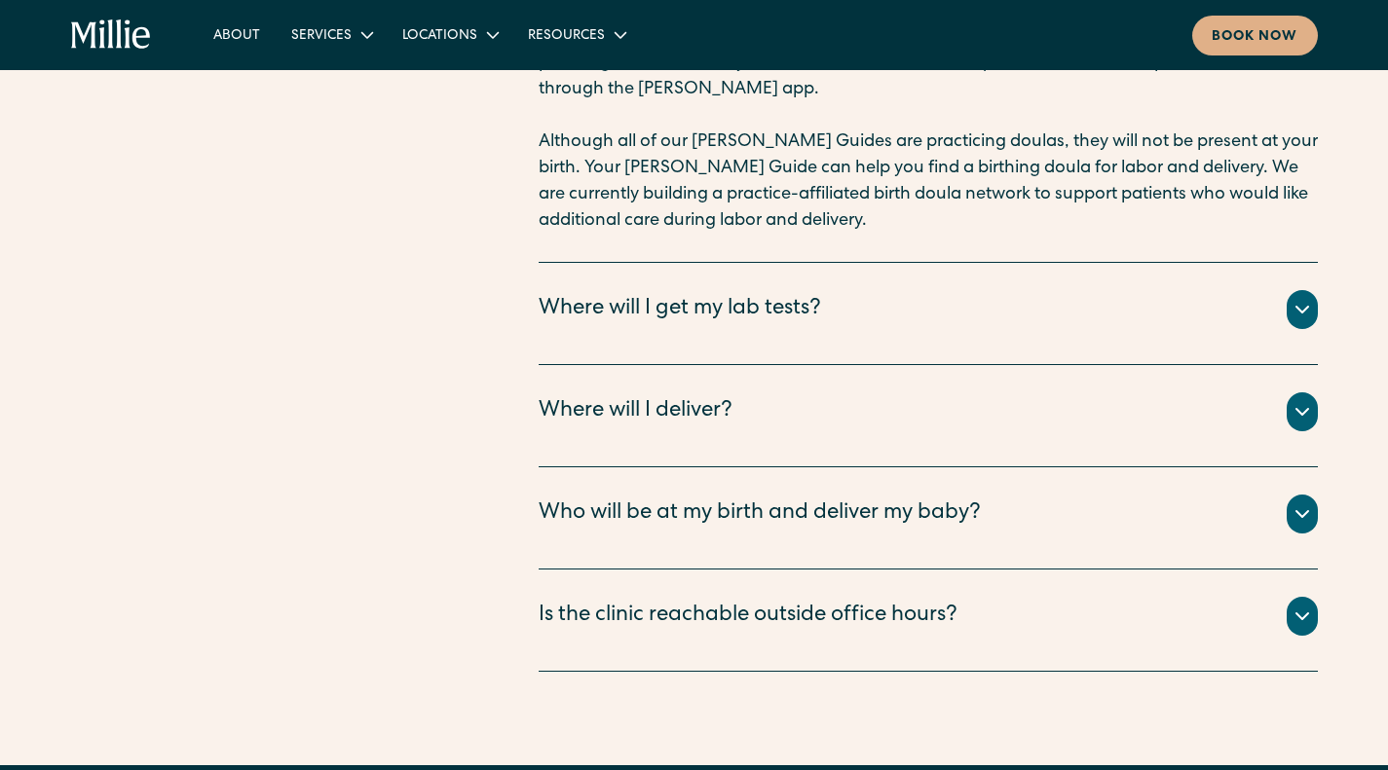
click at [684, 499] on div "Who will be at my birth and deliver my baby?" at bounding box center [760, 515] width 442 height 32
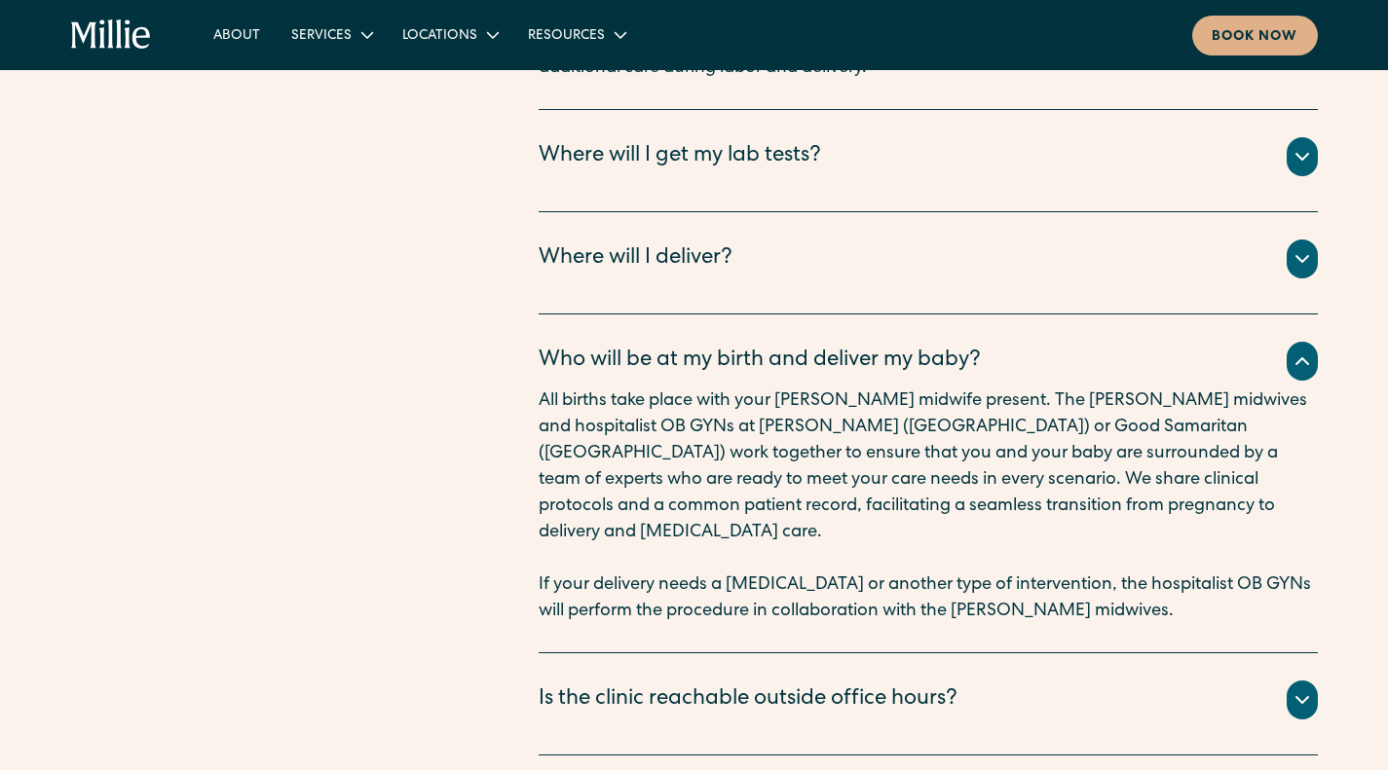
scroll to position [8370, 0]
click at [732, 684] on div "Is the clinic reachable outside office hours?" at bounding box center [748, 700] width 419 height 32
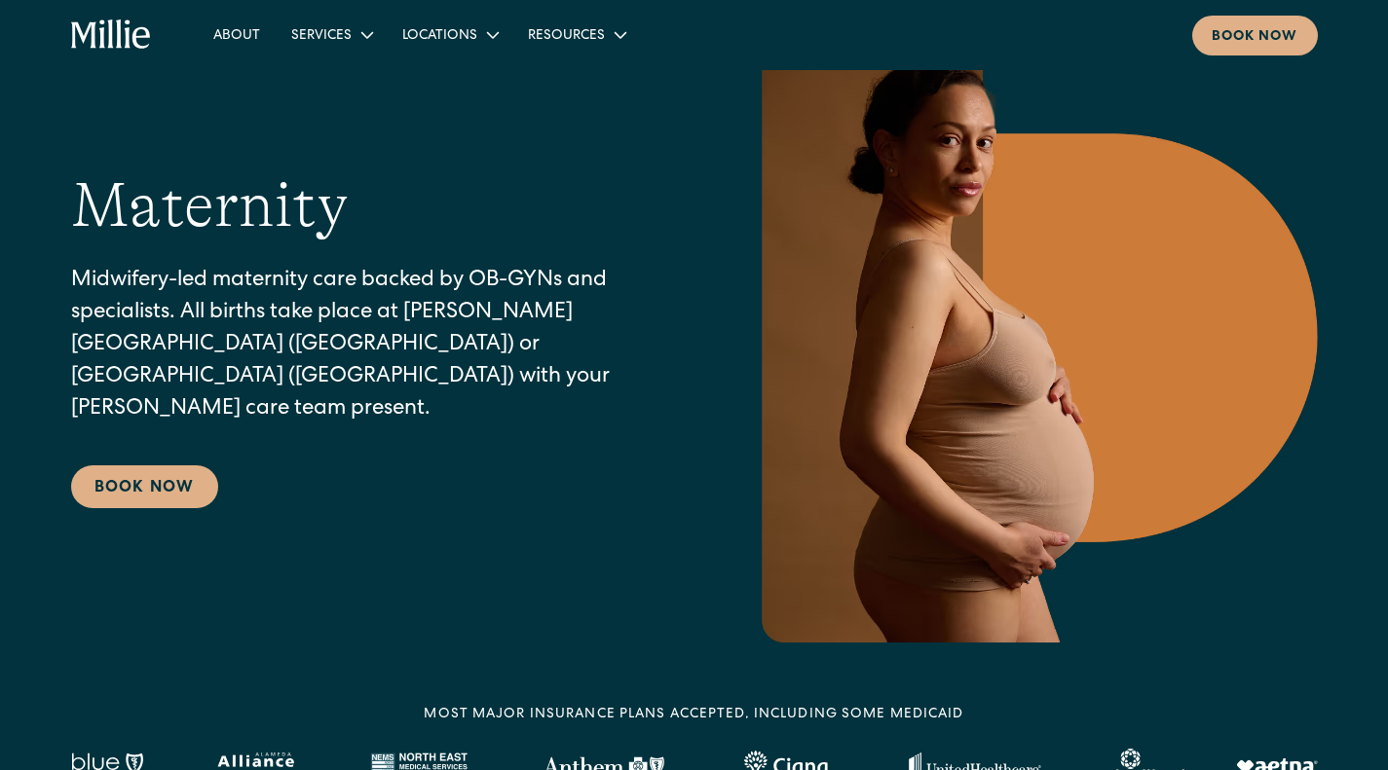
scroll to position [0, 0]
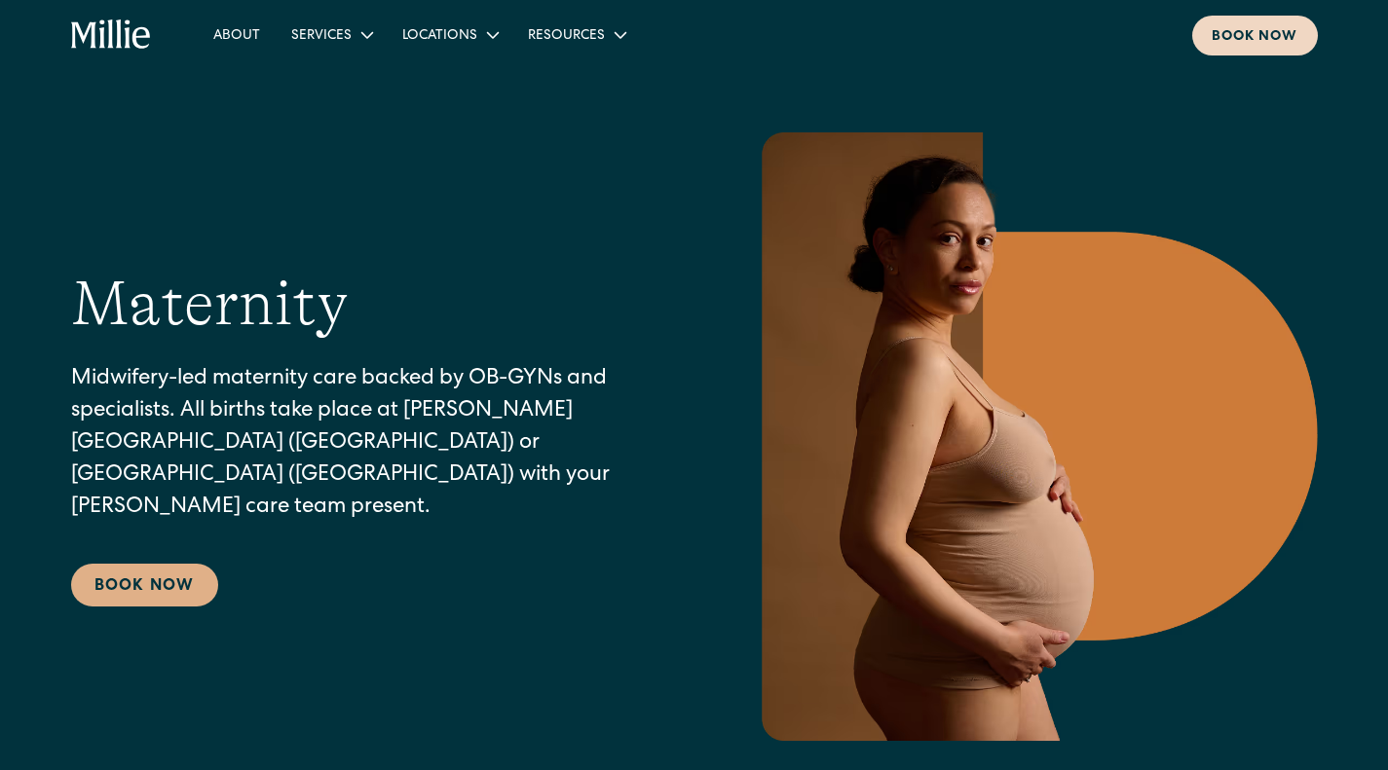
click at [1231, 39] on div "Book now" at bounding box center [1255, 37] width 87 height 20
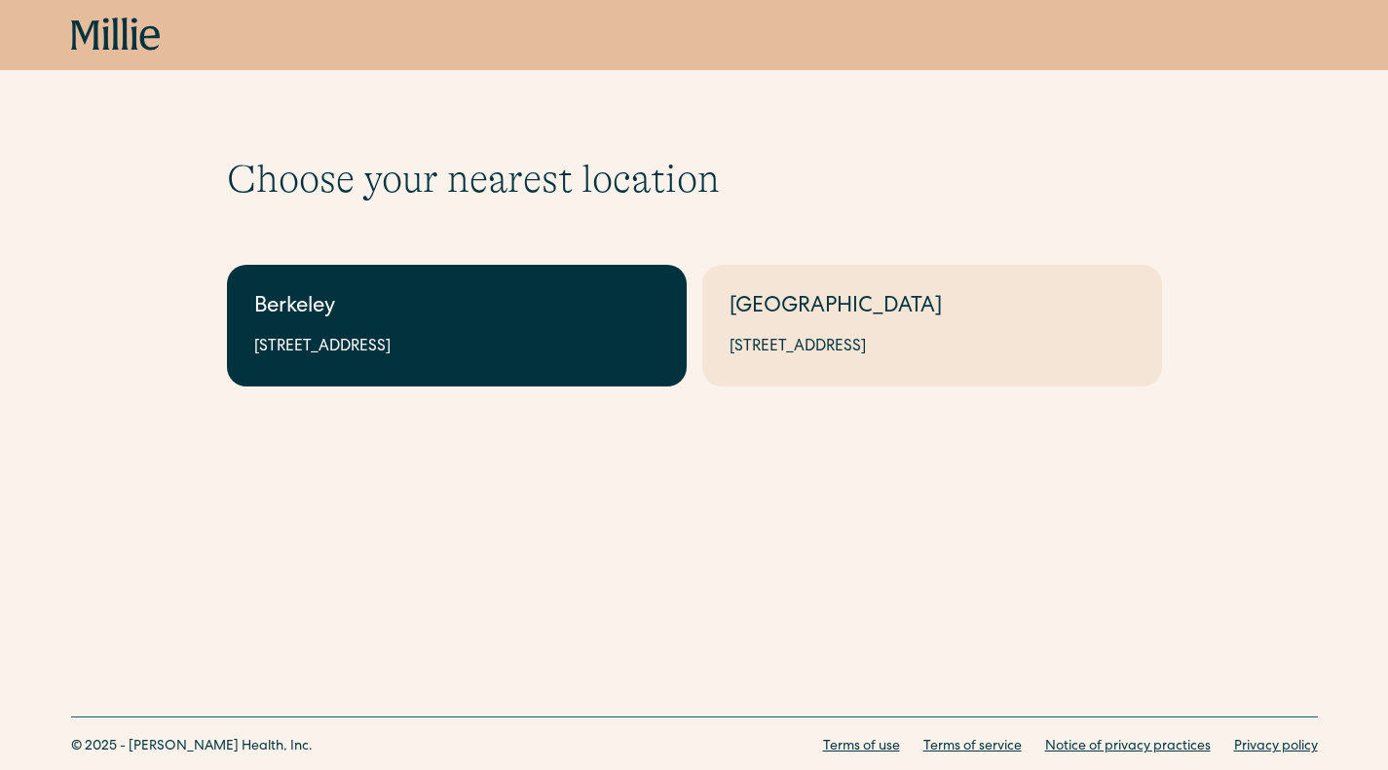
click at [527, 310] on div "Berkeley" at bounding box center [456, 308] width 405 height 32
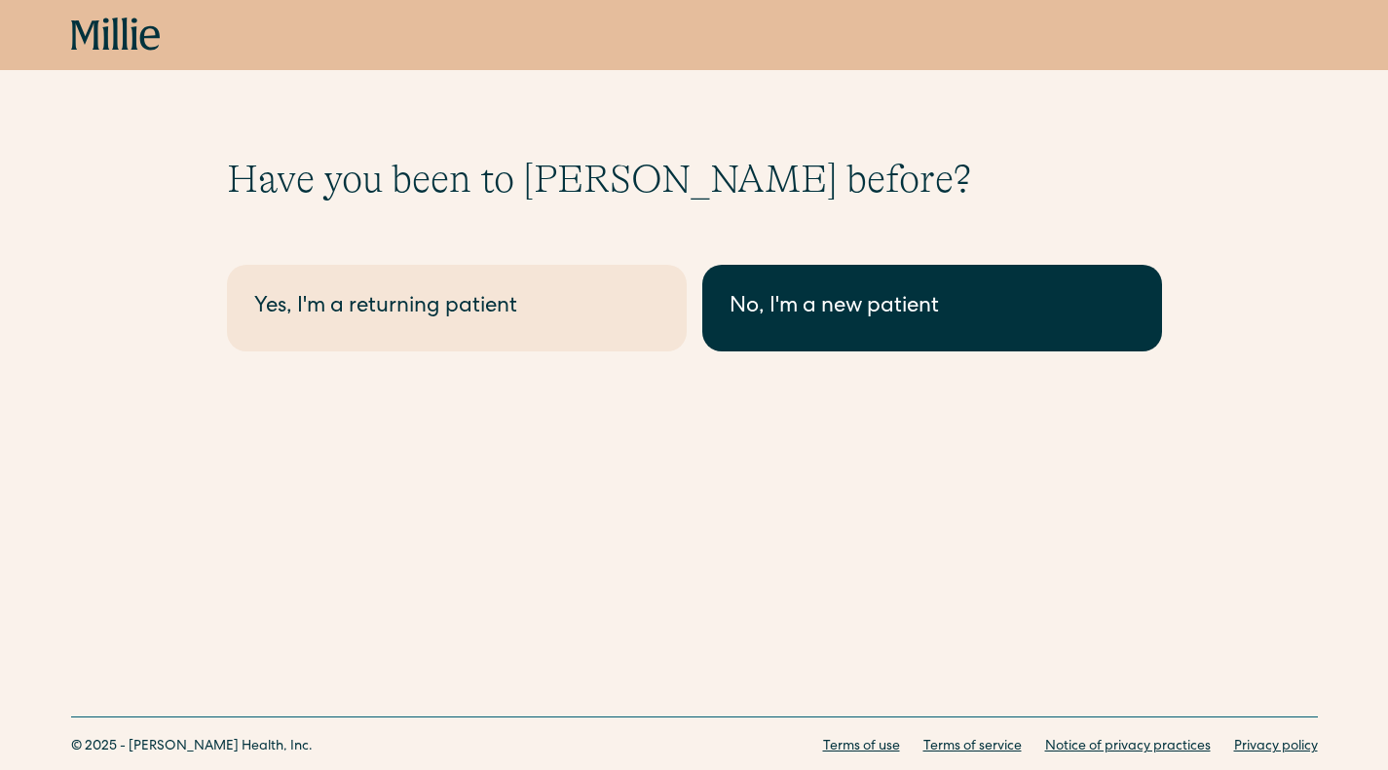
click at [803, 323] on div "No, I'm a new patient" at bounding box center [931, 308] width 405 height 32
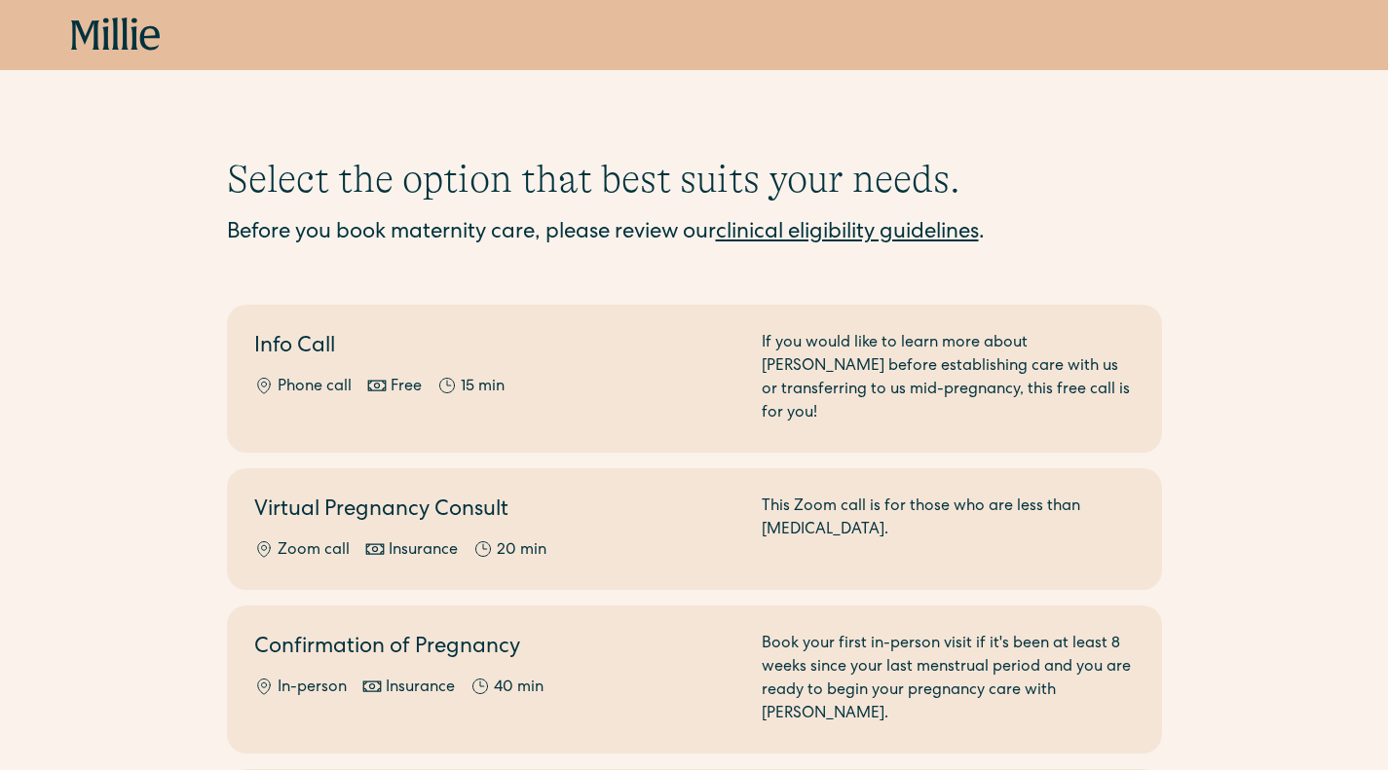
click at [101, 24] on icon at bounding box center [116, 35] width 90 height 35
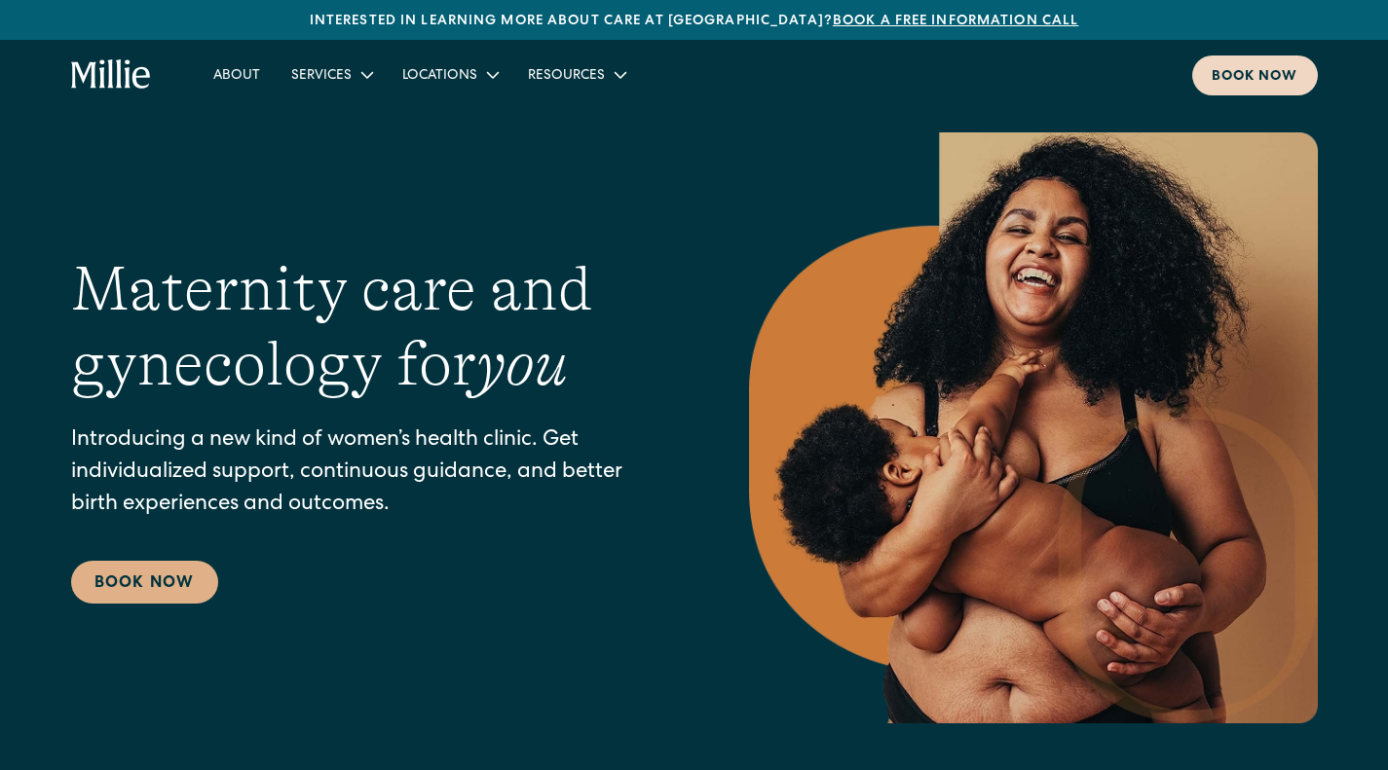
click at [1205, 77] on link "Book now" at bounding box center [1255, 76] width 126 height 40
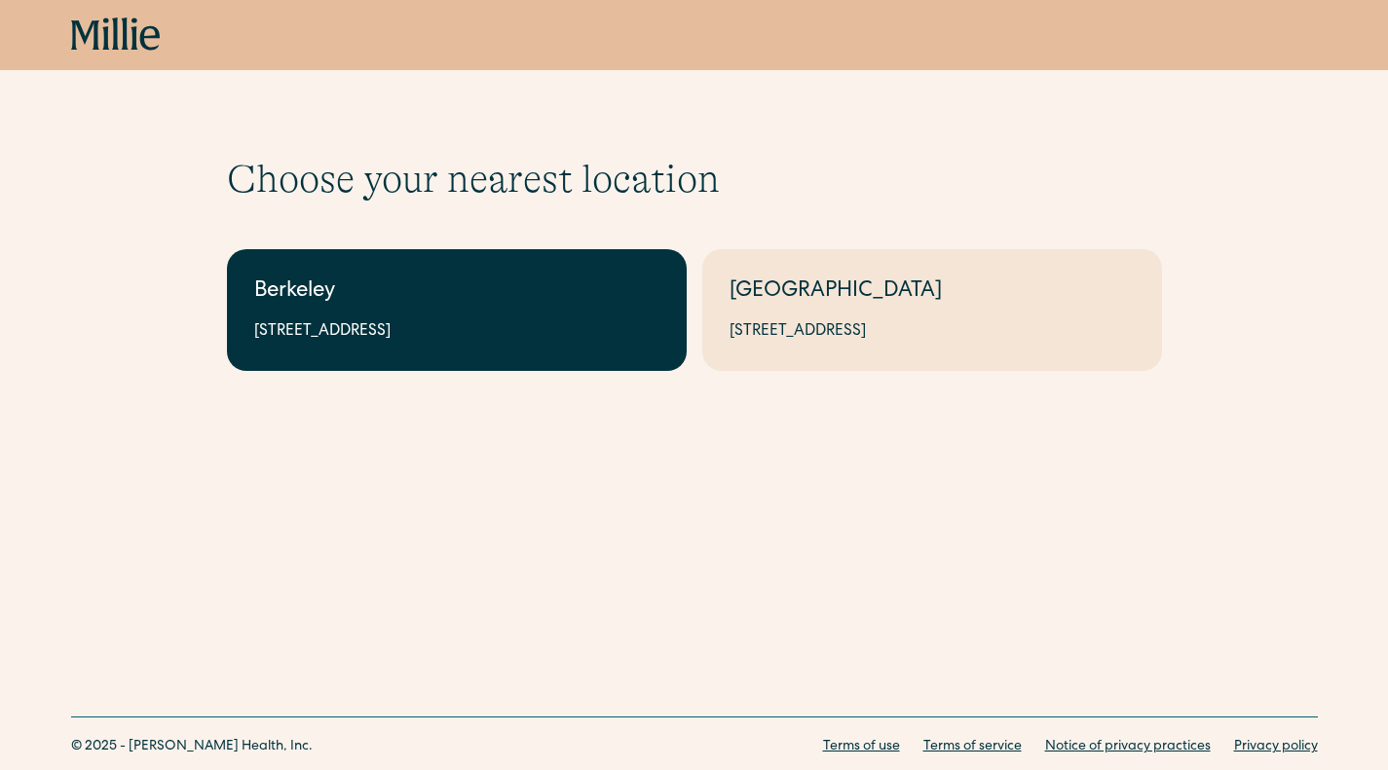
click at [460, 320] on div "[STREET_ADDRESS]" at bounding box center [456, 331] width 405 height 23
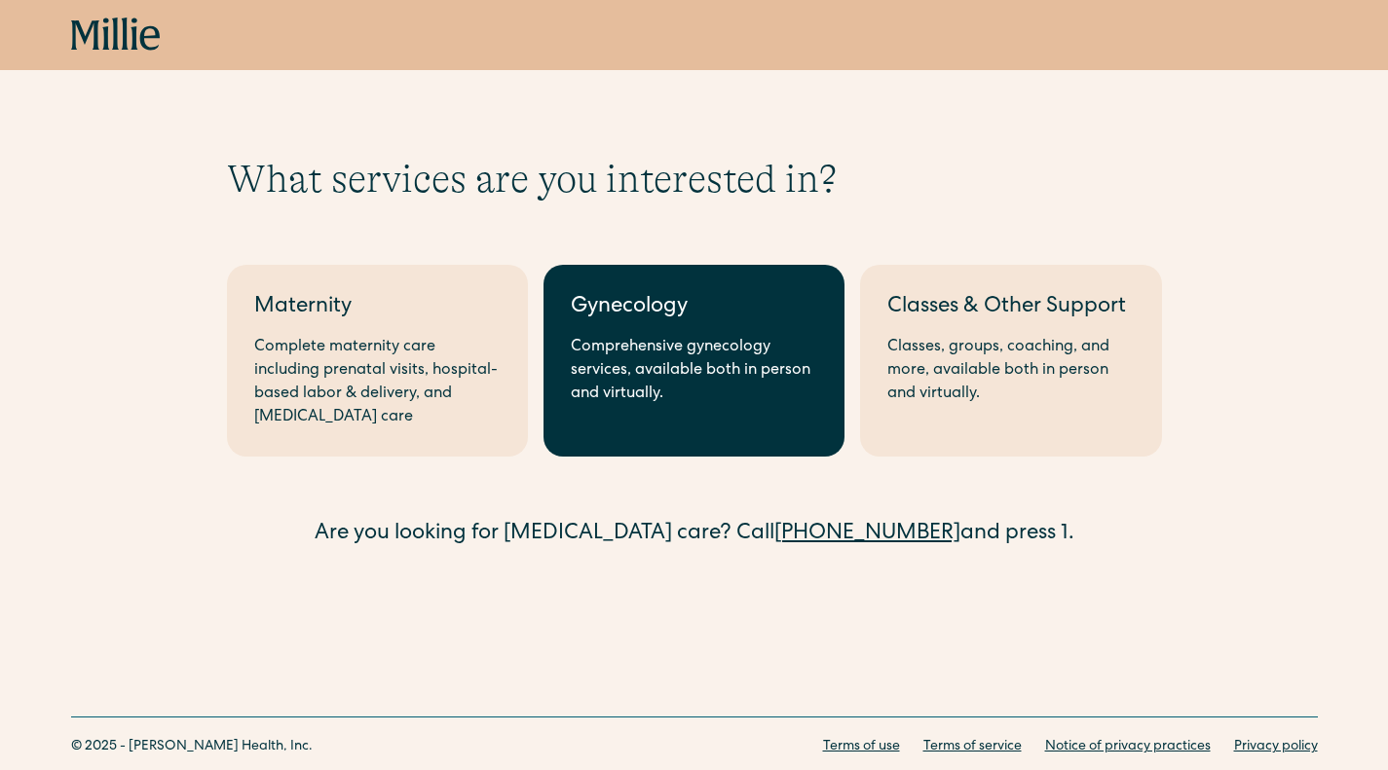
click at [664, 344] on div "Comprehensive gynecology services, available both in person and virtually." at bounding box center [694, 371] width 246 height 70
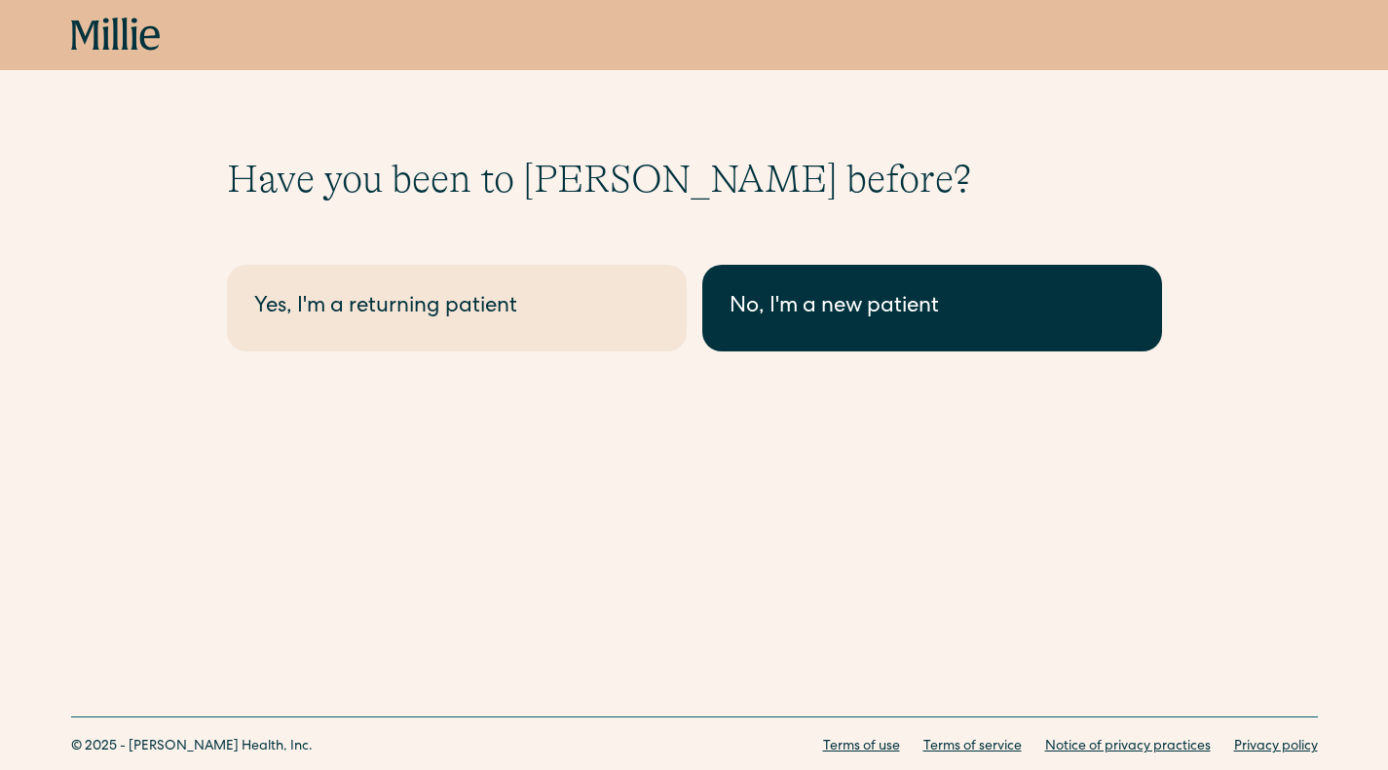
click at [938, 309] on div "No, I'm a new patient" at bounding box center [931, 308] width 405 height 32
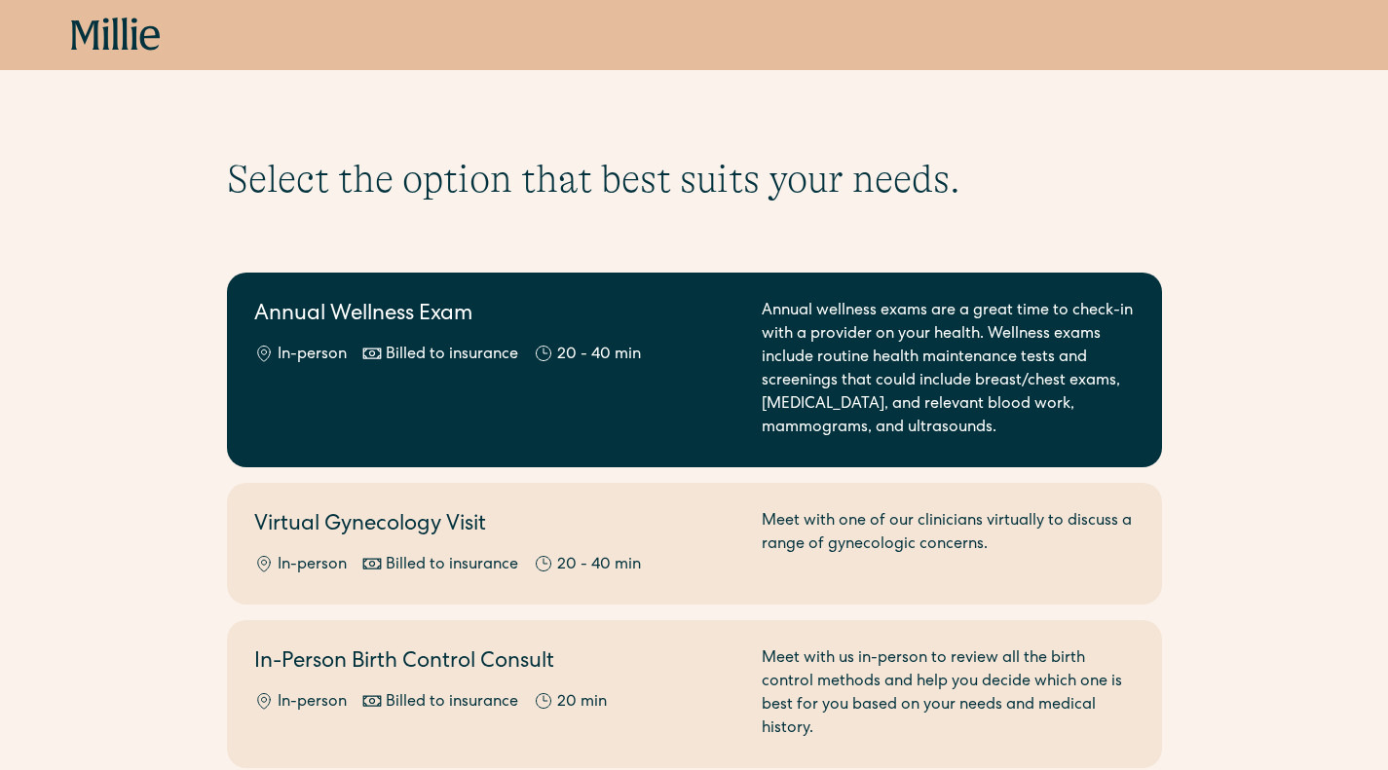
click at [380, 420] on div "Annual Wellness Exam In-person Billed to insurance 20 - 40 min" at bounding box center [496, 370] width 484 height 140
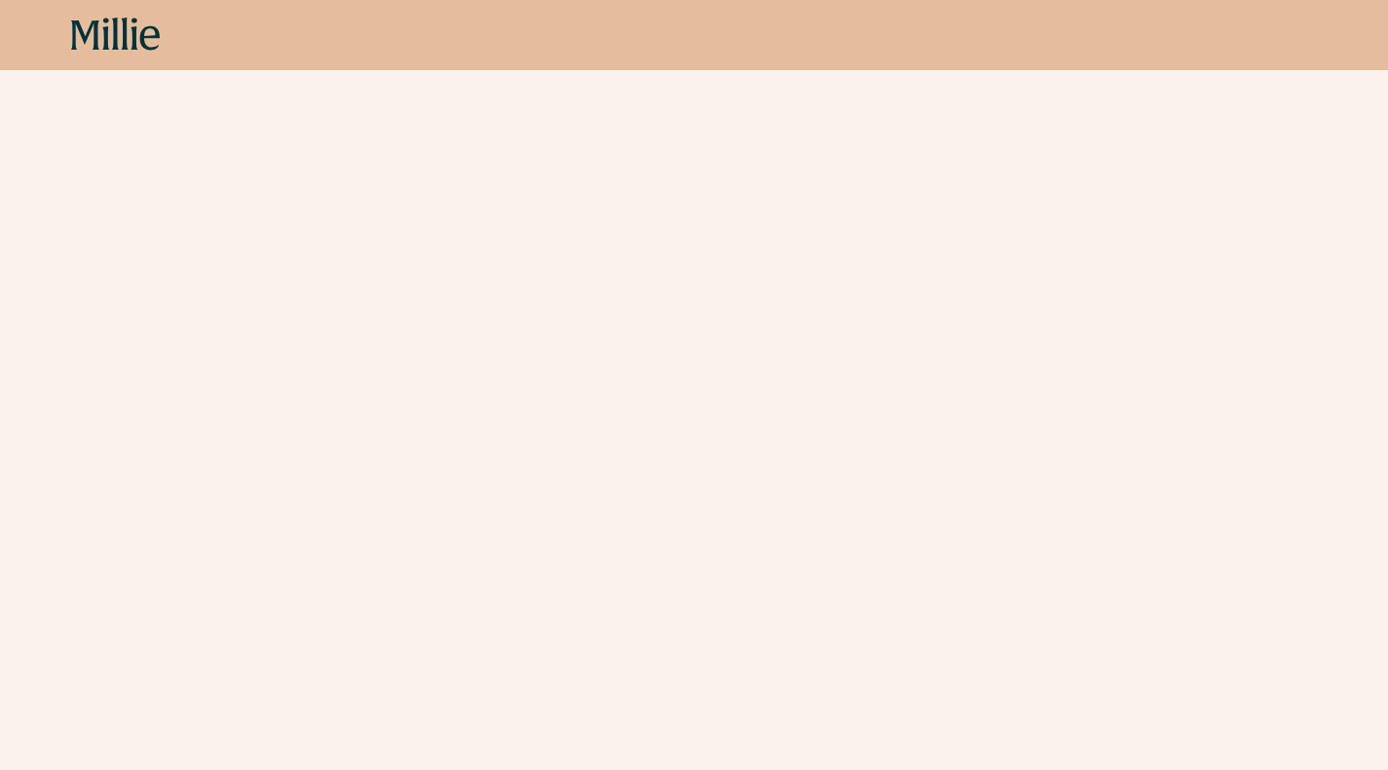
scroll to position [1924, 0]
drag, startPoint x: 407, startPoint y: 358, endPoint x: 197, endPoint y: 356, distance: 210.4
click at [197, 356] on div "Schedule your appointment This below only shows on maternity + location Materni…" at bounding box center [694, 130] width 1388 height 3798
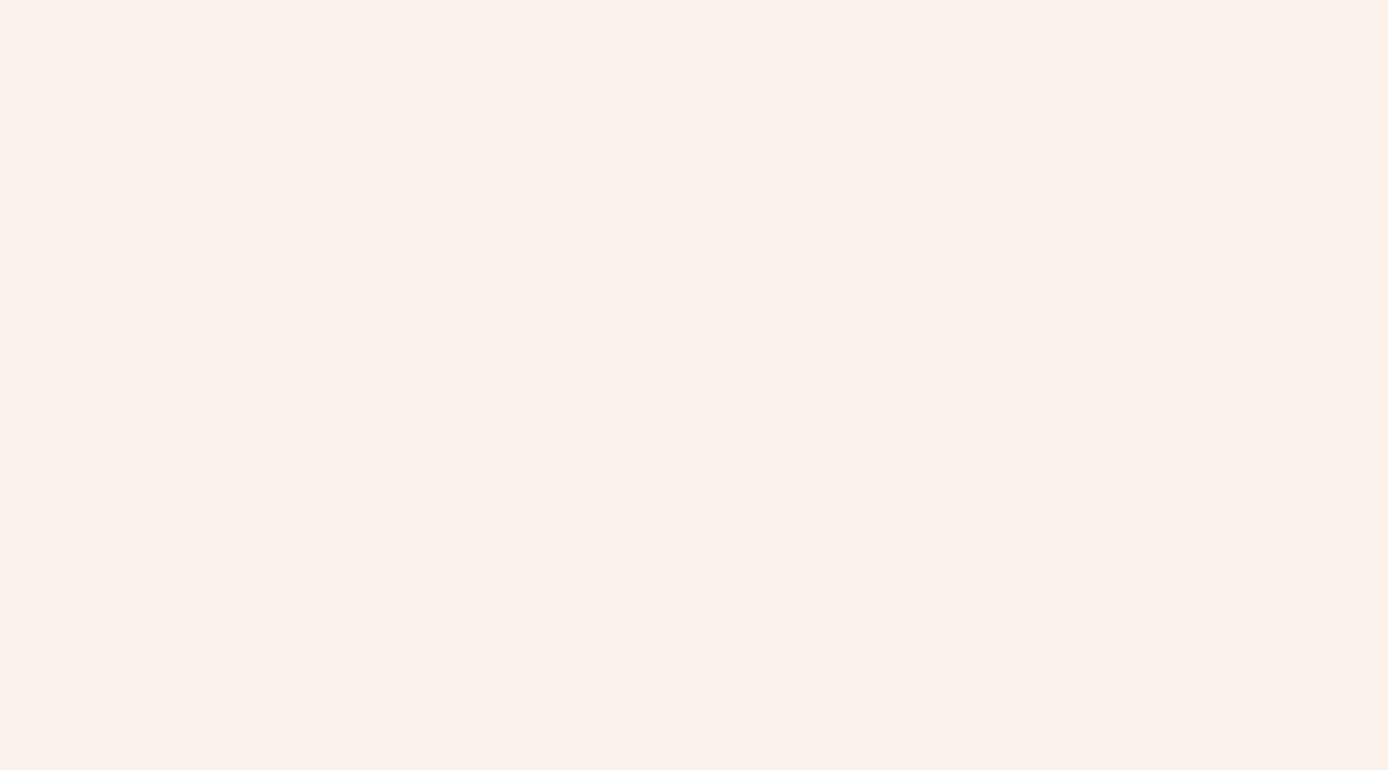
scroll to position [273, 0]
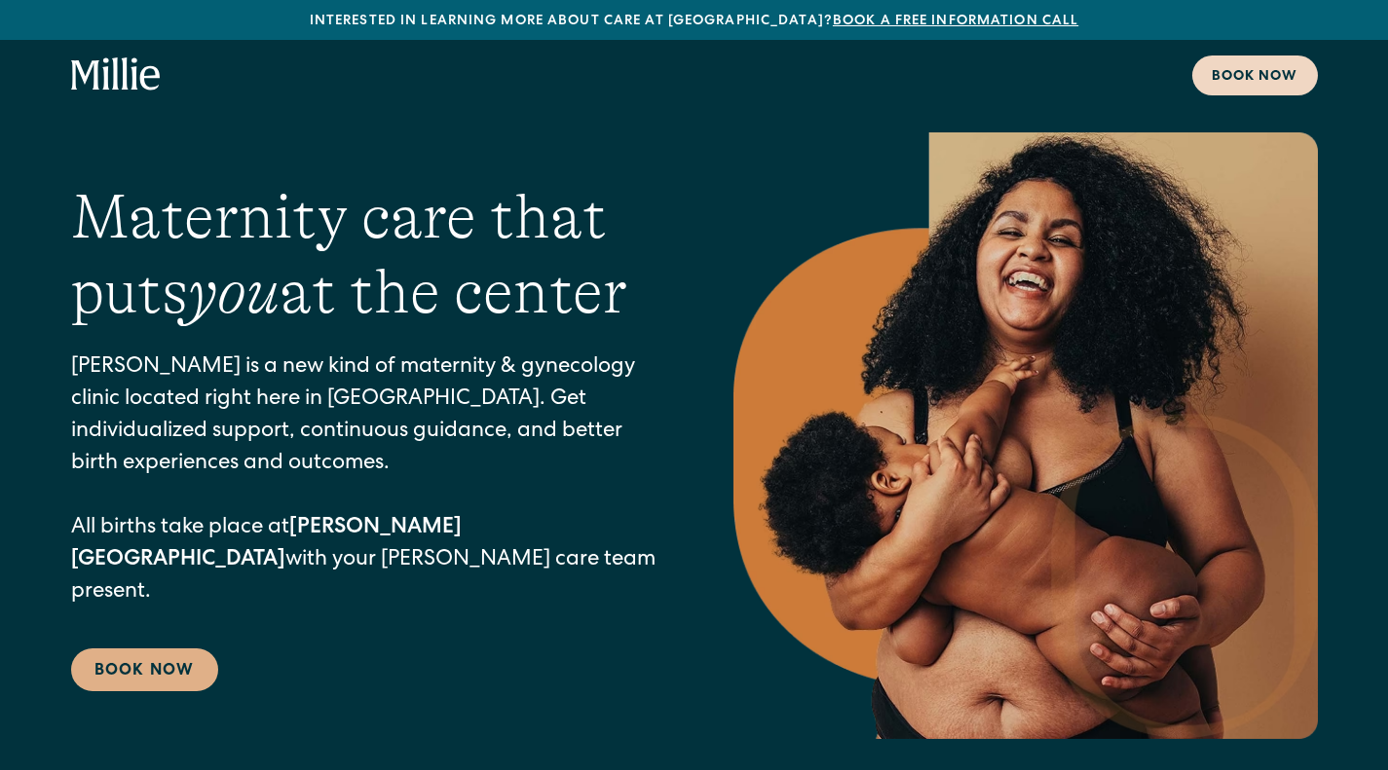
click at [1235, 81] on div "Book now" at bounding box center [1255, 77] width 87 height 20
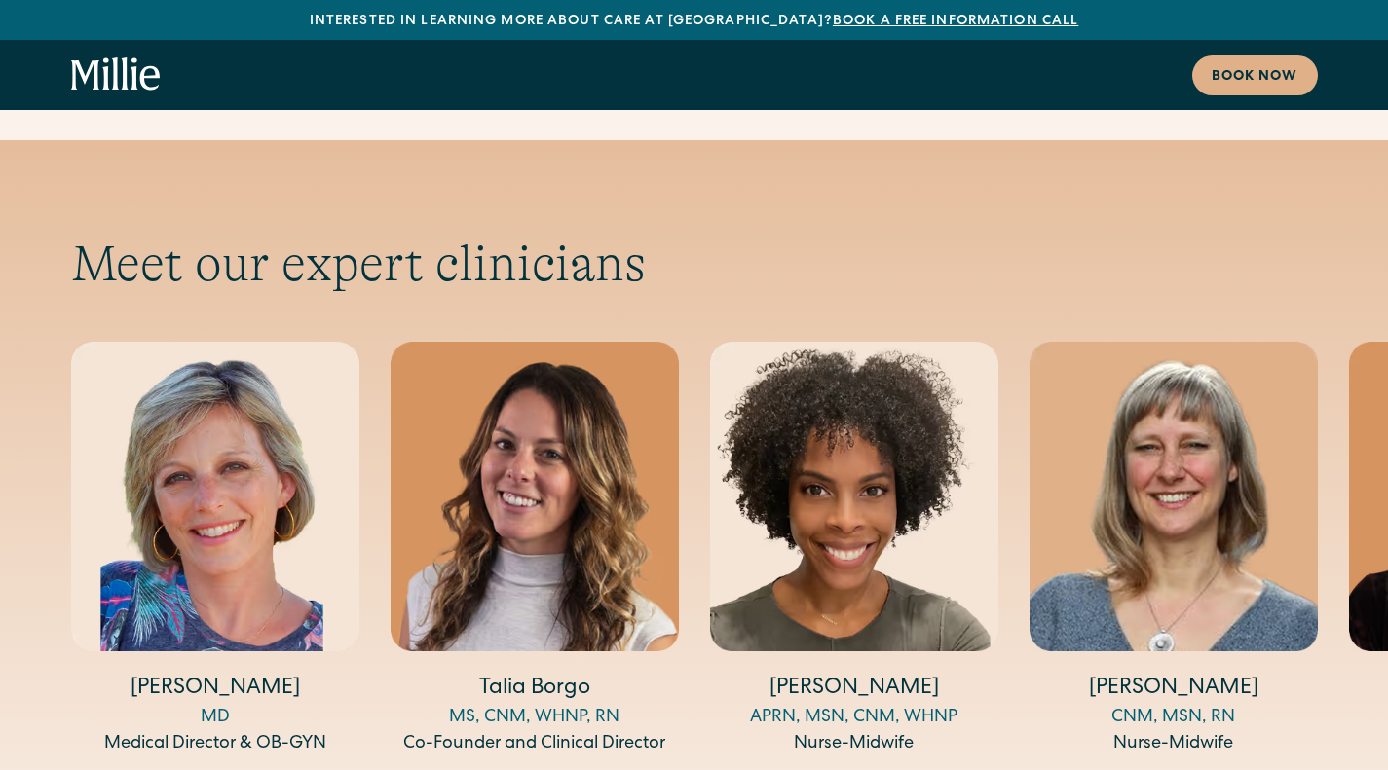
scroll to position [6356, 0]
click at [1187, 432] on img "4 / 14" at bounding box center [1173, 496] width 288 height 311
click at [1257, 68] on div "Book now" at bounding box center [1255, 77] width 87 height 20
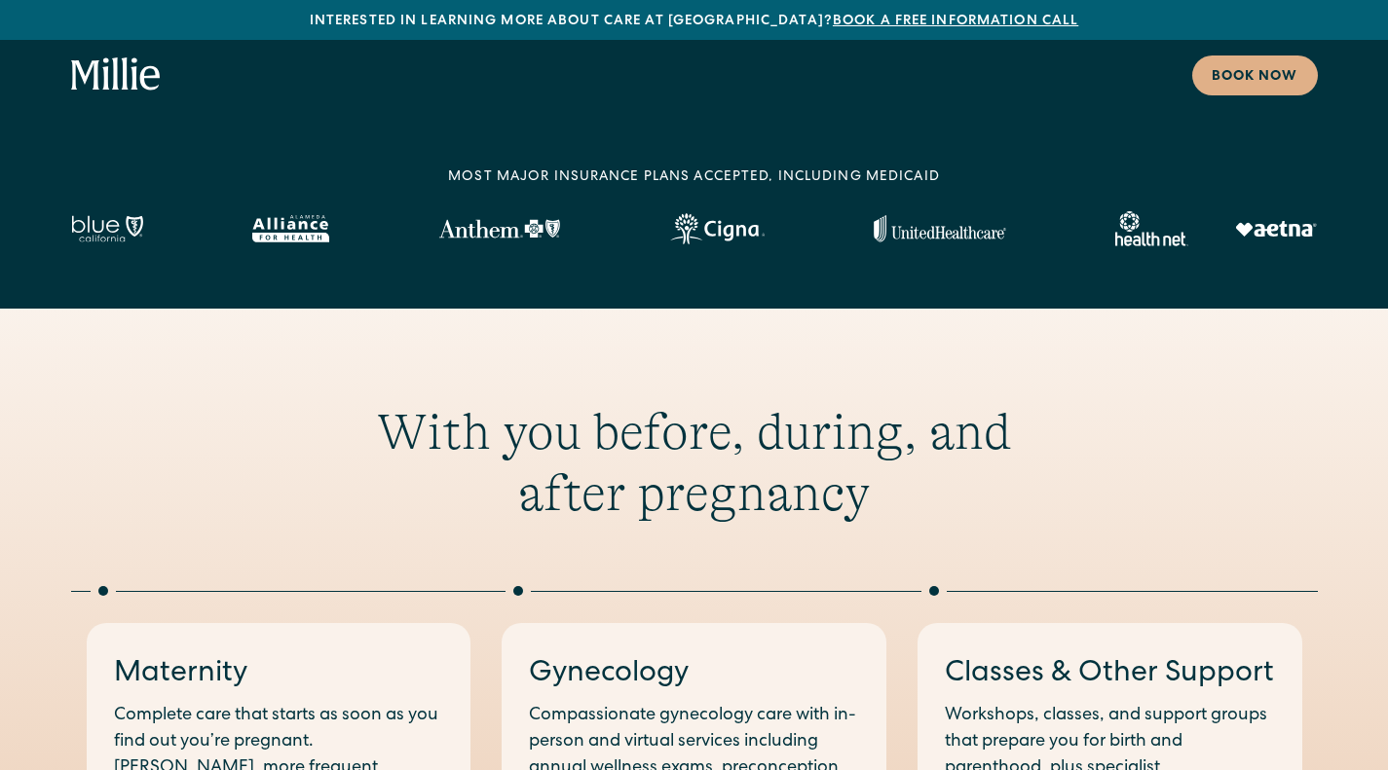
scroll to position [641, 0]
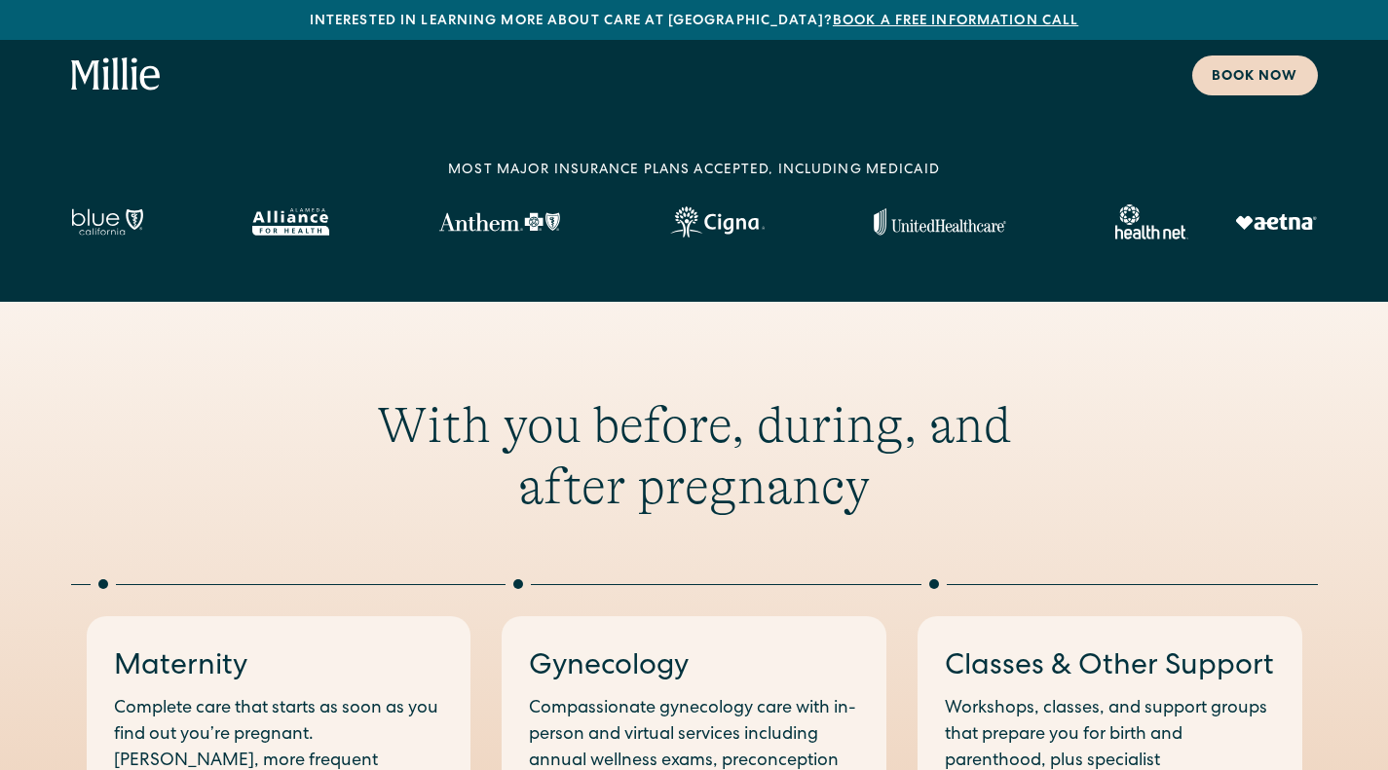
click at [1245, 78] on div "Book now" at bounding box center [1255, 77] width 87 height 20
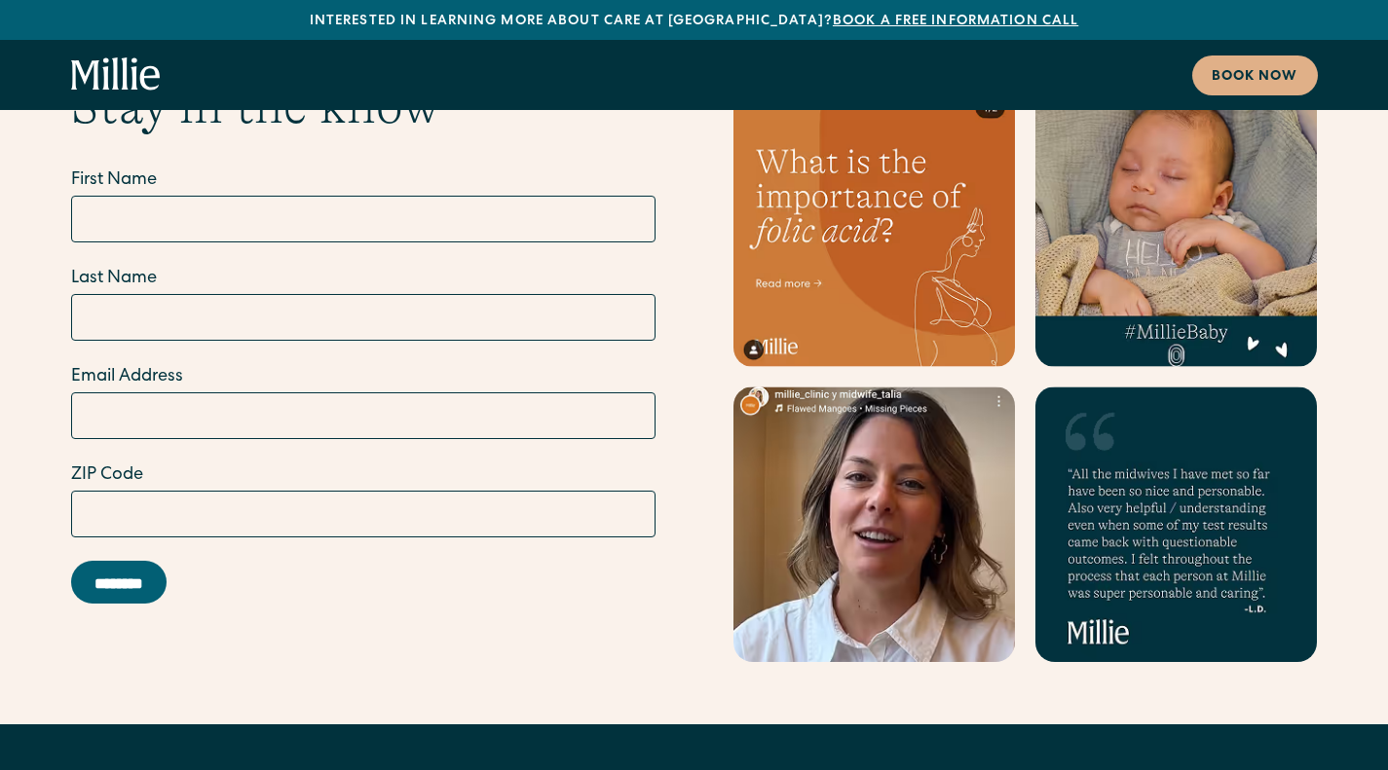
scroll to position [10508, 0]
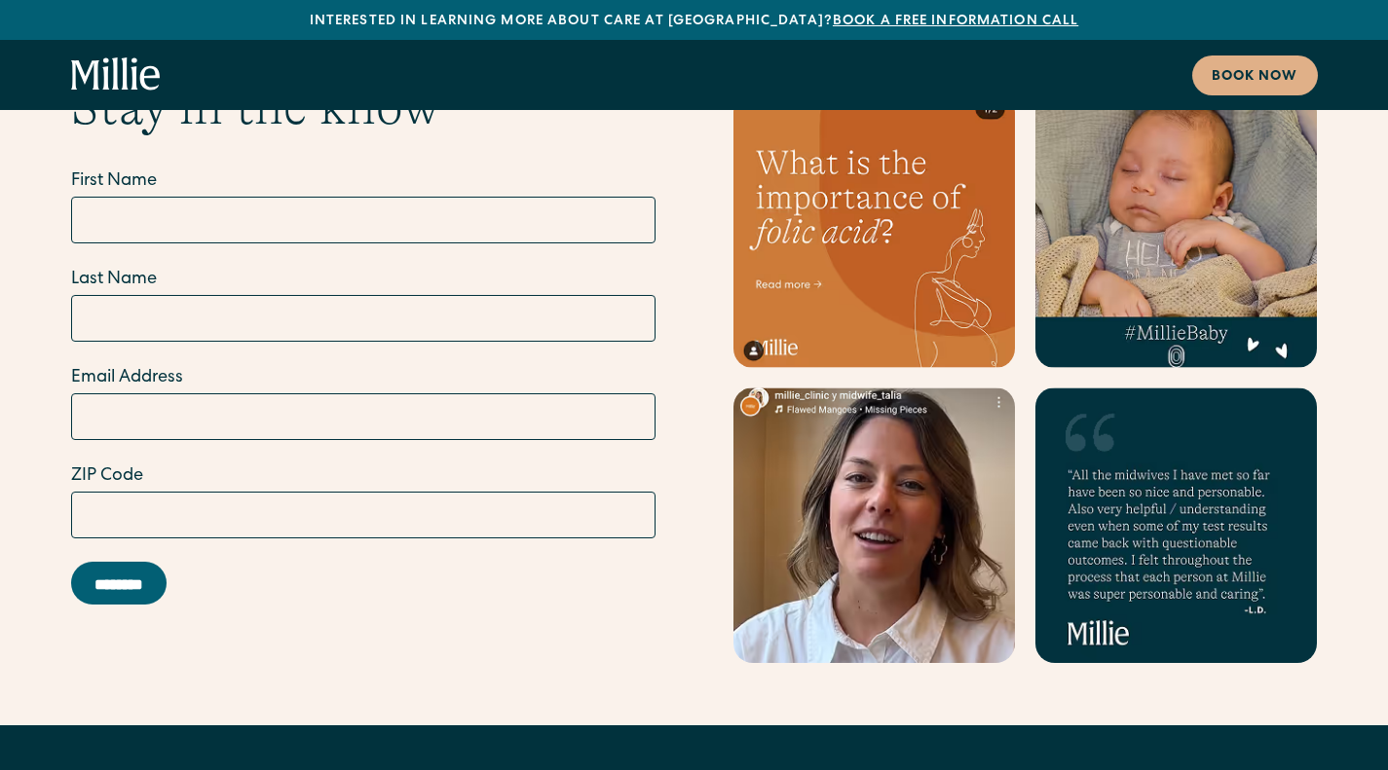
click at [133, 70] on icon "home" at bounding box center [134, 73] width 7 height 32
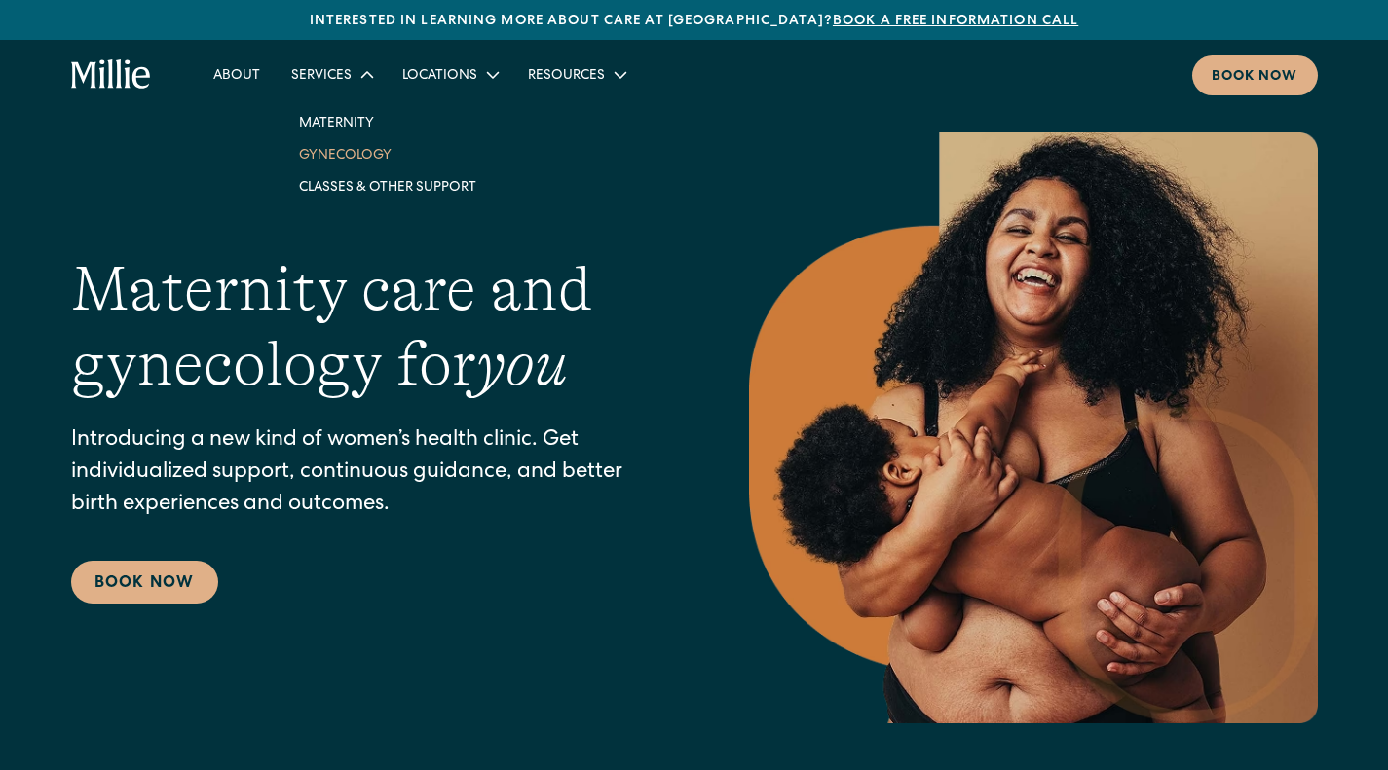
click at [349, 150] on link "Gynecology" at bounding box center [387, 154] width 208 height 32
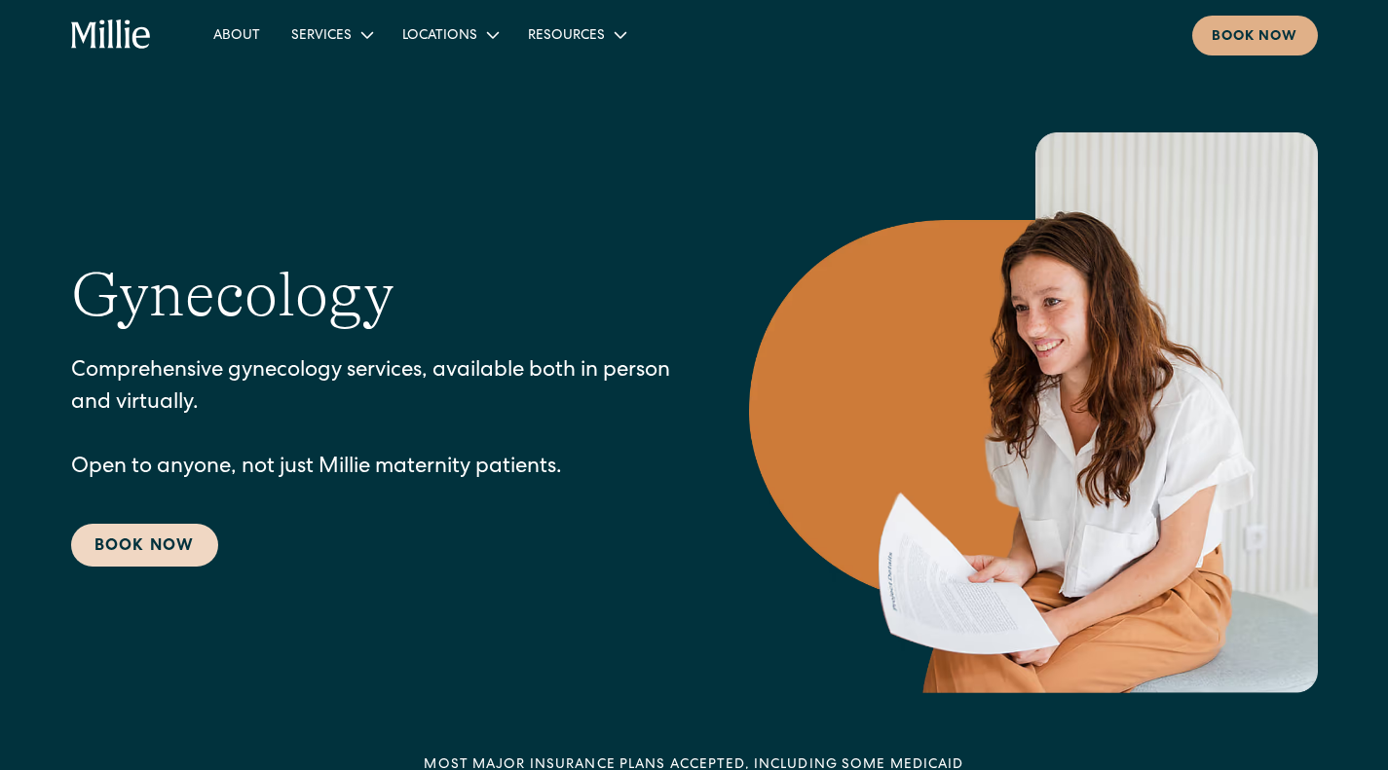
click at [145, 551] on link "Book Now" at bounding box center [144, 545] width 147 height 43
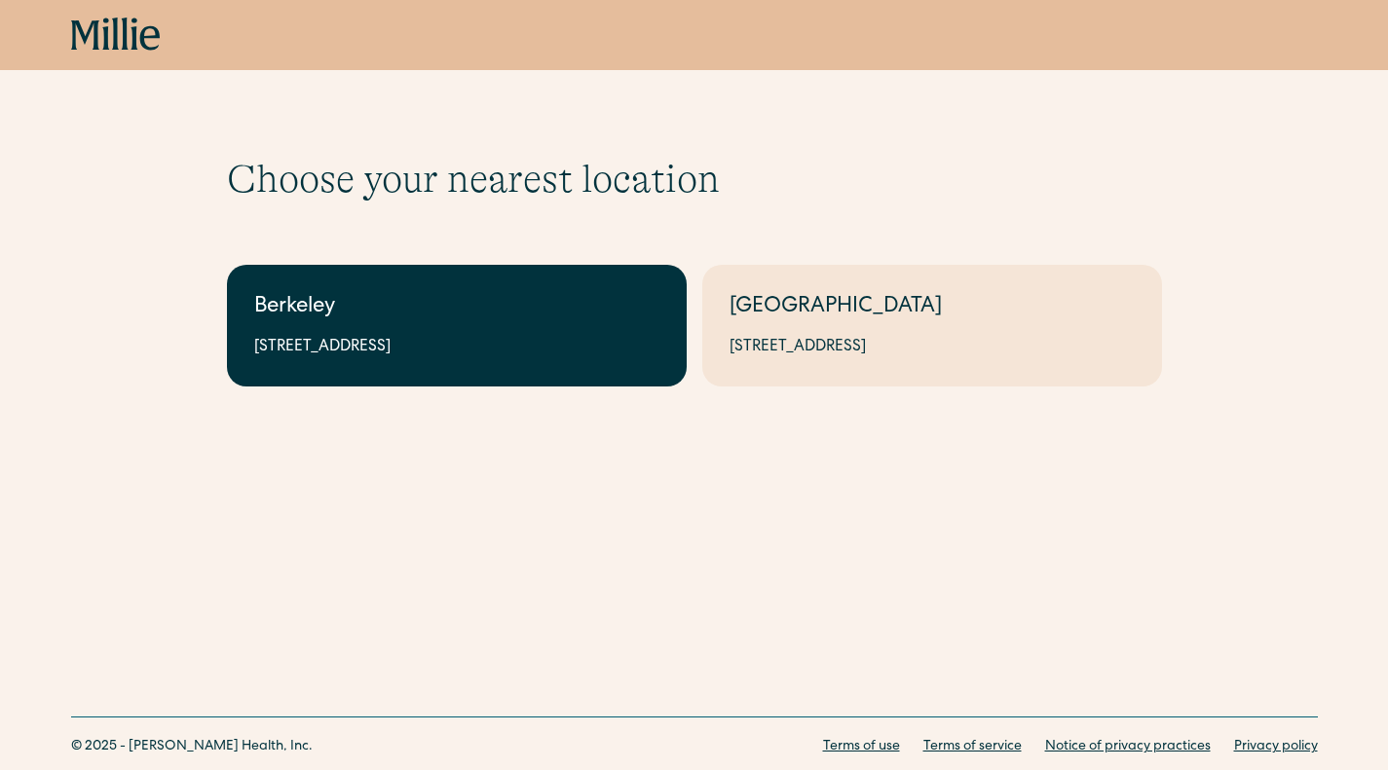
click at [426, 270] on link "Berkeley 2999 Regent St, Suite 524, Berkeley, CA 94705" at bounding box center [457, 326] width 460 height 122
click at [467, 315] on div "Berkeley" at bounding box center [456, 308] width 405 height 32
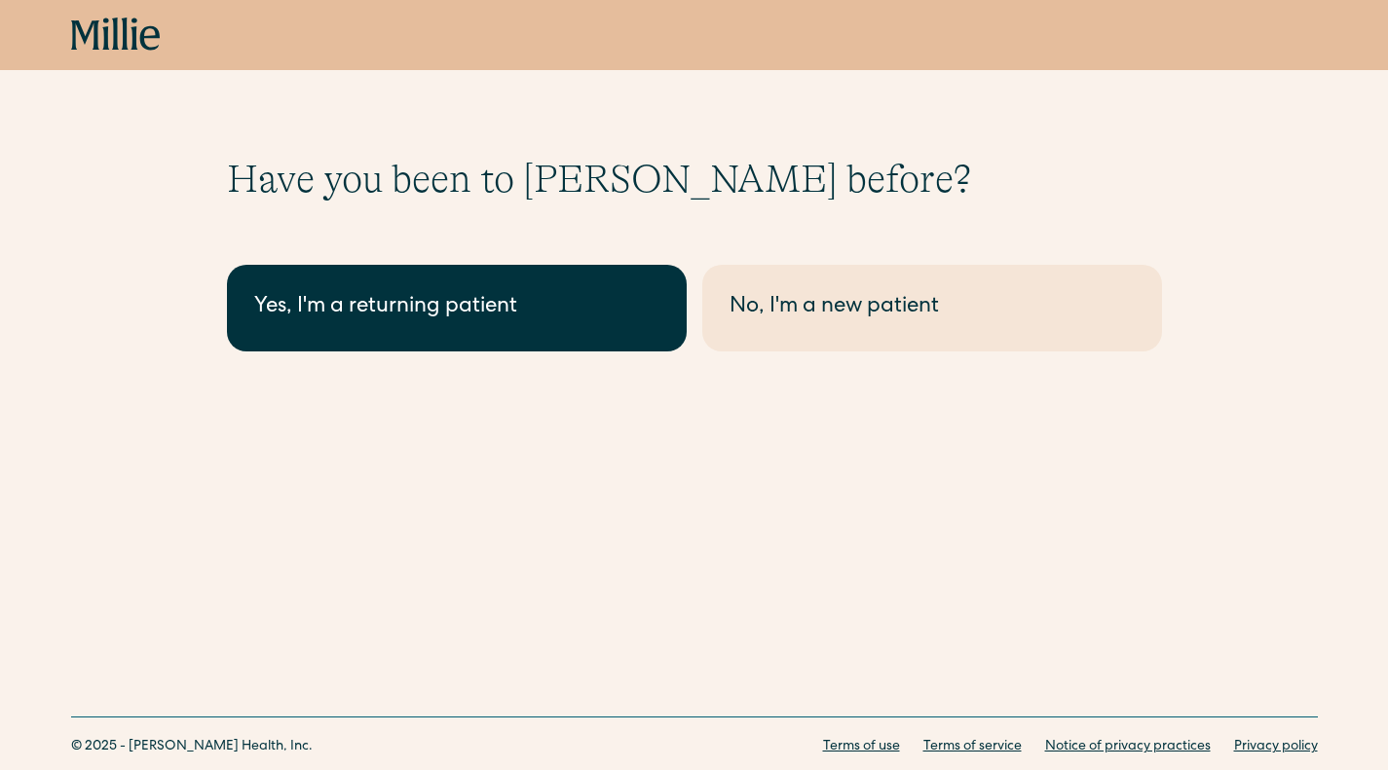
click at [537, 304] on div "Yes, I'm a returning patient" at bounding box center [456, 308] width 405 height 32
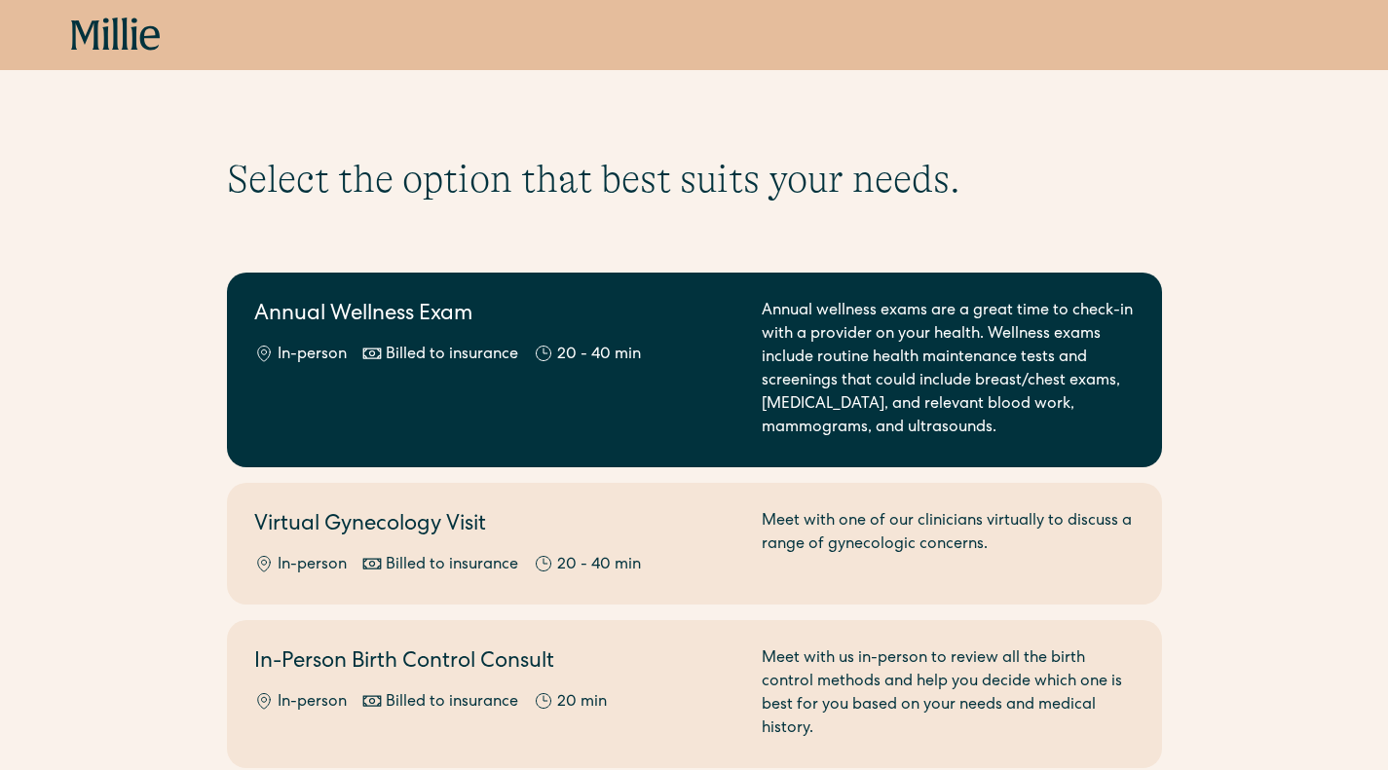
click at [667, 384] on div "Annual Wellness Exam In-person Billed to insurance 20 - 40 min" at bounding box center [496, 370] width 484 height 140
click at [532, 404] on div "Annual Wellness Exam In-person Billed to insurance 20 - 40 min" at bounding box center [496, 370] width 484 height 140
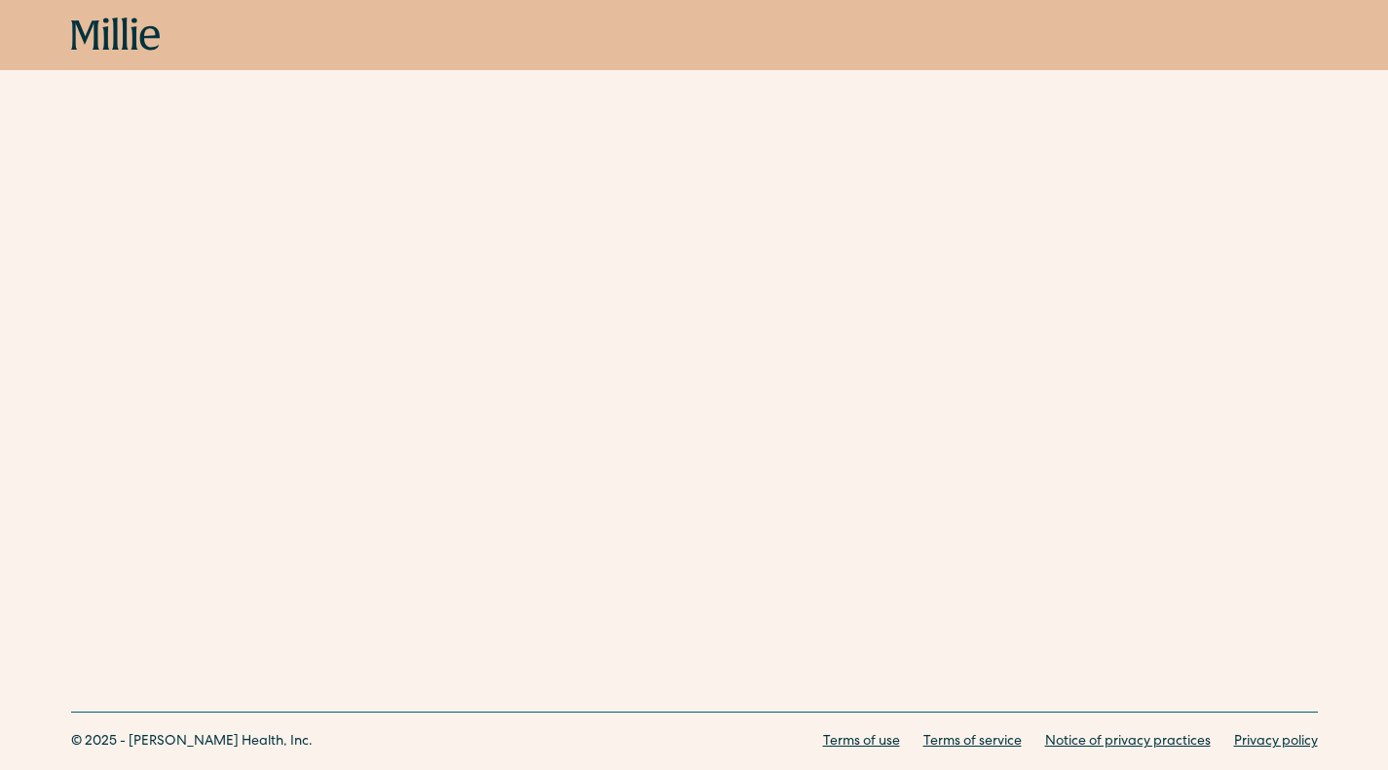
scroll to position [579, 0]
drag, startPoint x: 185, startPoint y: 503, endPoint x: 1270, endPoint y: 426, distance: 1087.7
click at [1270, 426] on div "Schedule your appointment This below only shows on maternity + location Materni…" at bounding box center [694, 65] width 1388 height 979
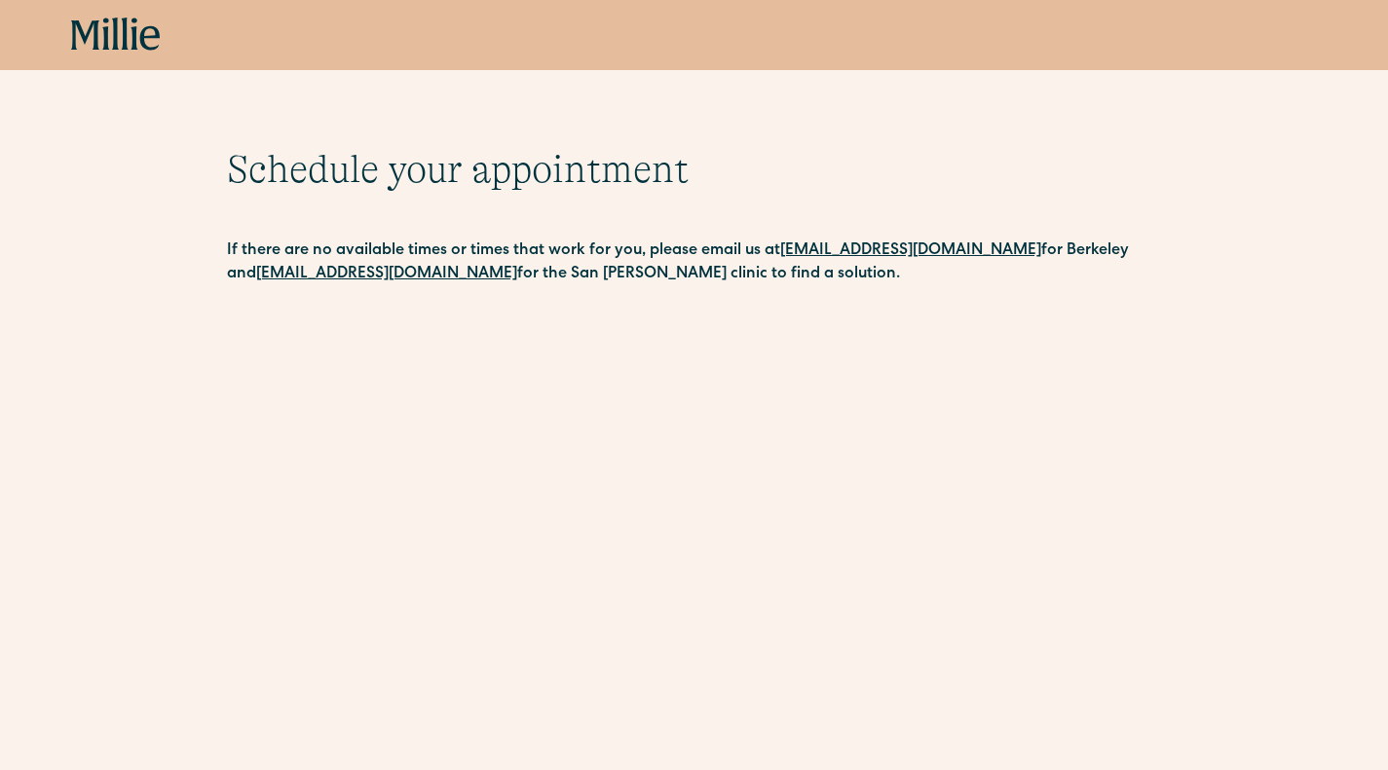
scroll to position [0, 0]
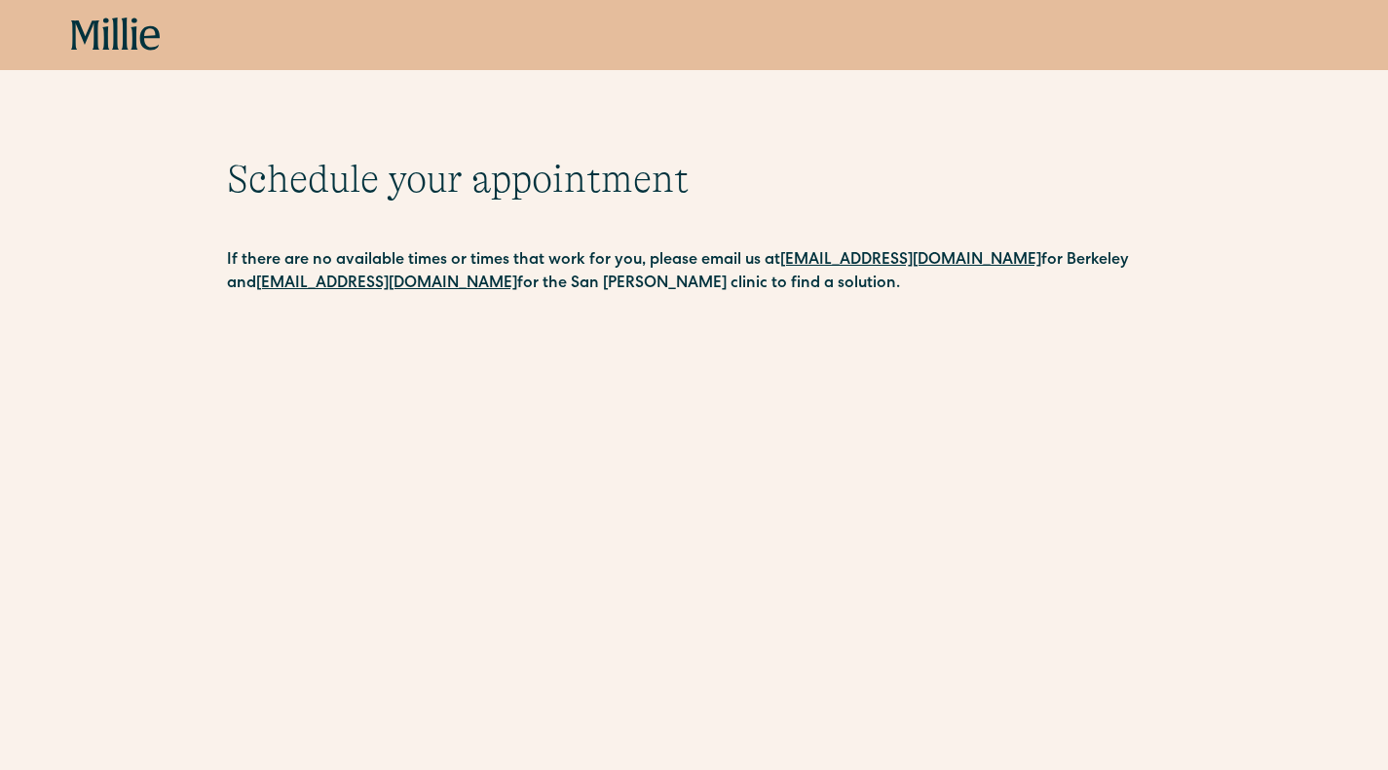
click at [122, 27] on icon at bounding box center [116, 35] width 90 height 35
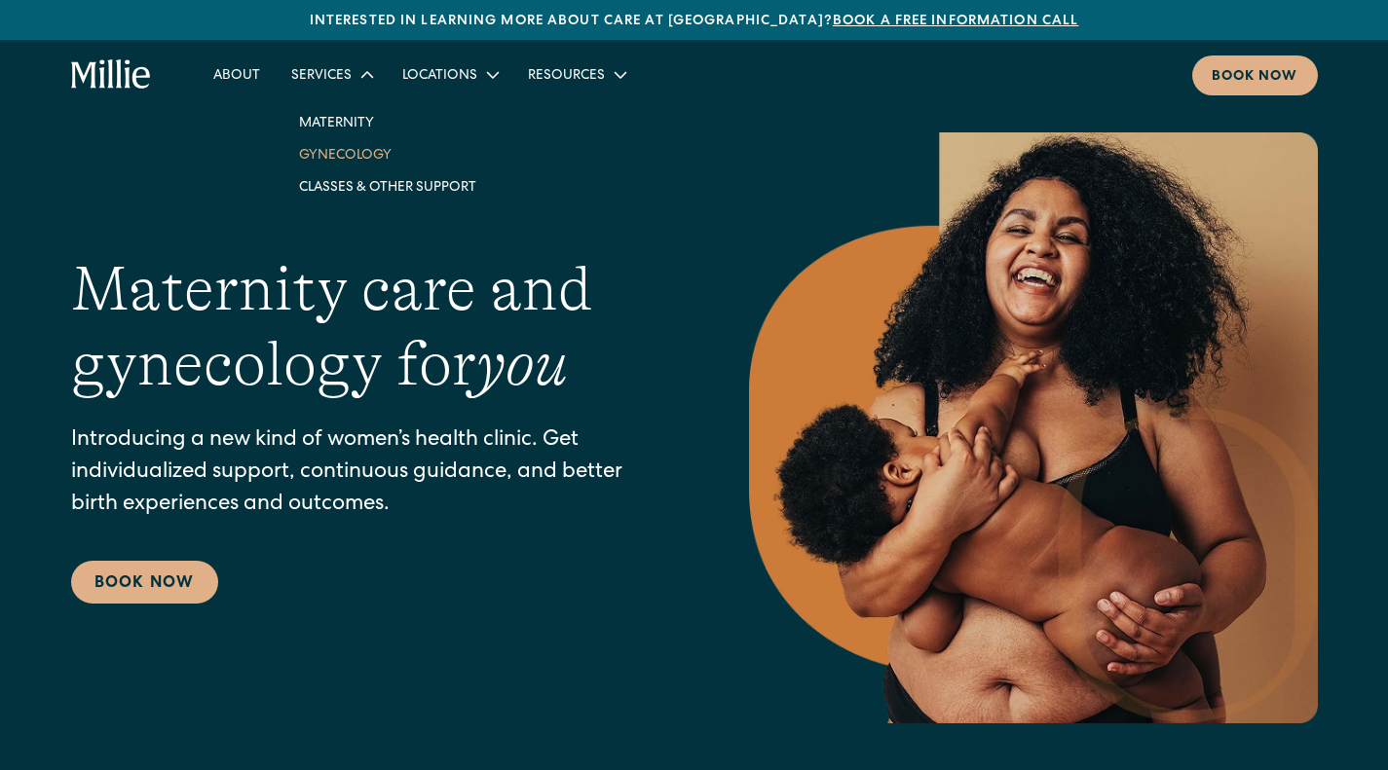
click at [351, 153] on link "Gynecology" at bounding box center [387, 154] width 208 height 32
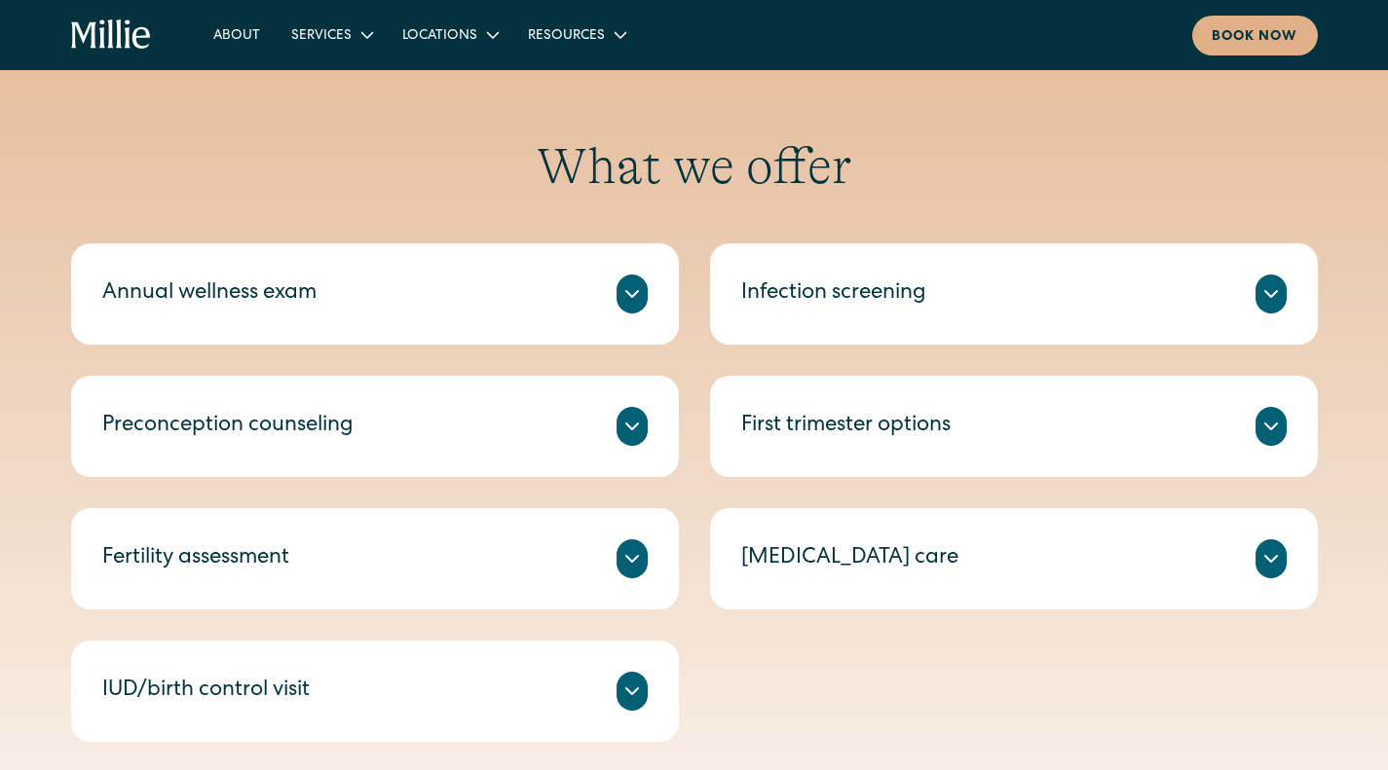
scroll to position [855, 0]
click at [247, 302] on div "Annual wellness exam" at bounding box center [209, 294] width 214 height 32
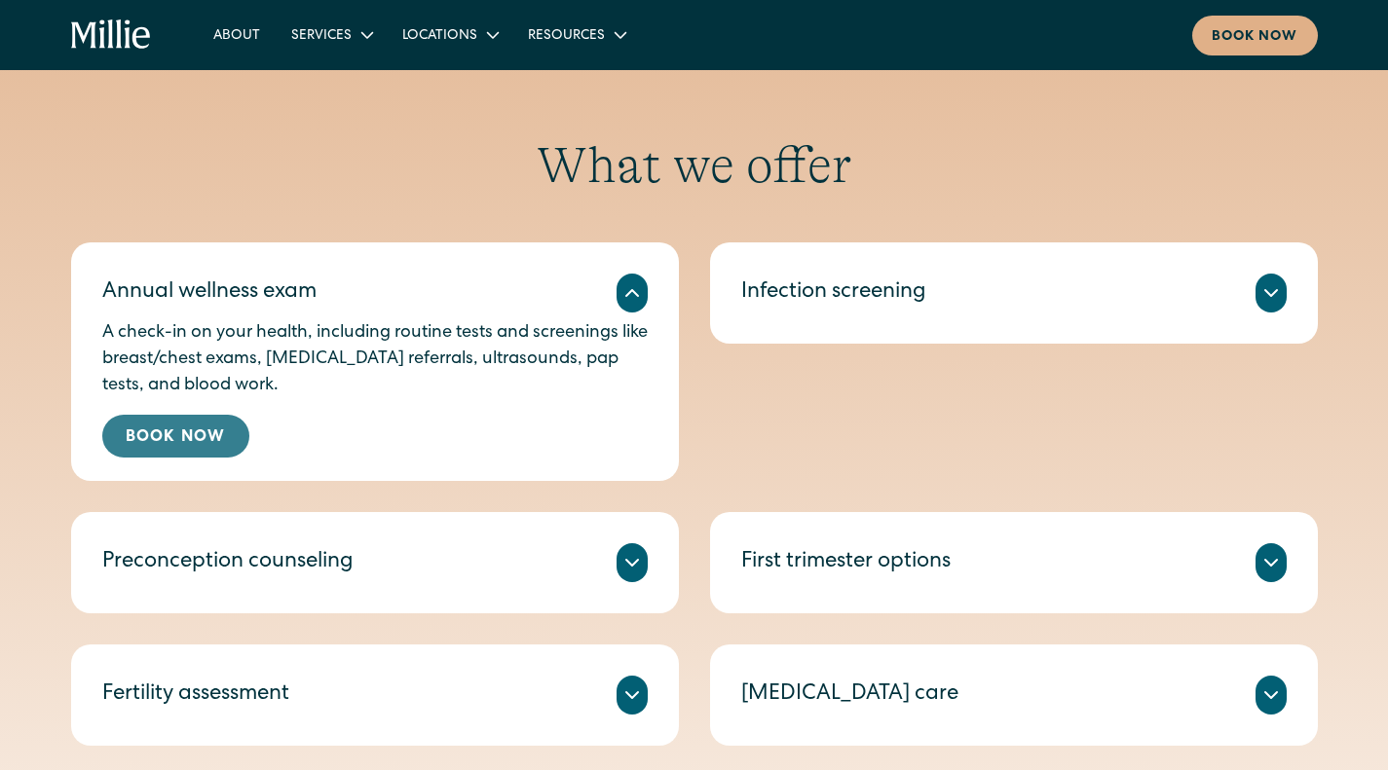
click at [206, 444] on link "Book Now" at bounding box center [175, 436] width 147 height 43
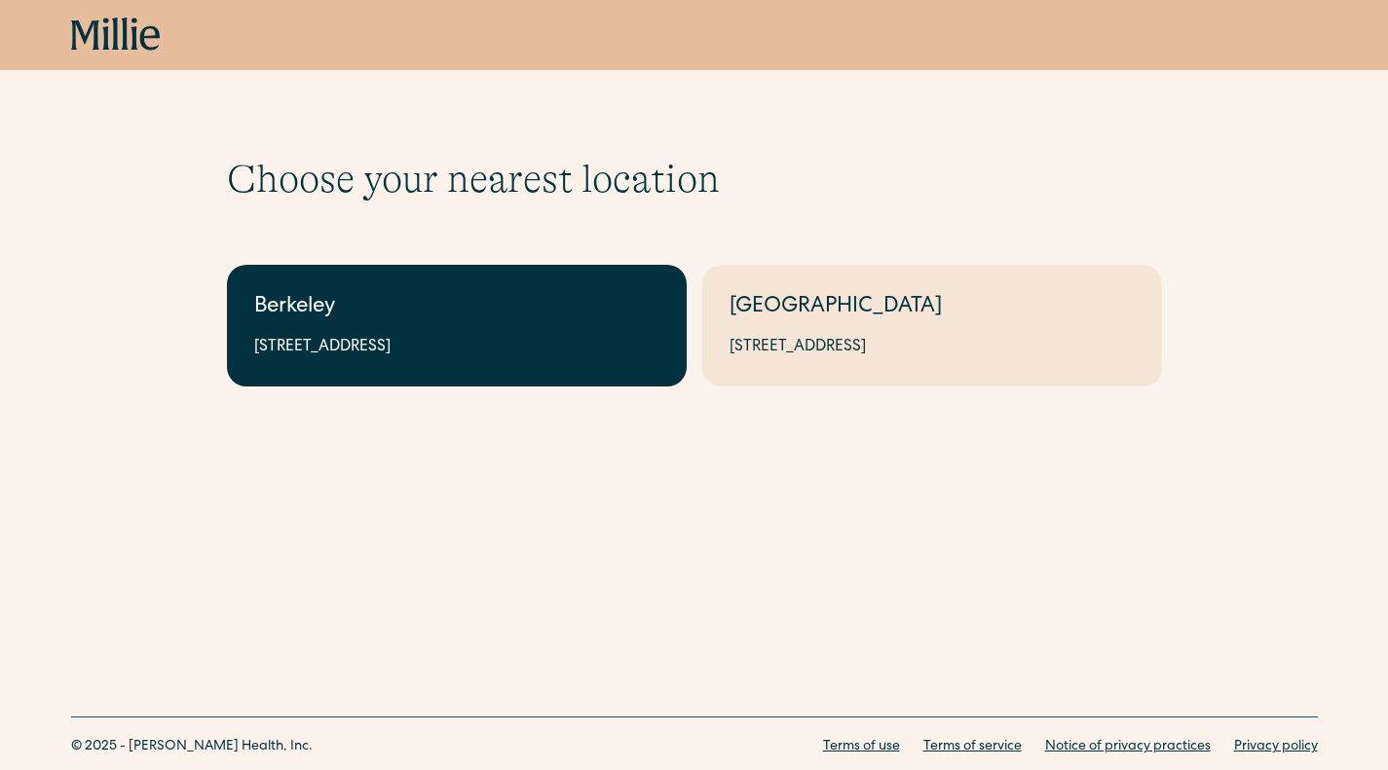
click at [395, 276] on link "Berkeley [STREET_ADDRESS]" at bounding box center [457, 326] width 460 height 122
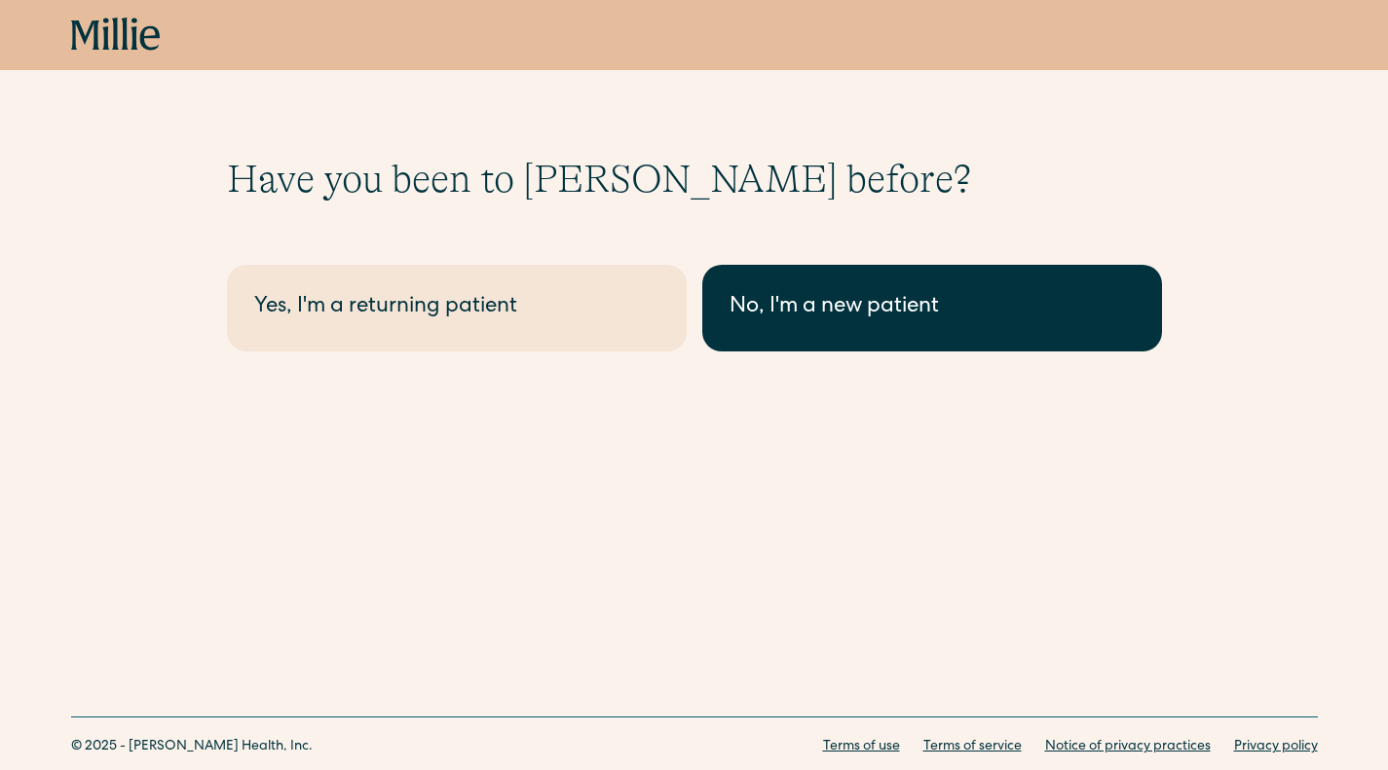
click at [844, 283] on link "No, I'm a new patient" at bounding box center [932, 308] width 460 height 87
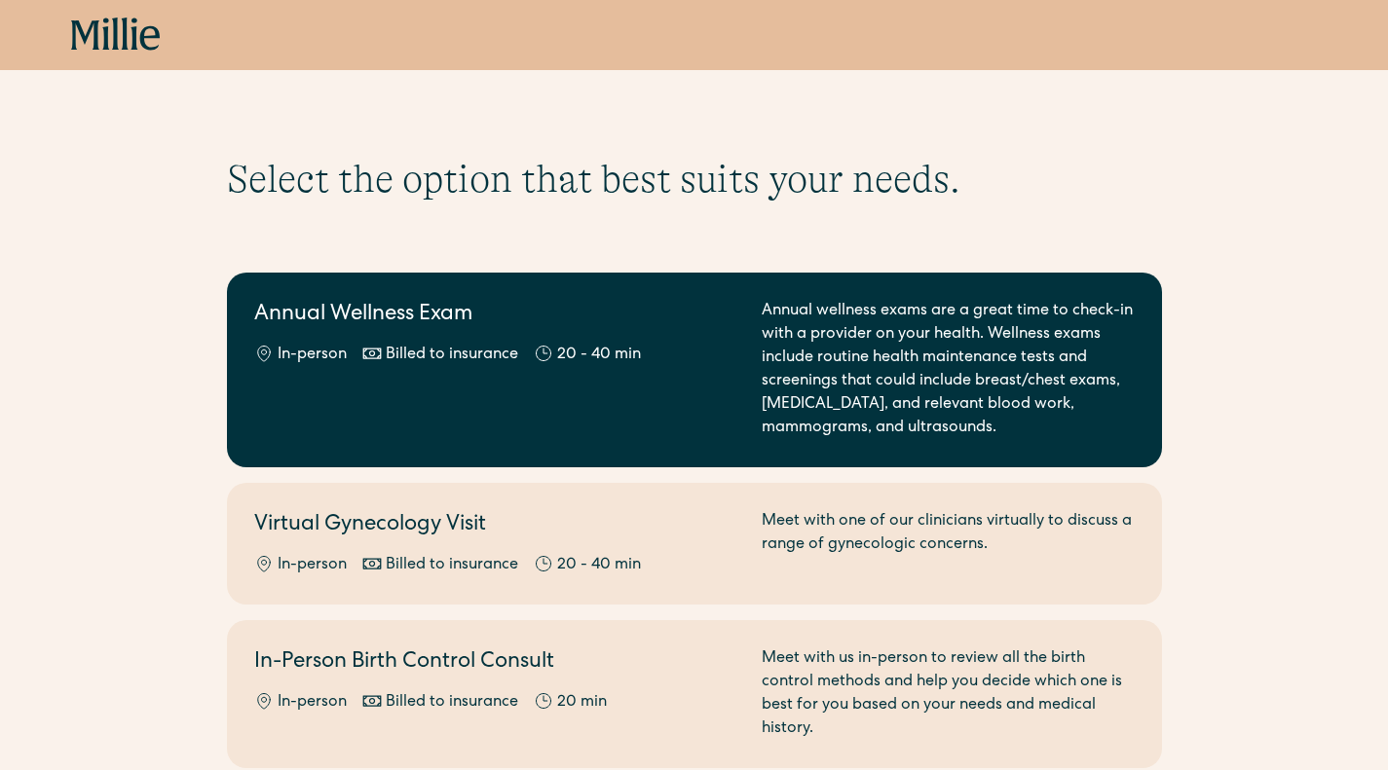
click at [473, 378] on div "Annual Wellness Exam In-person Billed to insurance 20 - 40 min" at bounding box center [496, 370] width 484 height 140
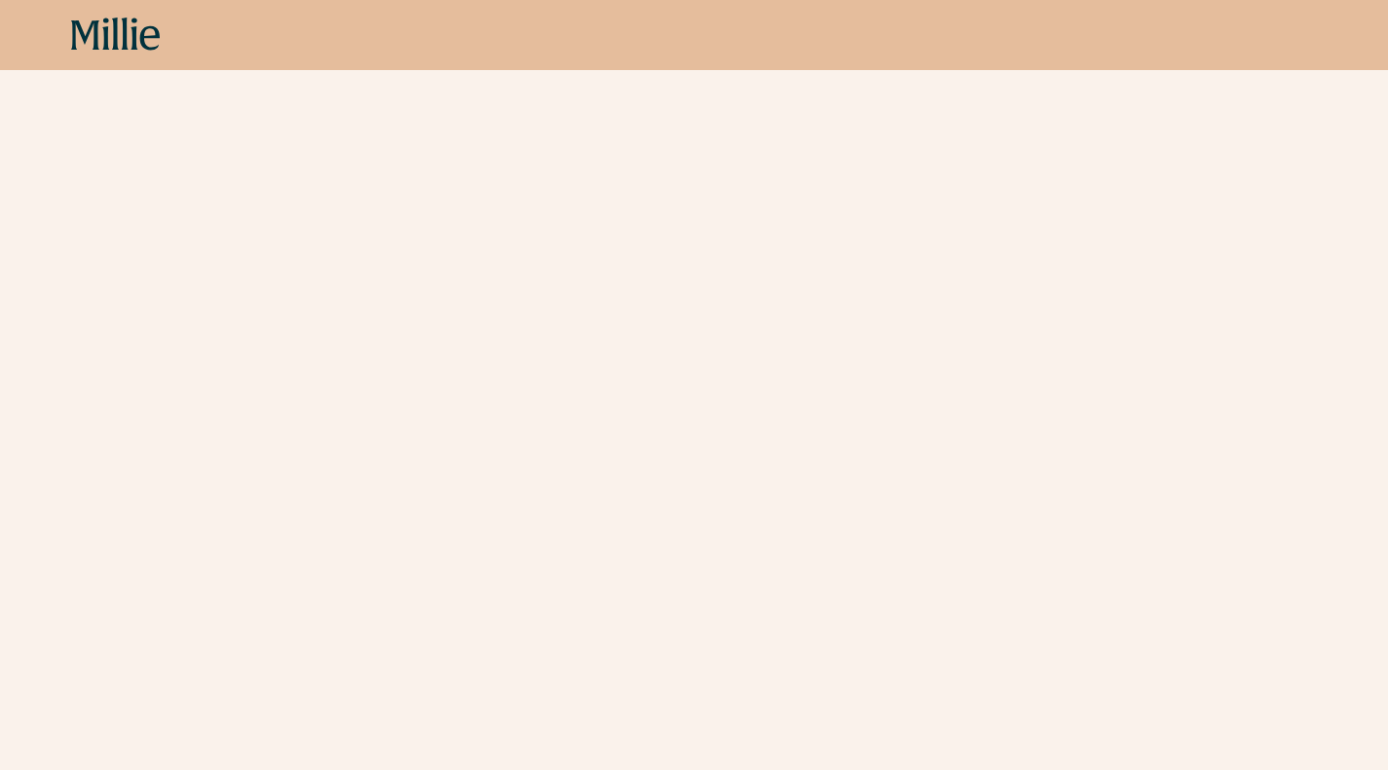
scroll to position [2494, 0]
